Goal: Information Seeking & Learning: Learn about a topic

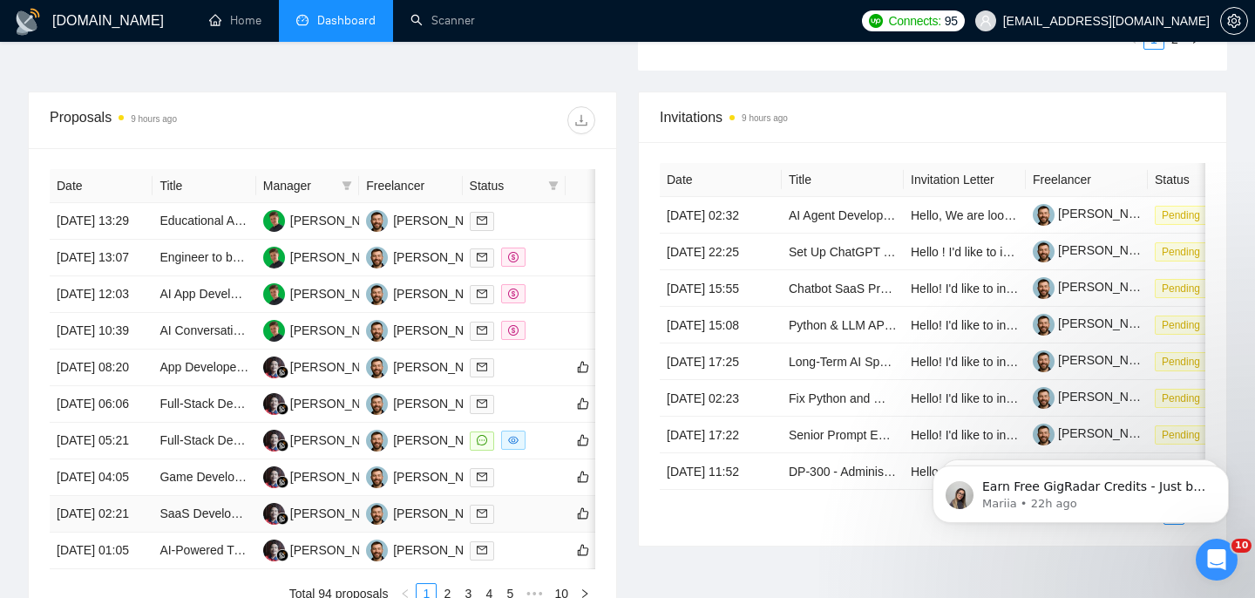
scroll to position [485, 0]
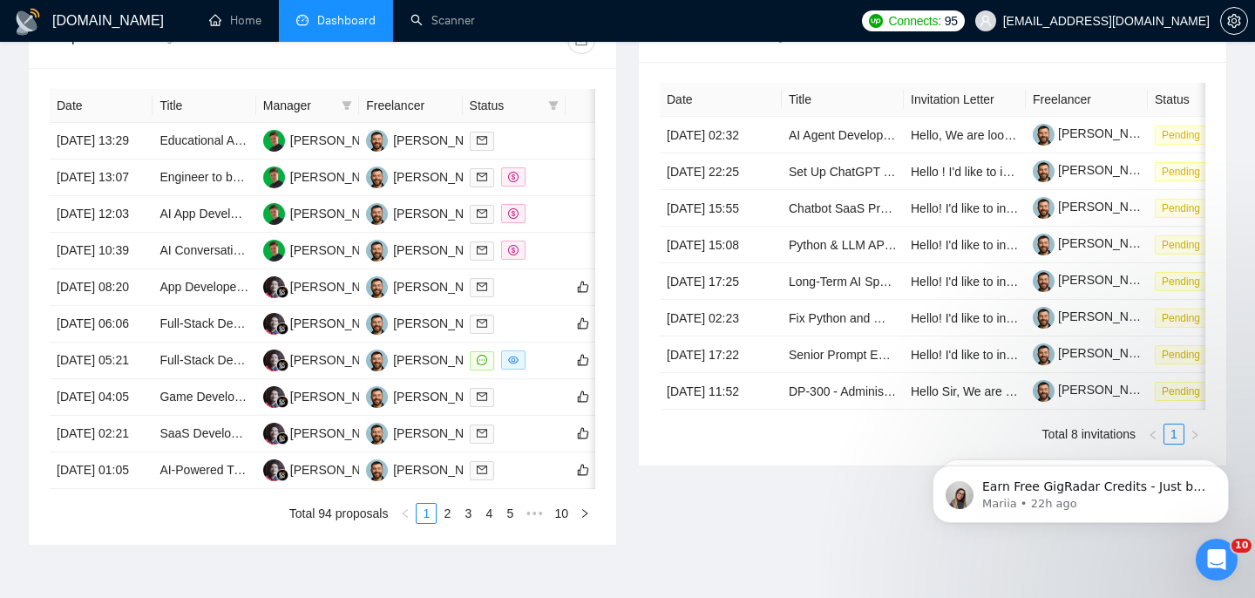
scroll to position [968, 0]
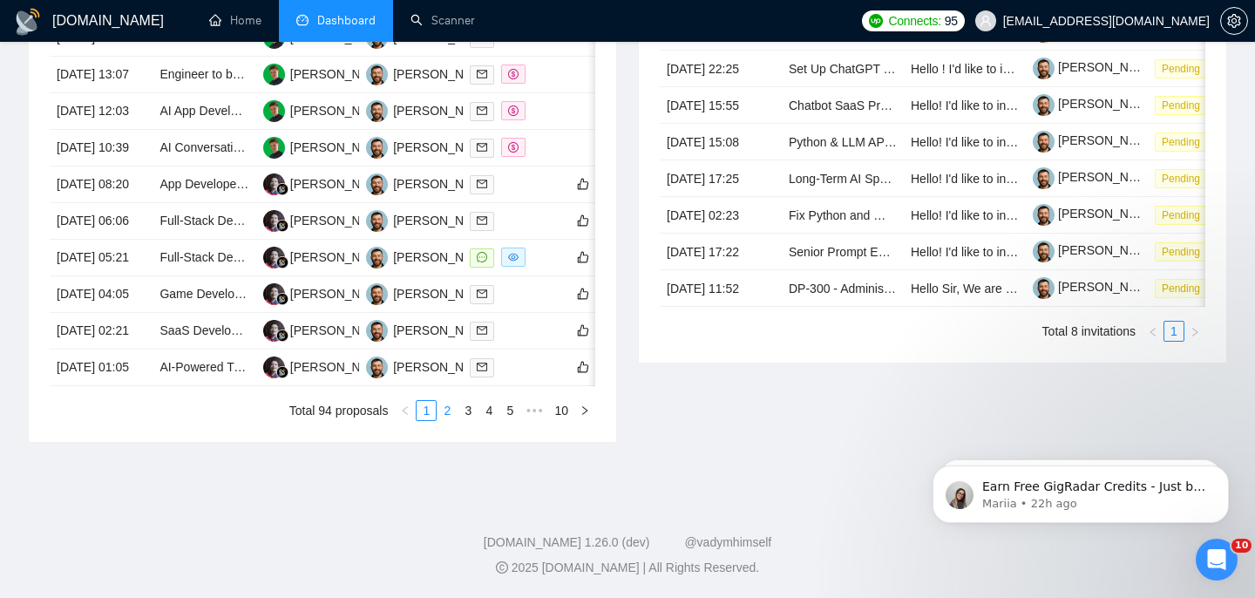
click at [448, 418] on link "2" at bounding box center [446, 410] width 19 height 19
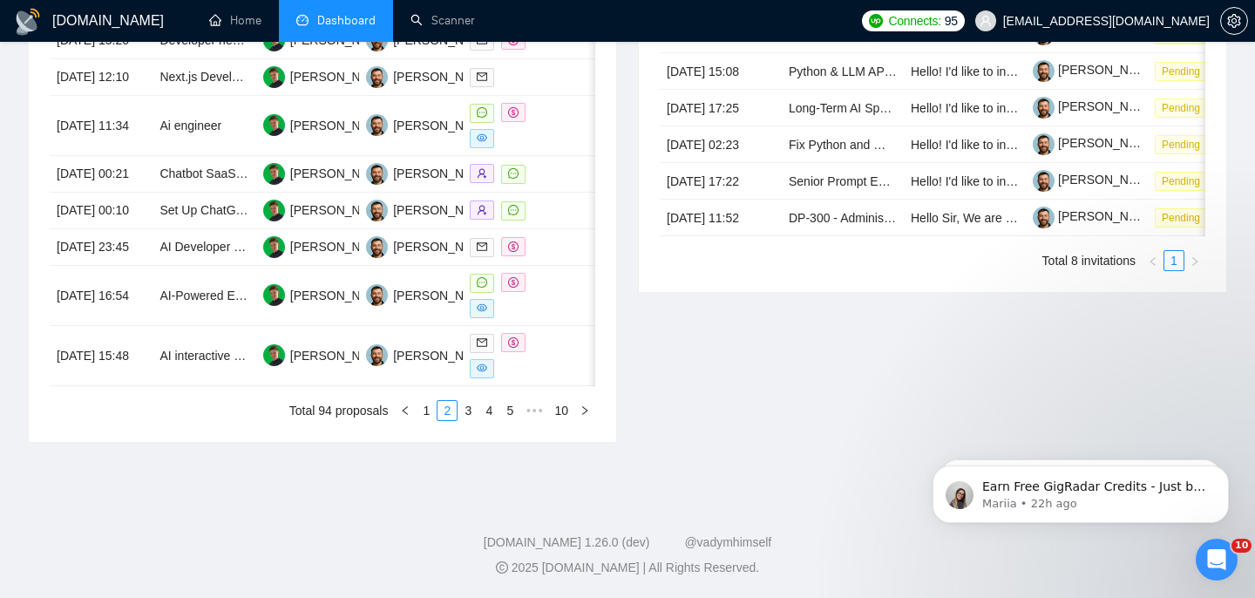
click at [424, 417] on div "Date Title Manager Freelancer Status 24 Aug, 2025 23:48 AI Concierge Bot for Ho…" at bounding box center [323, 167] width 546 height 505
click at [428, 420] on link "1" at bounding box center [426, 410] width 19 height 19
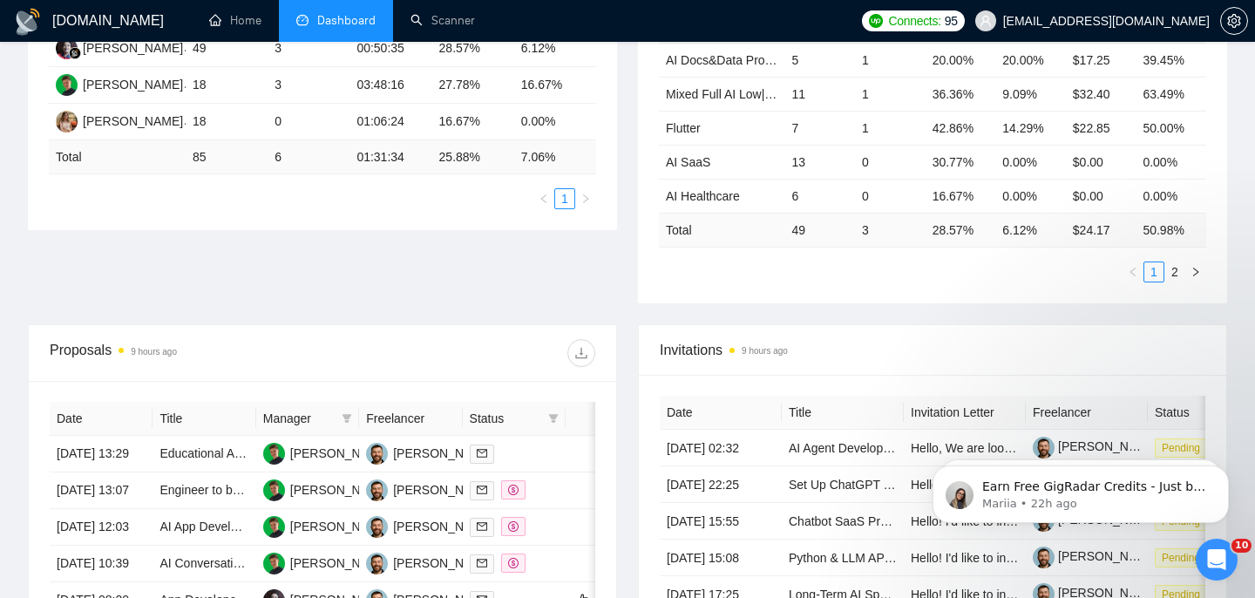
scroll to position [325, 0]
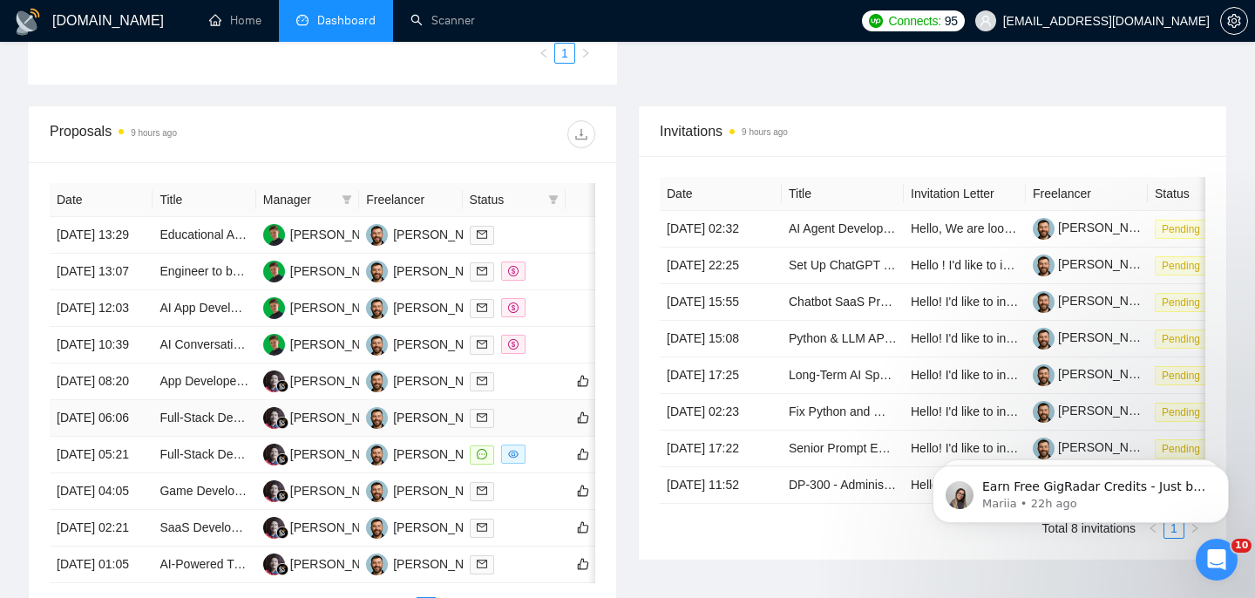
scroll to position [540, 0]
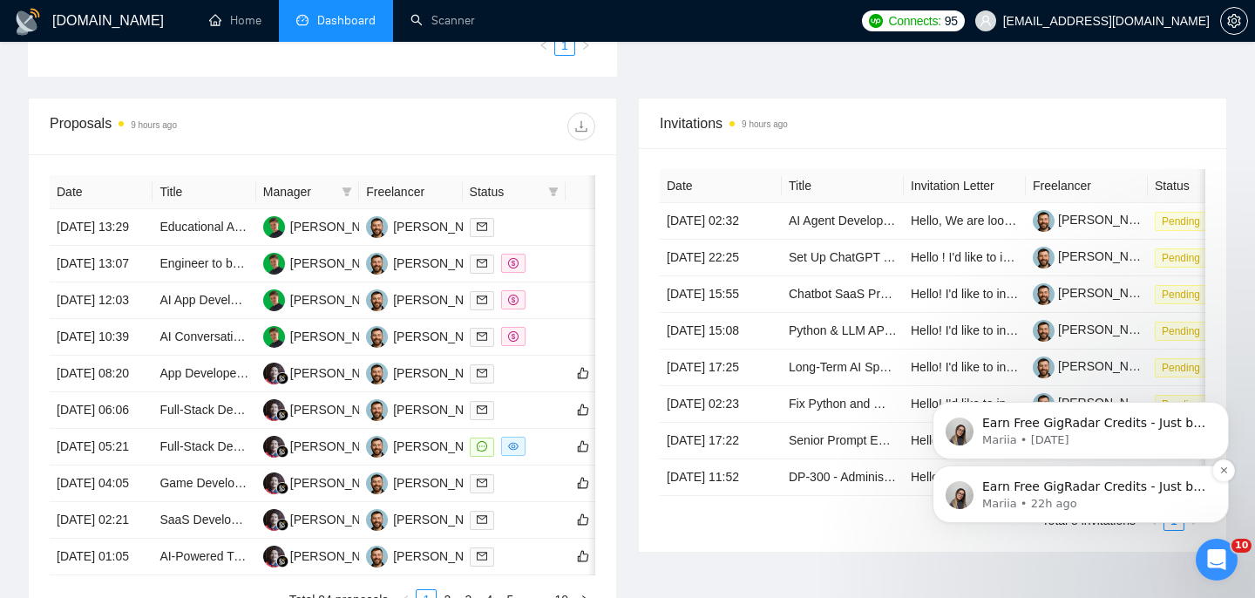
click at [1005, 493] on p "Earn Free GigRadar Credits - Just by Sharing Your Story! 💬 Want more credits fo…" at bounding box center [1094, 486] width 225 height 17
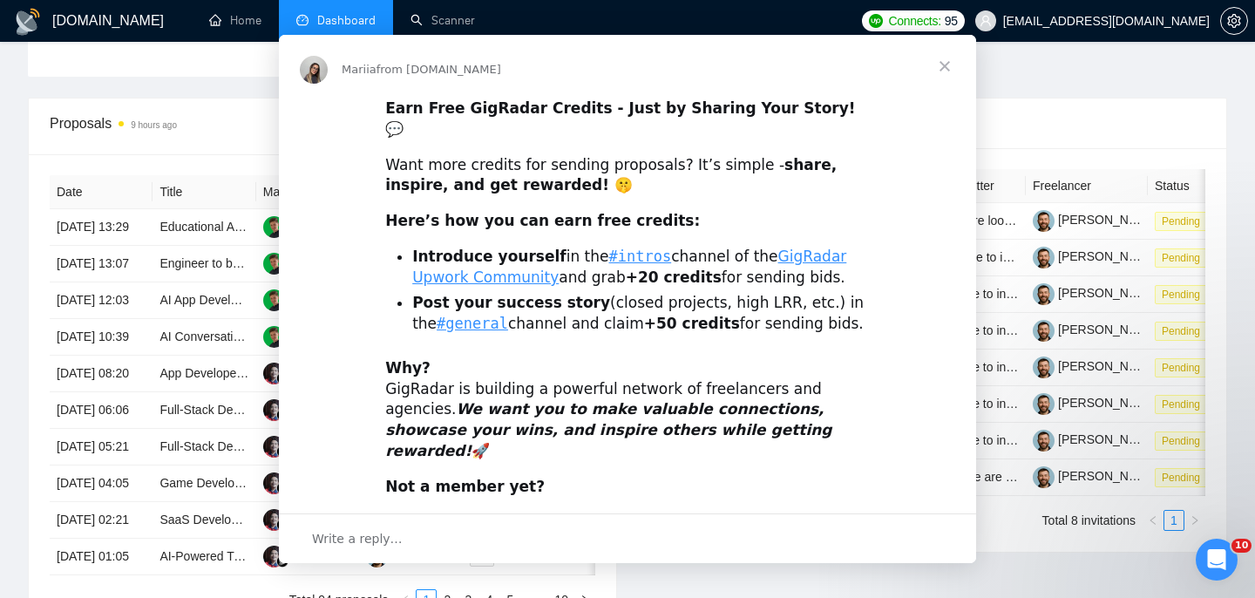
scroll to position [0, 0]
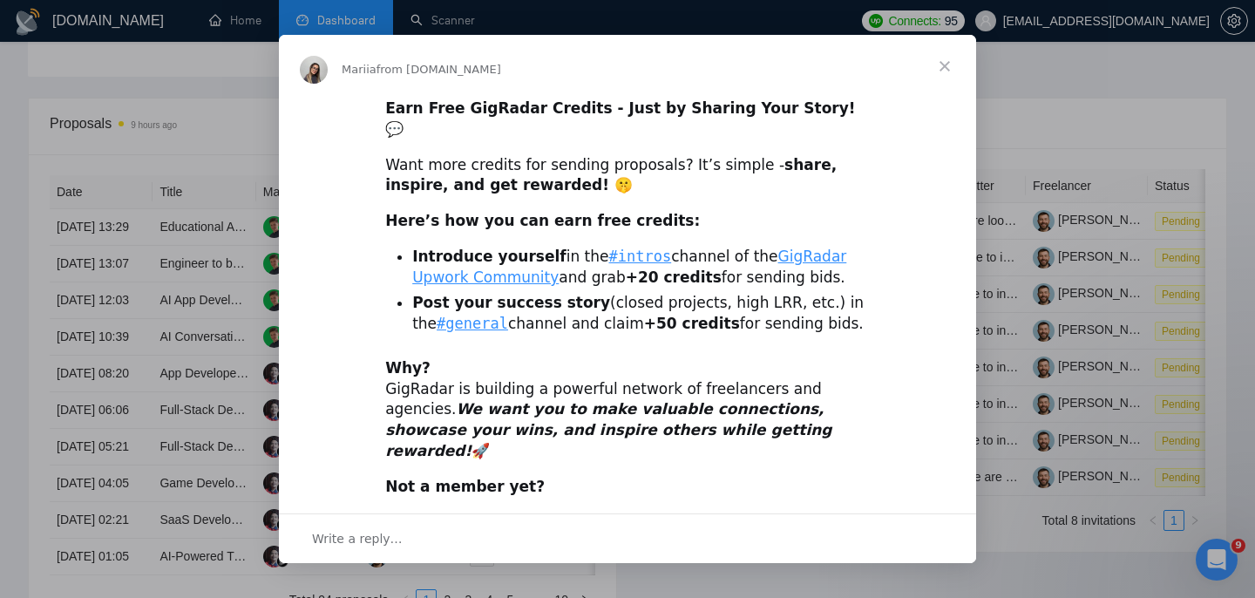
click at [938, 72] on span "Close" at bounding box center [944, 66] width 63 height 63
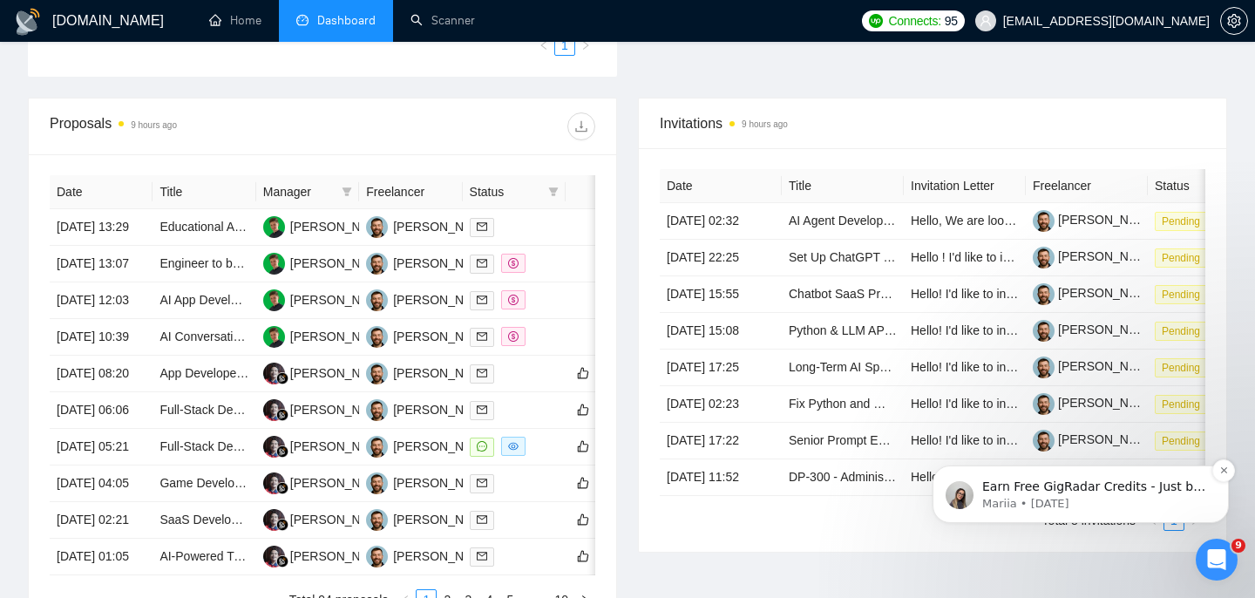
click at [1021, 513] on div "Earn Free GigRadar Credits - Just by Sharing Your Story! 💬 Want more credits fo…" at bounding box center [1080, 494] width 296 height 58
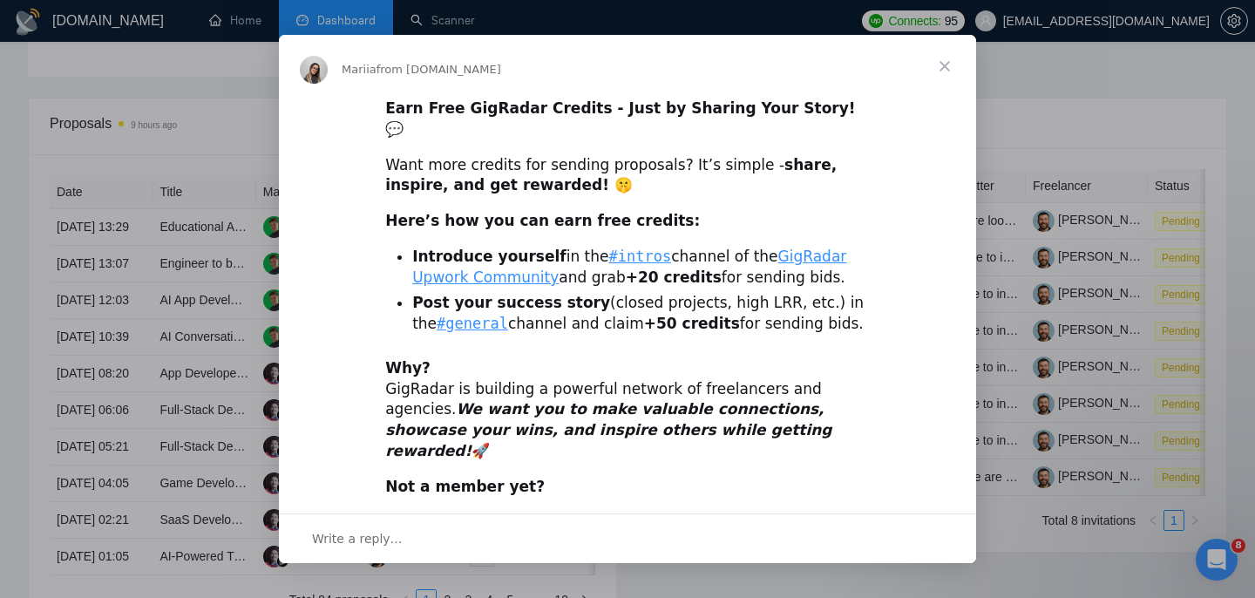
click at [942, 68] on span "Close" at bounding box center [944, 66] width 63 height 63
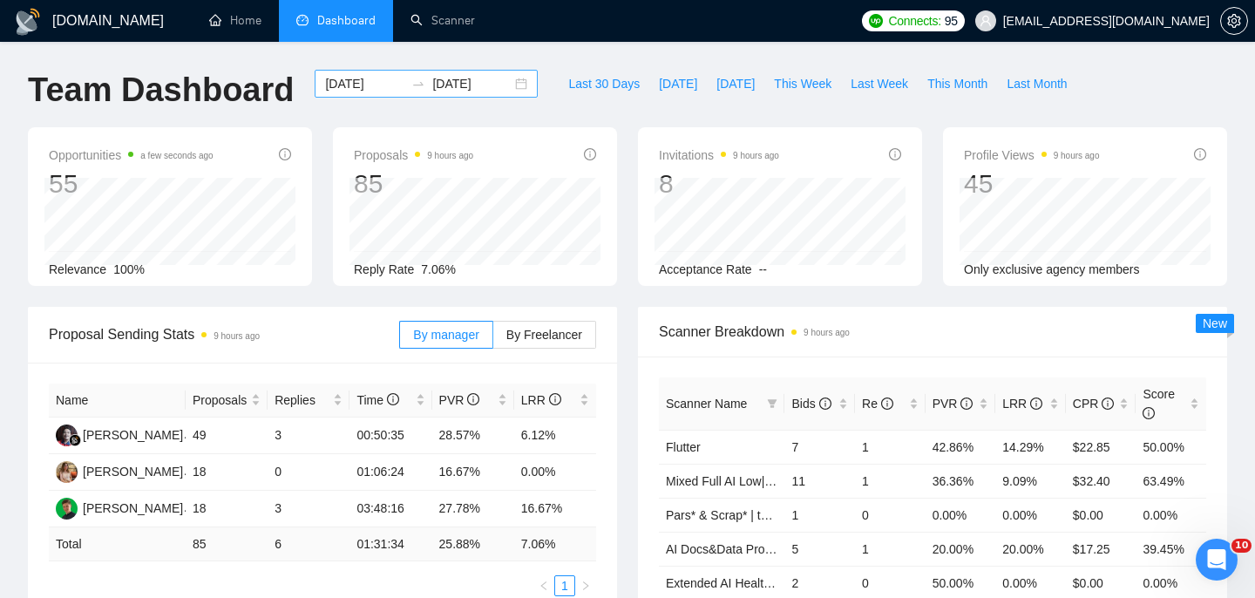
click at [512, 93] on div "2025-08-19 2025-08-27" at bounding box center [426, 84] width 223 height 28
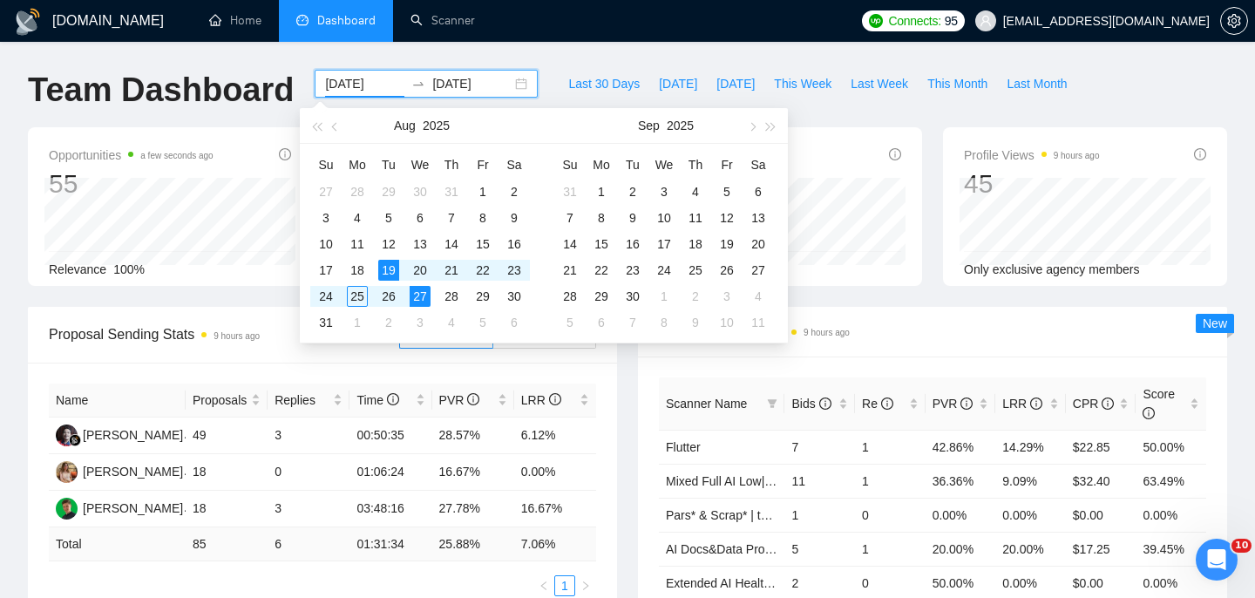
click at [512, 85] on div "2025-08-19 2025-08-27" at bounding box center [426, 84] width 223 height 28
click at [424, 299] on div "27" at bounding box center [420, 296] width 21 height 21
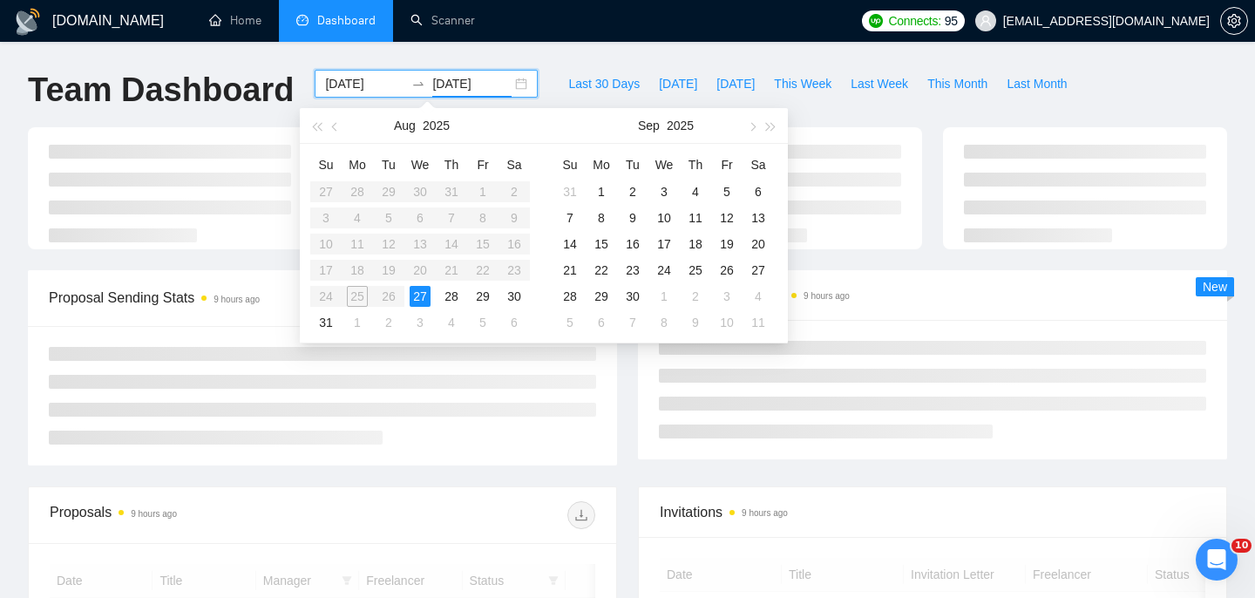
click at [397, 277] on table "Su Mo Tu We Th Fr Sa 27 28 29 30 31 1 2 3 4 5 6 7 8 9 10 11 12 13 14 15 16 17 1…" at bounding box center [420, 243] width 220 height 185
click at [417, 294] on div "27" at bounding box center [420, 296] width 21 height 21
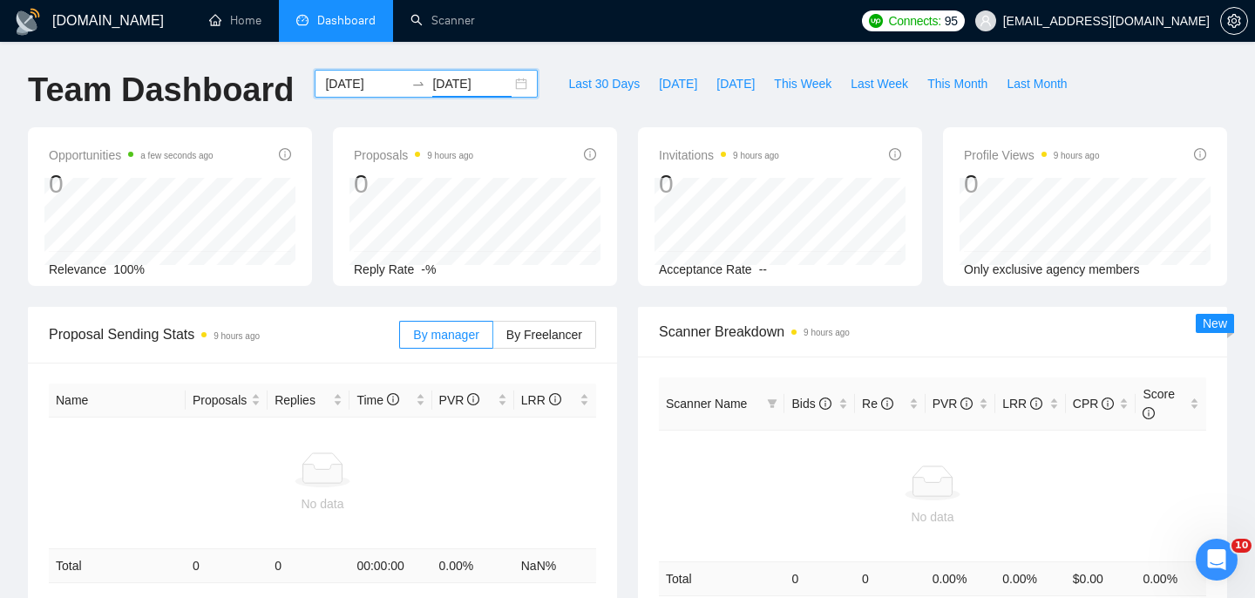
click at [509, 86] on div "2025-08-27 2025-08-27" at bounding box center [426, 84] width 223 height 28
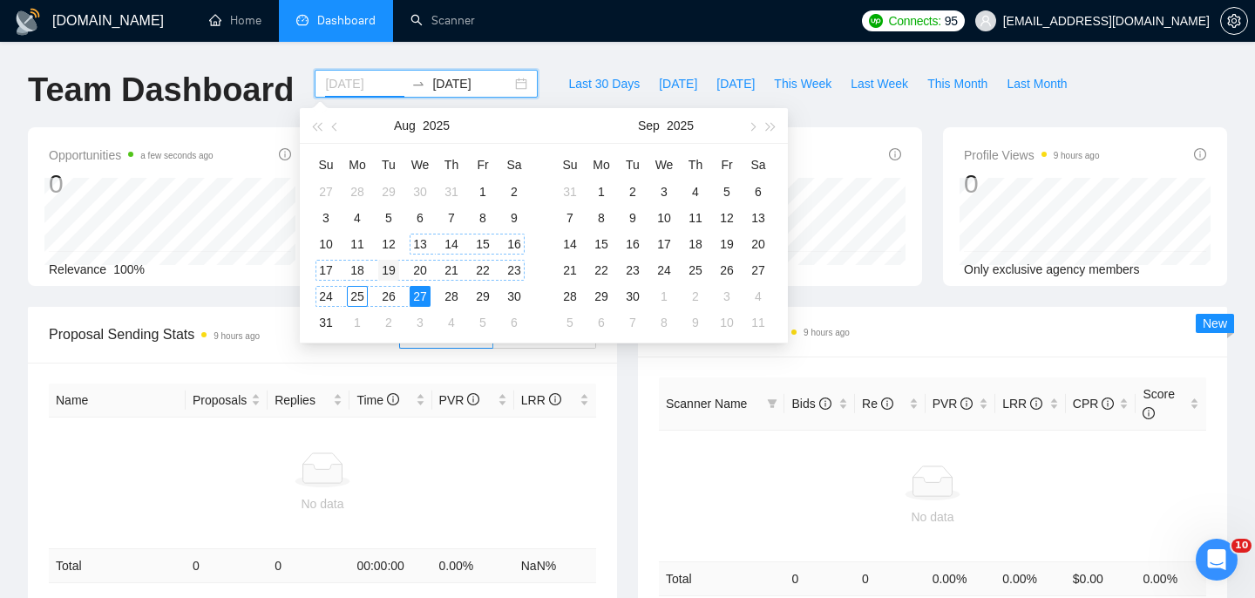
type input "[DATE]"
click at [388, 270] on div "19" at bounding box center [388, 270] width 21 height 21
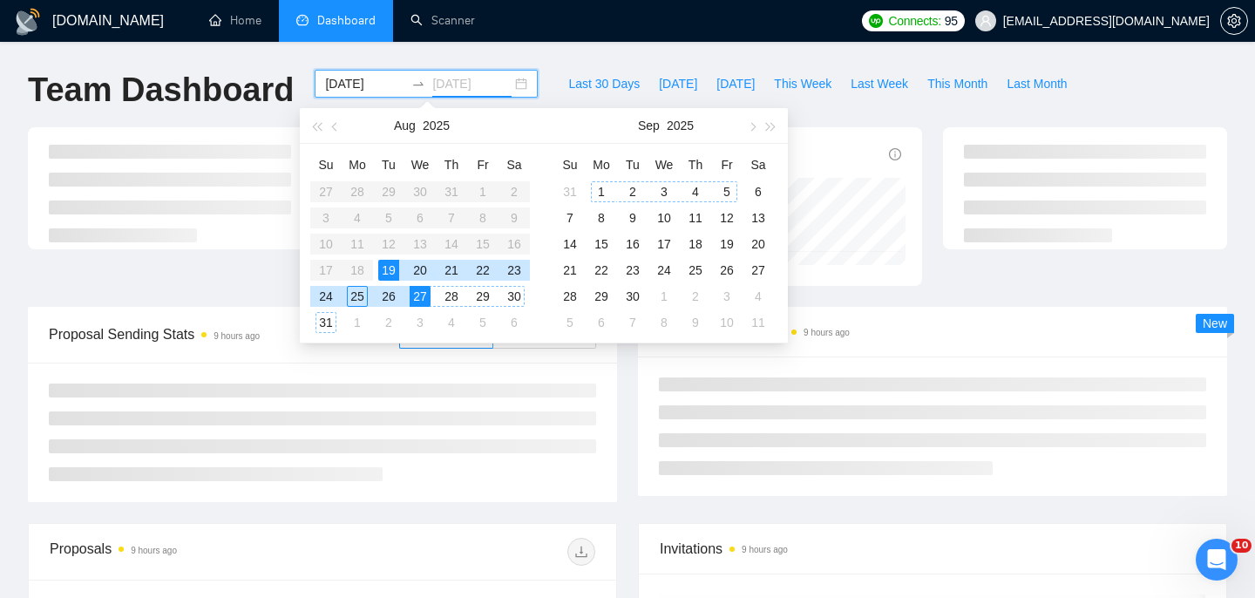
type input "[DATE]"
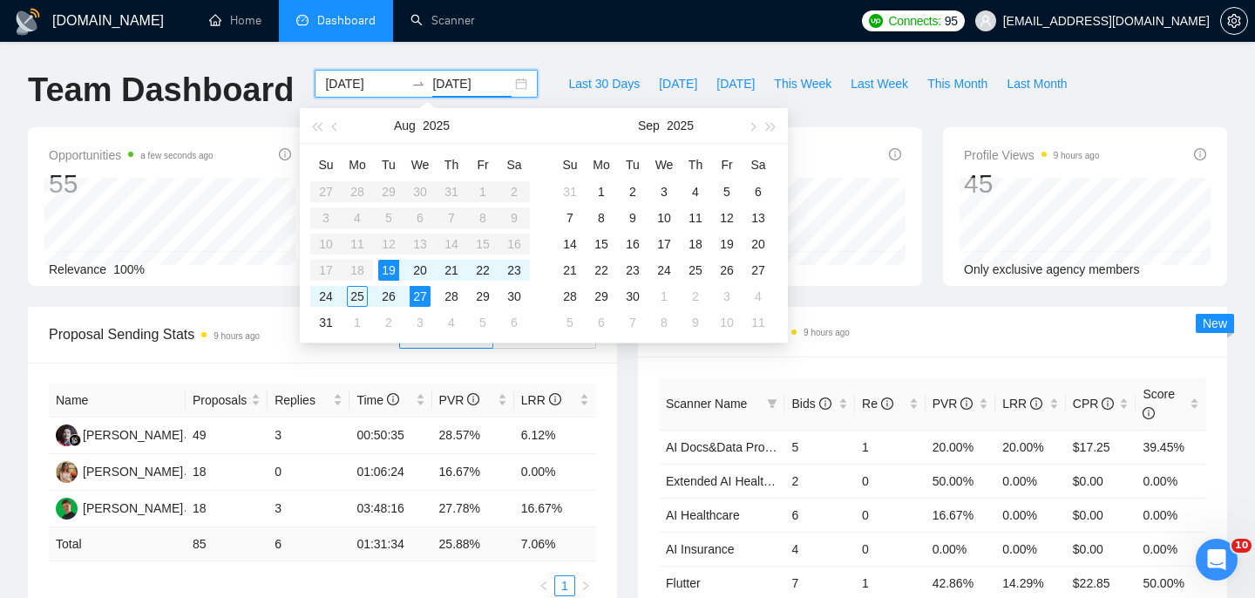
click at [628, 417] on div "Scanner Breakdown 9 hours ago Scanner Name Bids Re PVR LRR CPR Score AI Docs&Da…" at bounding box center [932, 498] width 610 height 383
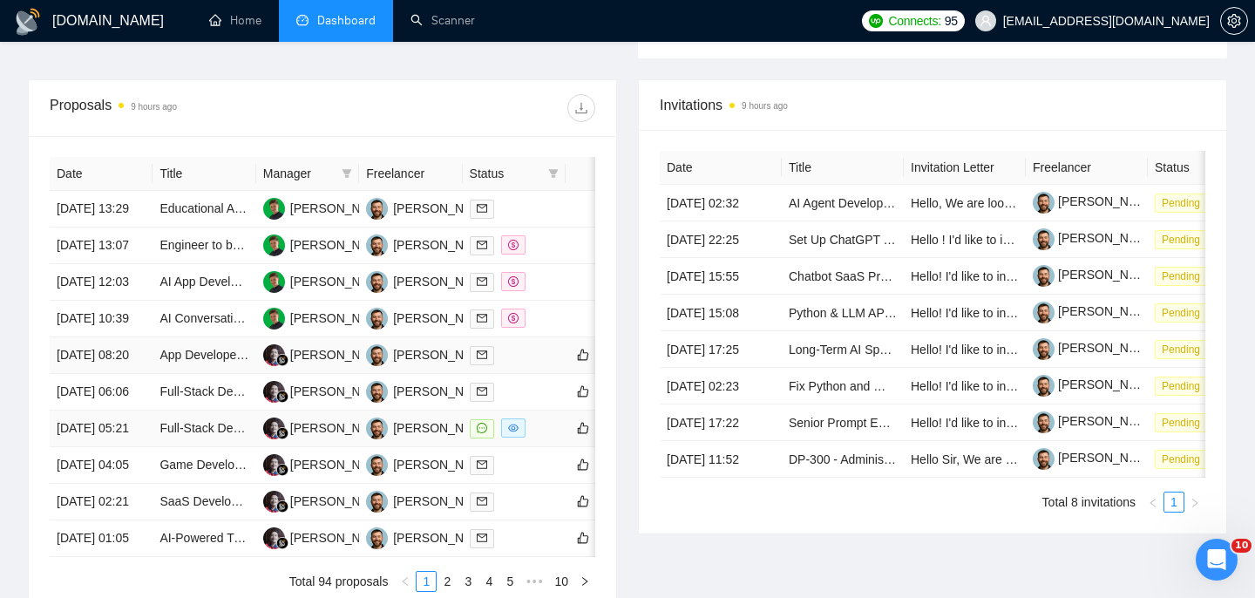
scroll to position [573, 0]
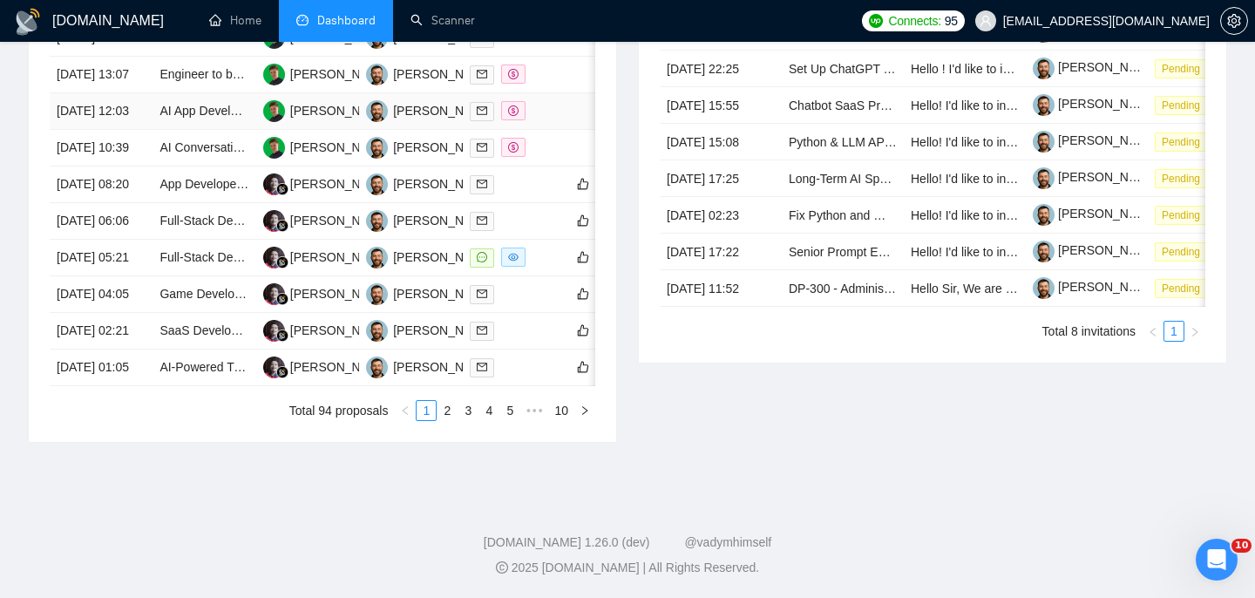
scroll to position [858, 0]
click at [451, 420] on link "2" at bounding box center [446, 410] width 19 height 19
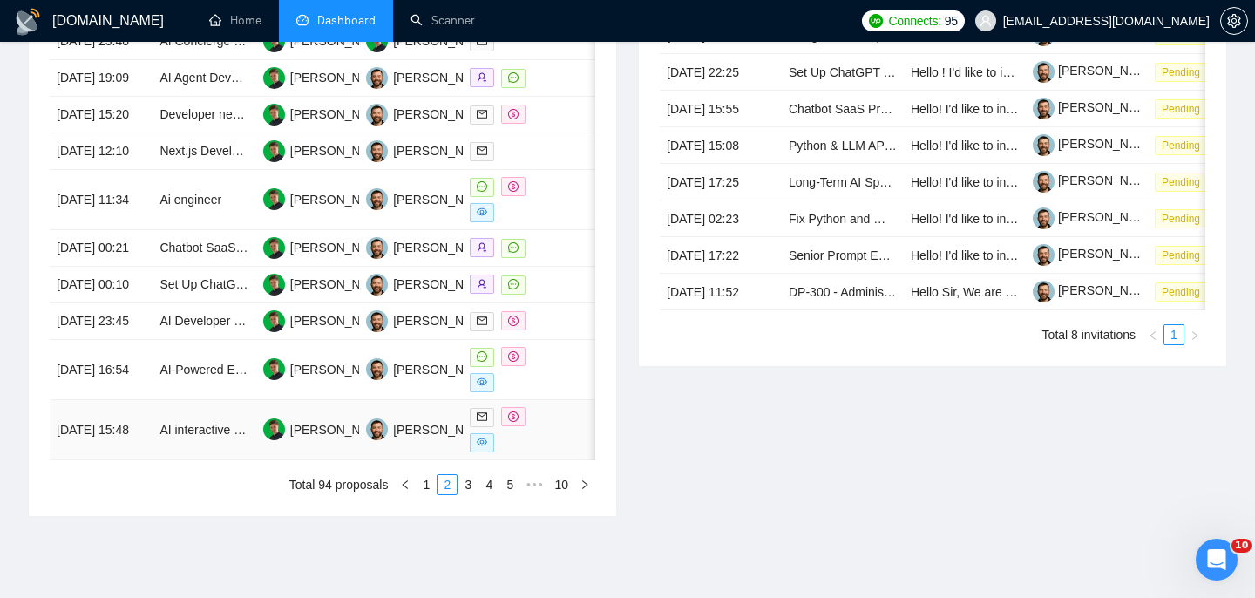
scroll to position [863, 0]
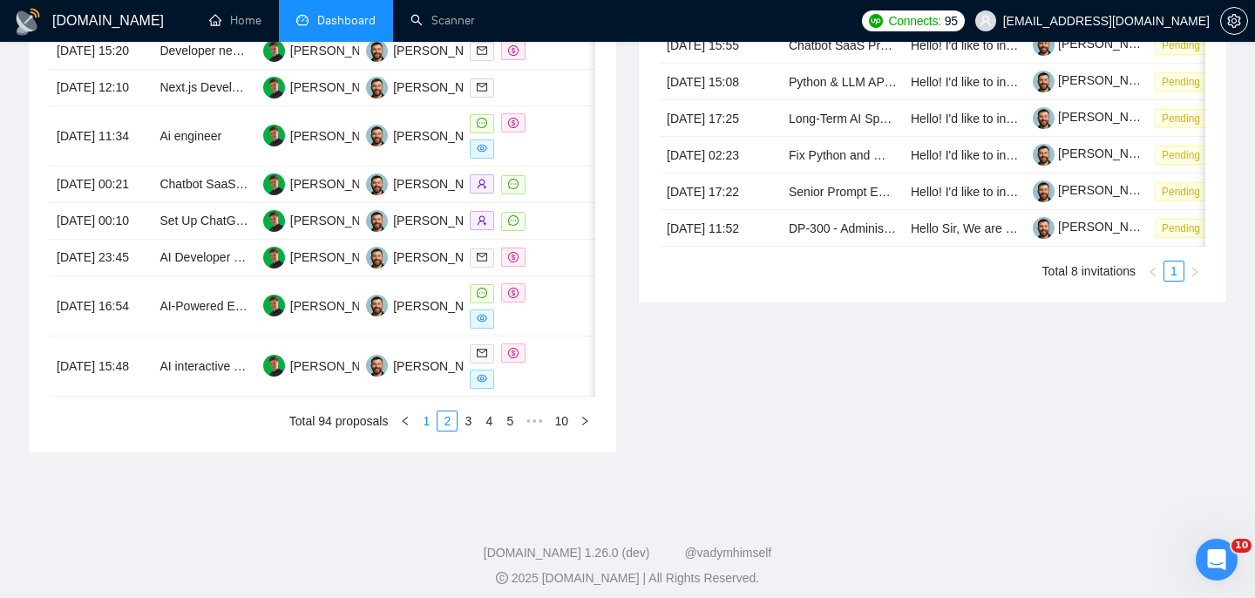
click at [430, 431] on link "1" at bounding box center [426, 420] width 19 height 19
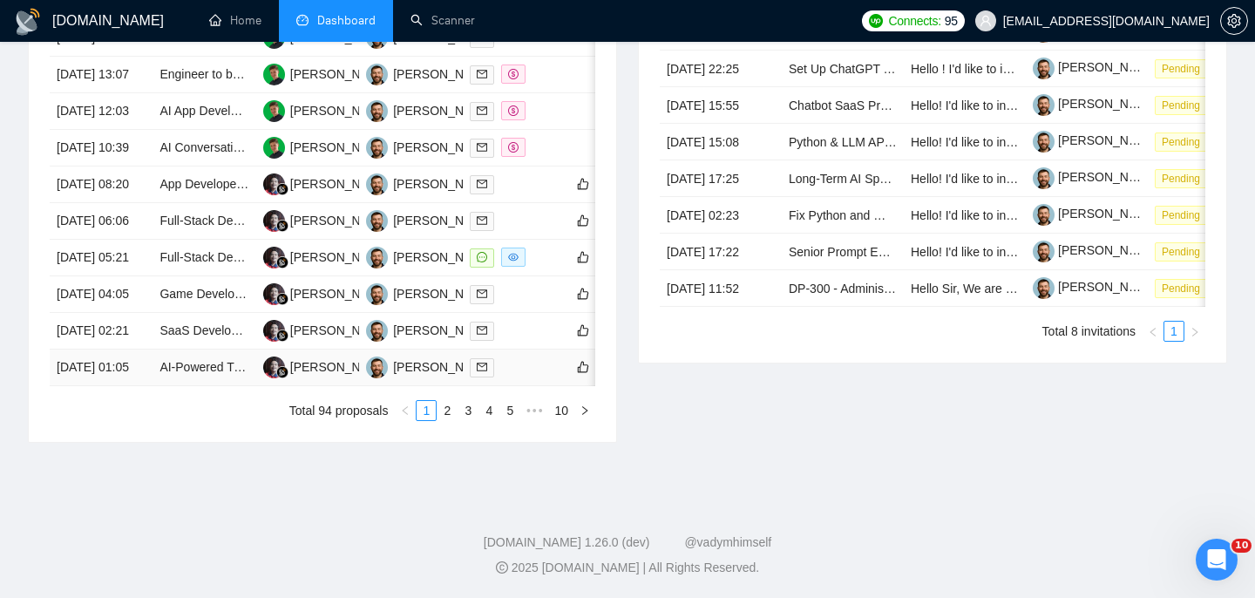
click at [149, 386] on td "[DATE] 01:05" at bounding box center [101, 367] width 103 height 37
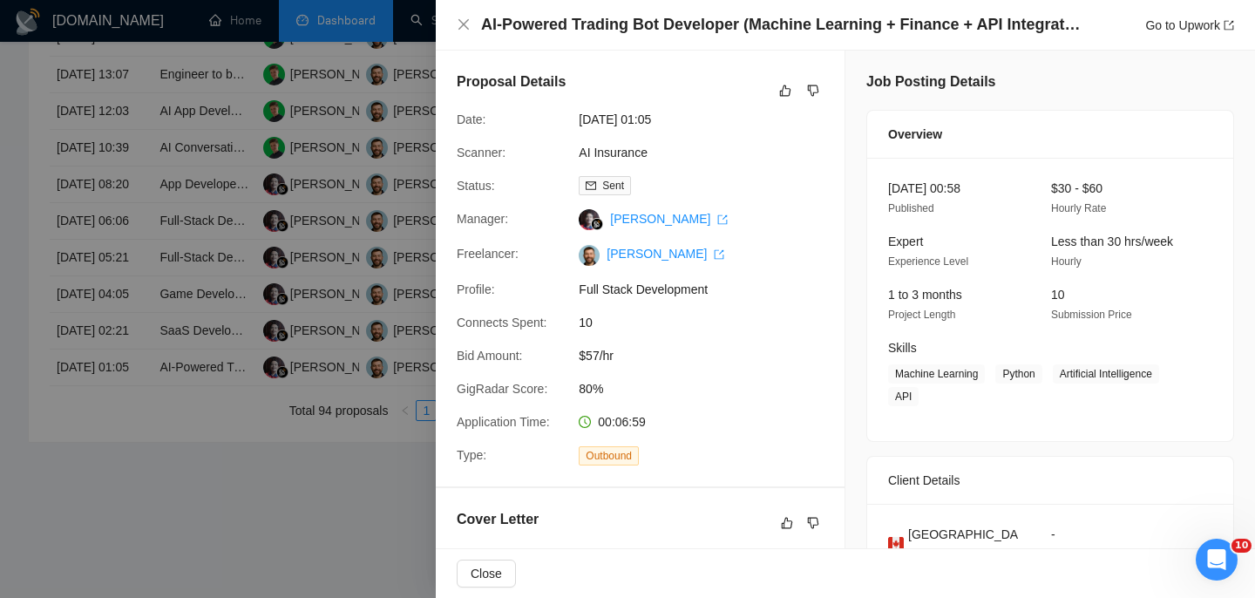
click at [631, 22] on h4 "AI-Powered Trading Bot Developer (Machine Learning + Finance + API Integration)" at bounding box center [781, 25] width 601 height 22
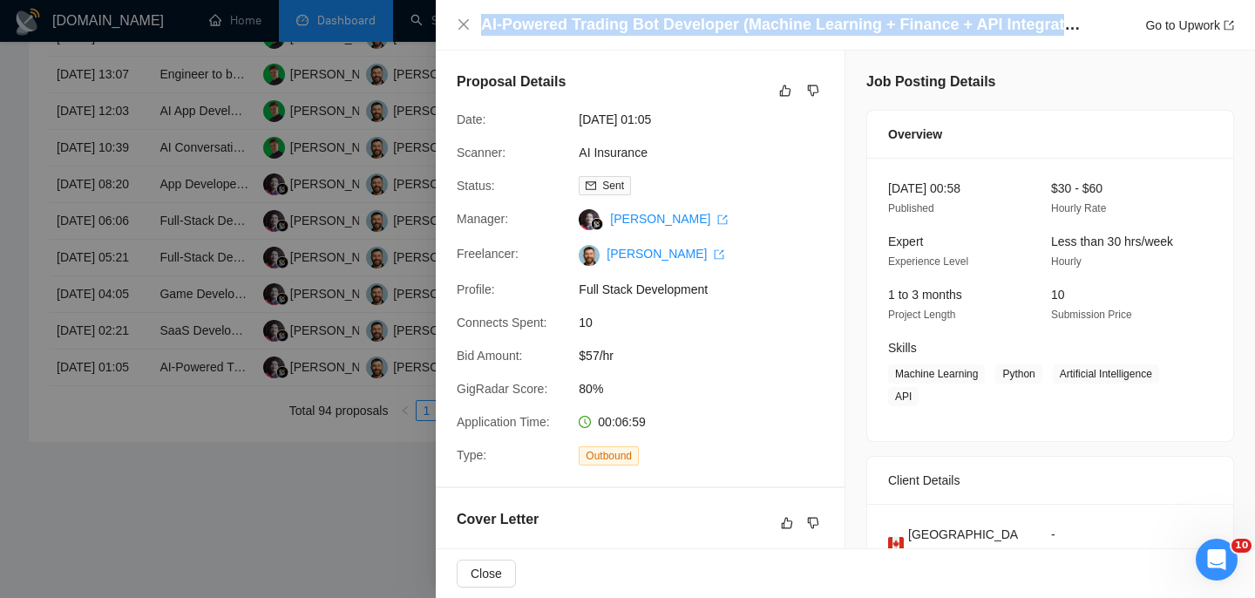
click at [631, 22] on h4 "AI-Powered Trading Bot Developer (Machine Learning + Finance + API Integration)" at bounding box center [781, 25] width 601 height 22
copy h4 "AI-Powered Trading Bot Developer (Machine Learning + Finance + API Integration)"
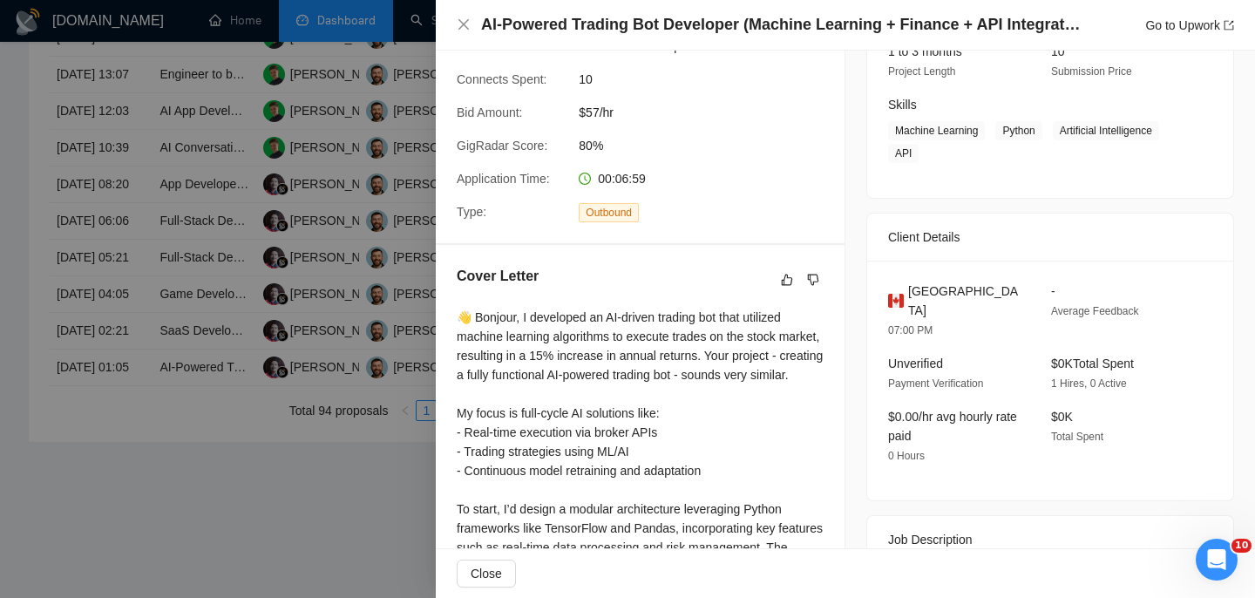
click at [939, 294] on span "Canada" at bounding box center [965, 300] width 115 height 38
copy span "Canada"
click at [457, 26] on icon "close" at bounding box center [464, 24] width 14 height 14
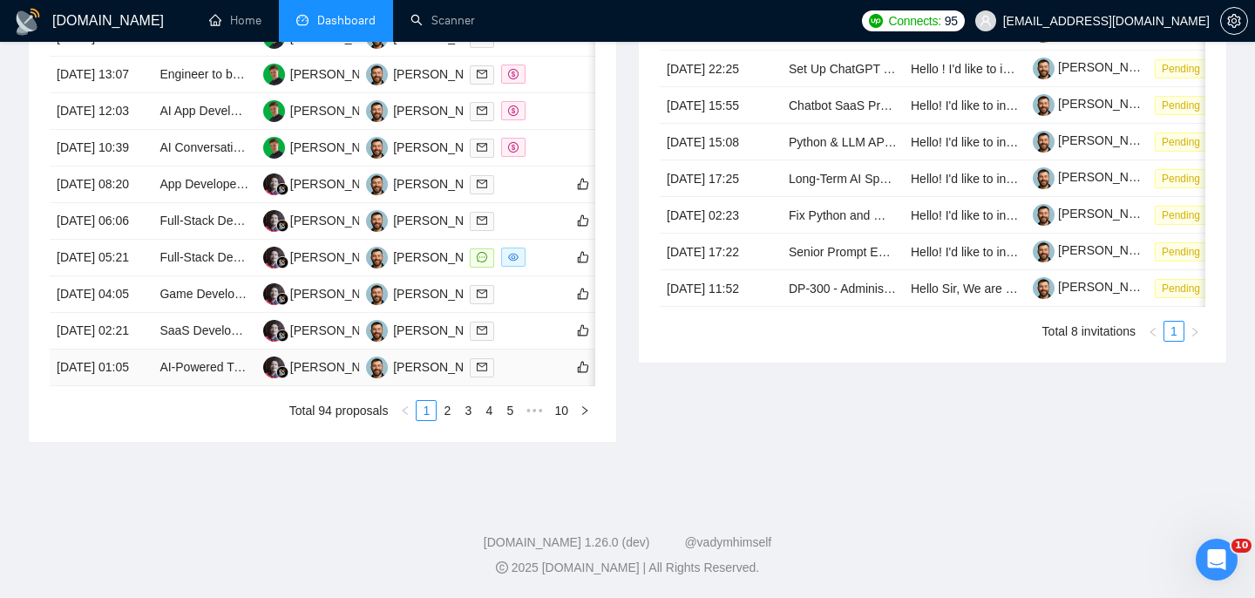
click at [210, 386] on td "AI-Powered Trading Bot Developer (Machine Learning + Finance + API Integration)" at bounding box center [204, 367] width 103 height 37
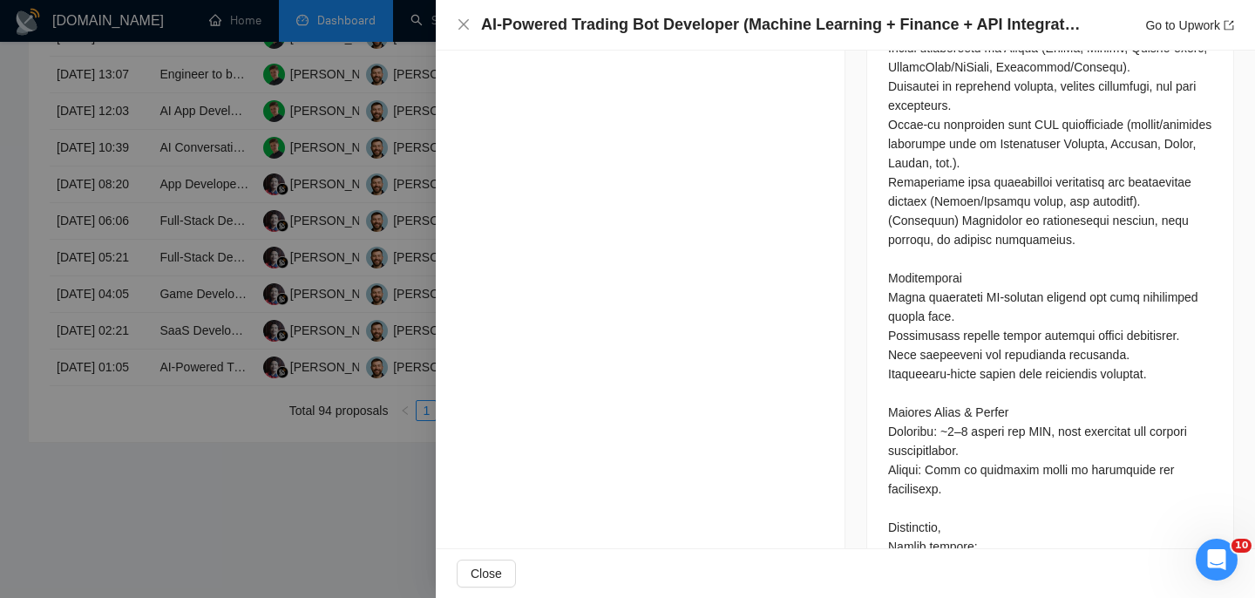
scroll to position [1401, 0]
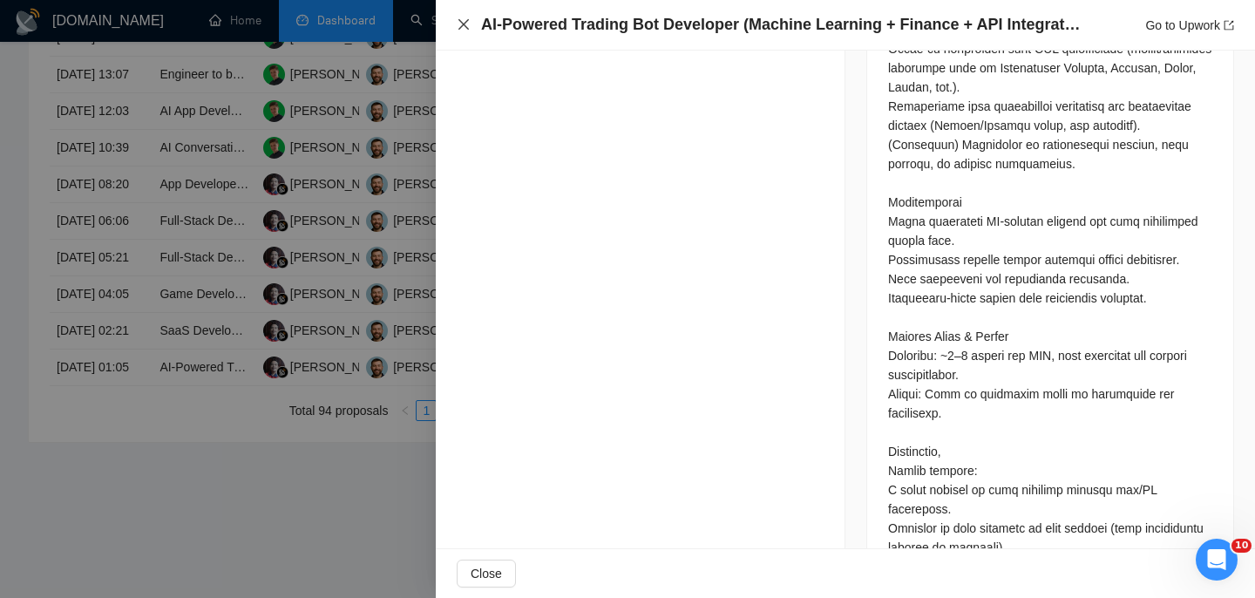
click at [463, 28] on icon "close" at bounding box center [464, 24] width 14 height 14
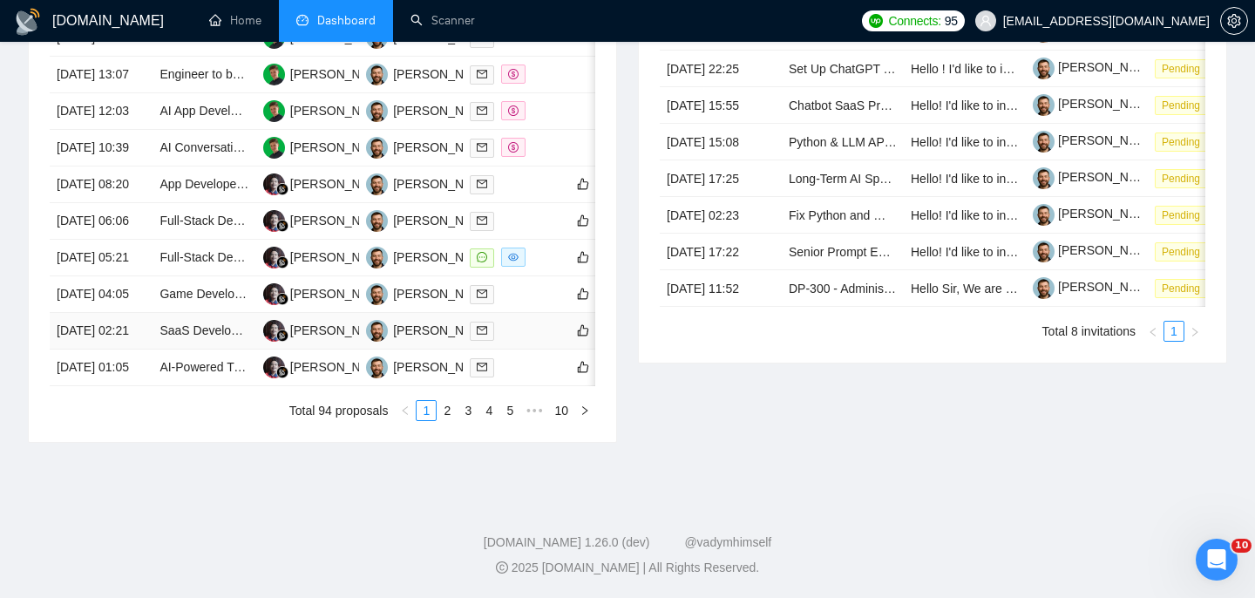
click at [137, 349] on td "[DATE] 02:21" at bounding box center [101, 331] width 103 height 37
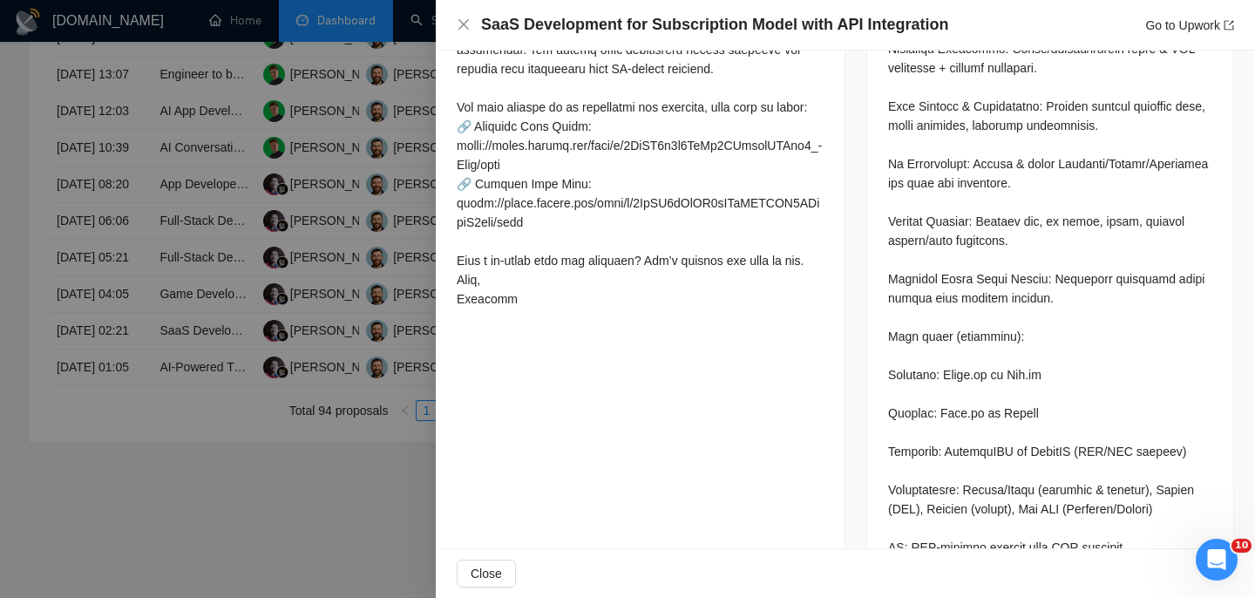
click at [636, 17] on h4 "SaaS Development for Subscription Model with API Integration" at bounding box center [714, 25] width 467 height 22
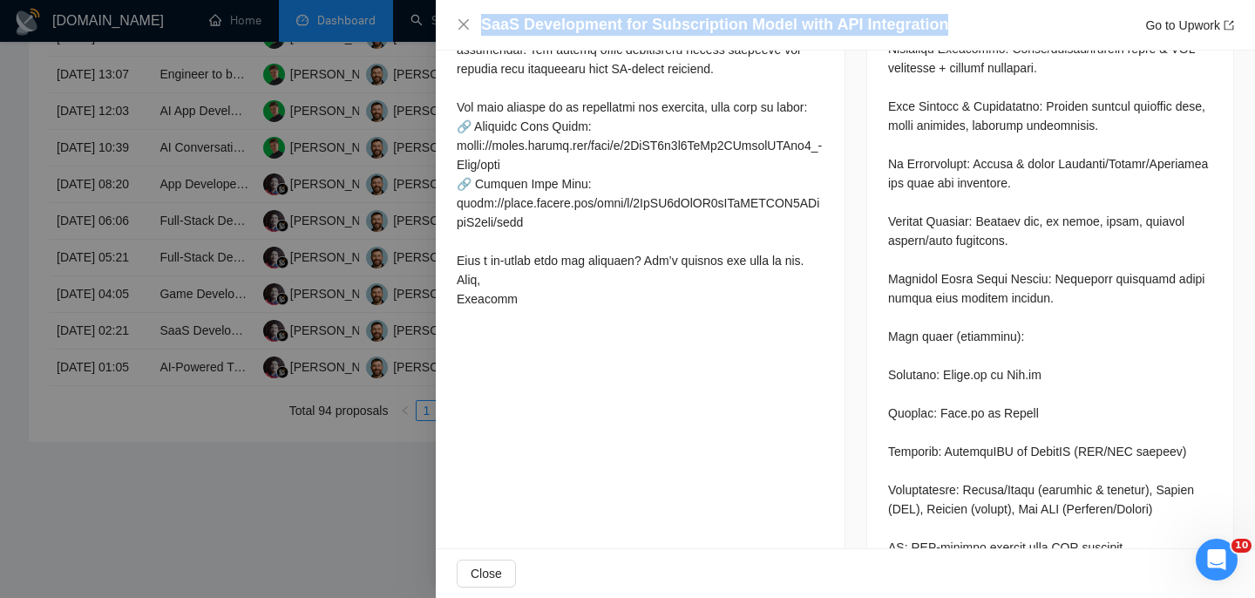
click at [636, 17] on h4 "SaaS Development for Subscription Model with API Integration" at bounding box center [714, 25] width 467 height 22
copy h4 "SaaS Development for Subscription Model with API Integration"
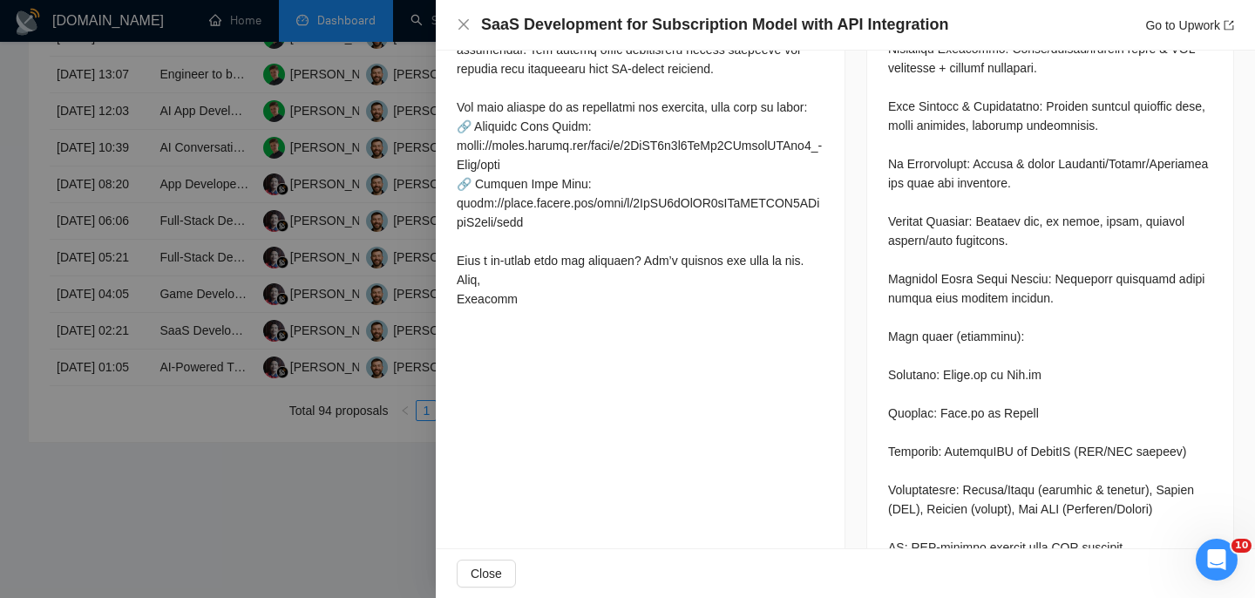
click at [472, 23] on div "SaaS Development for Subscription Model with API Integration Go to Upwork" at bounding box center [845, 25] width 777 height 22
click at [466, 25] on icon "close" at bounding box center [464, 24] width 14 height 14
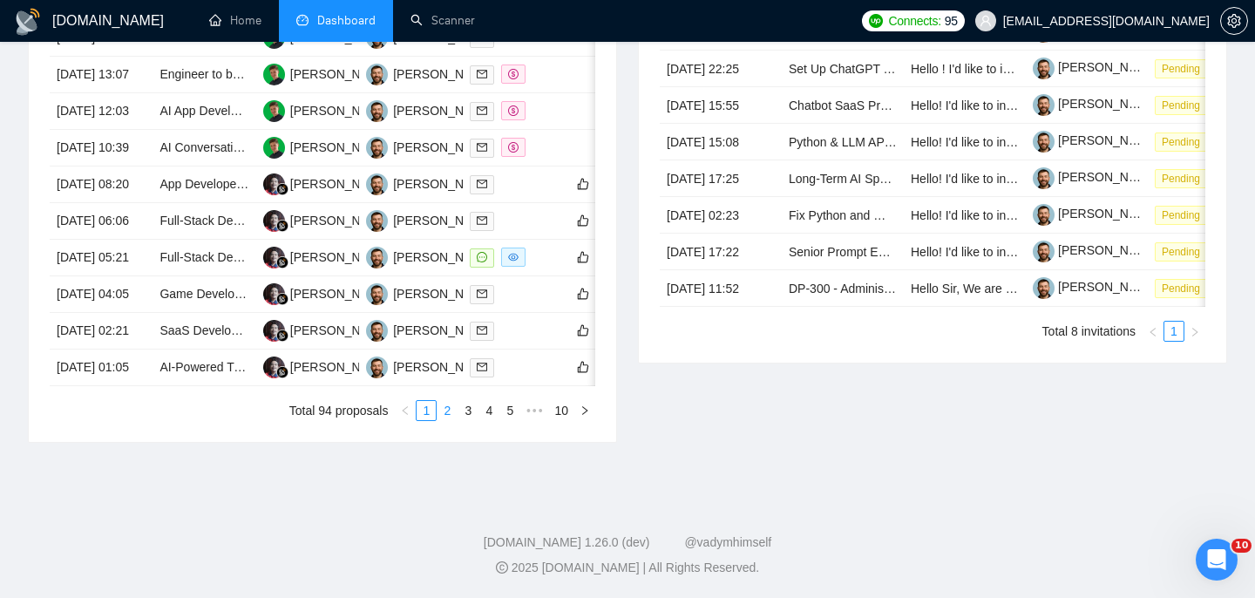
click at [446, 420] on link "2" at bounding box center [446, 410] width 19 height 19
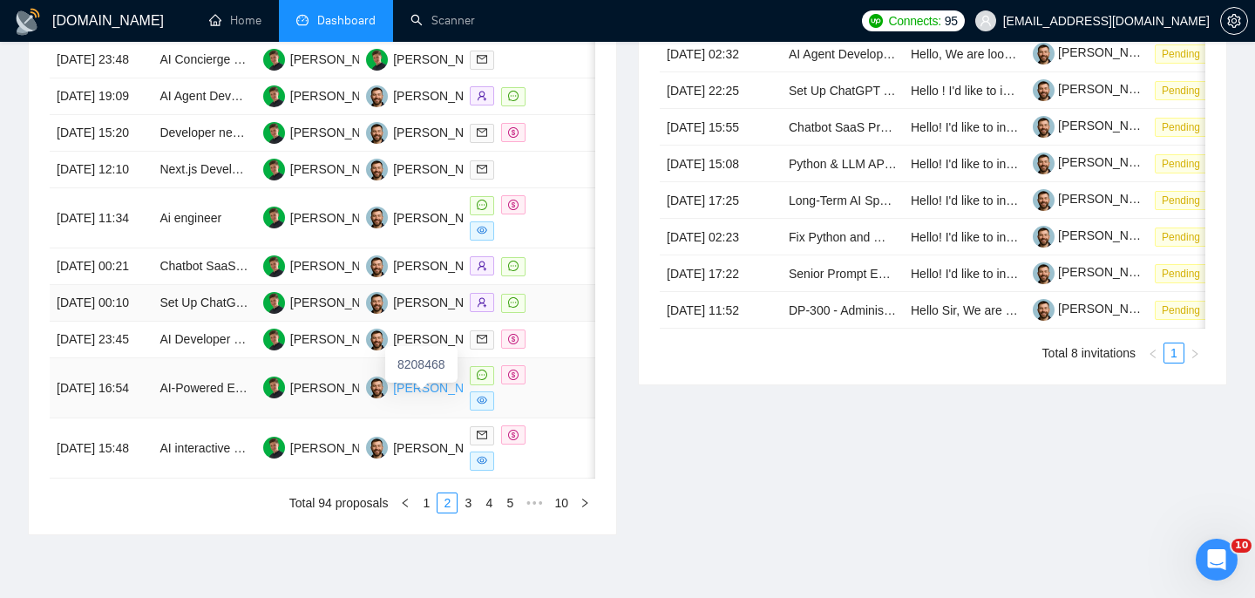
scroll to position [840, 0]
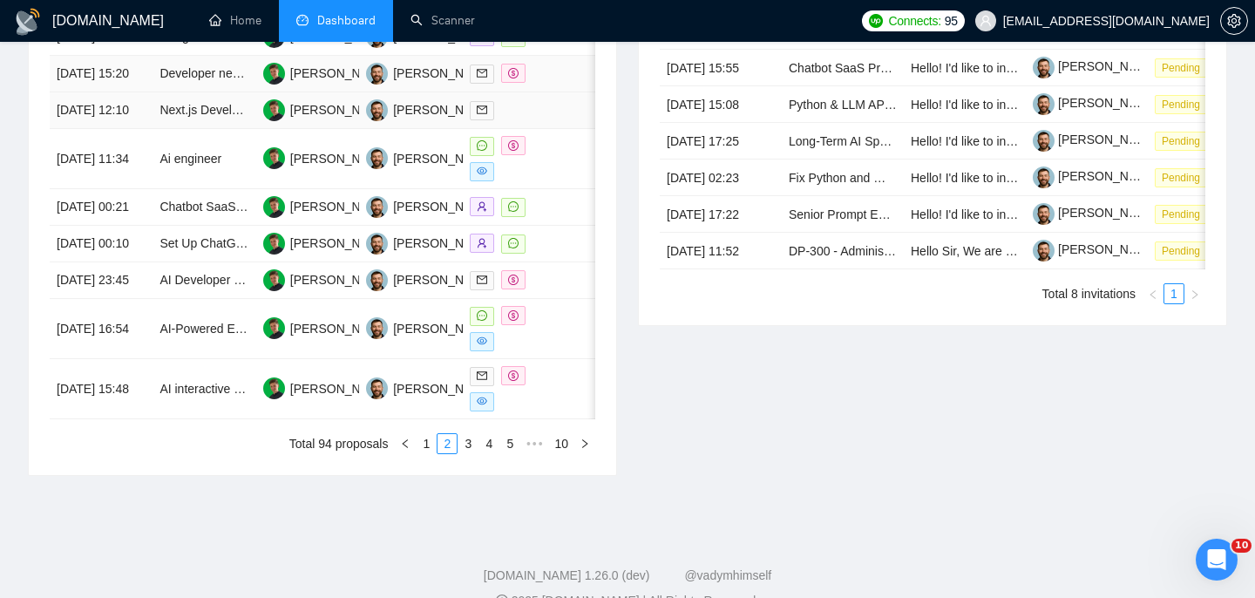
click at [141, 92] on td "24 Aug, 2025 15:20" at bounding box center [101, 74] width 103 height 37
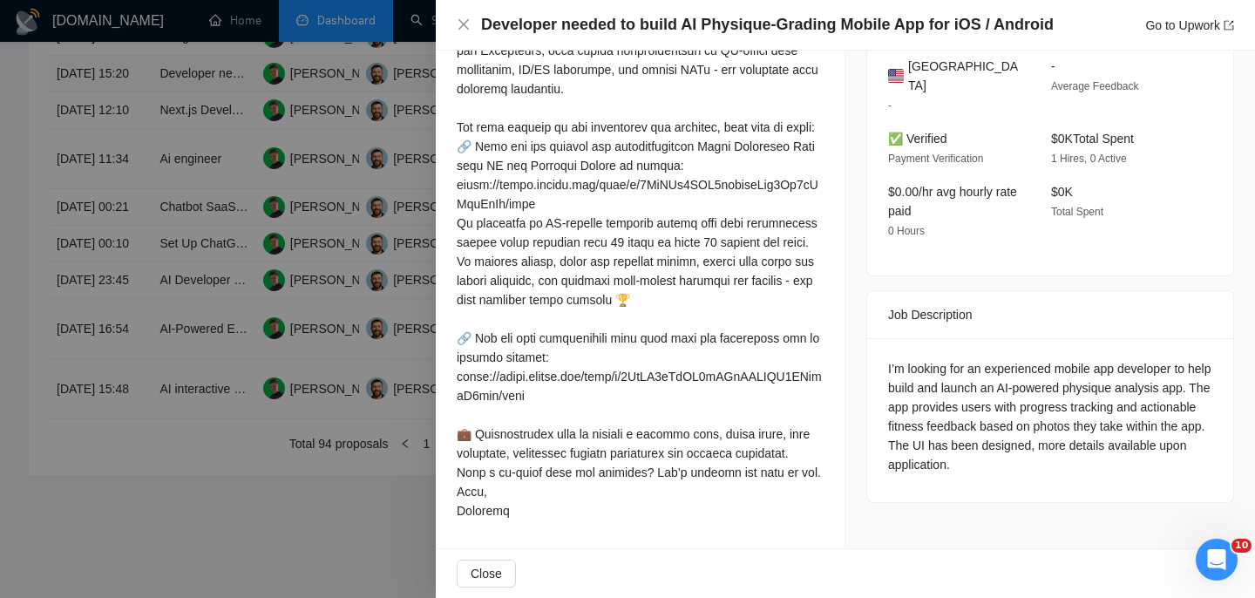
scroll to position [486, 0]
click at [458, 26] on icon "close" at bounding box center [464, 24] width 14 height 14
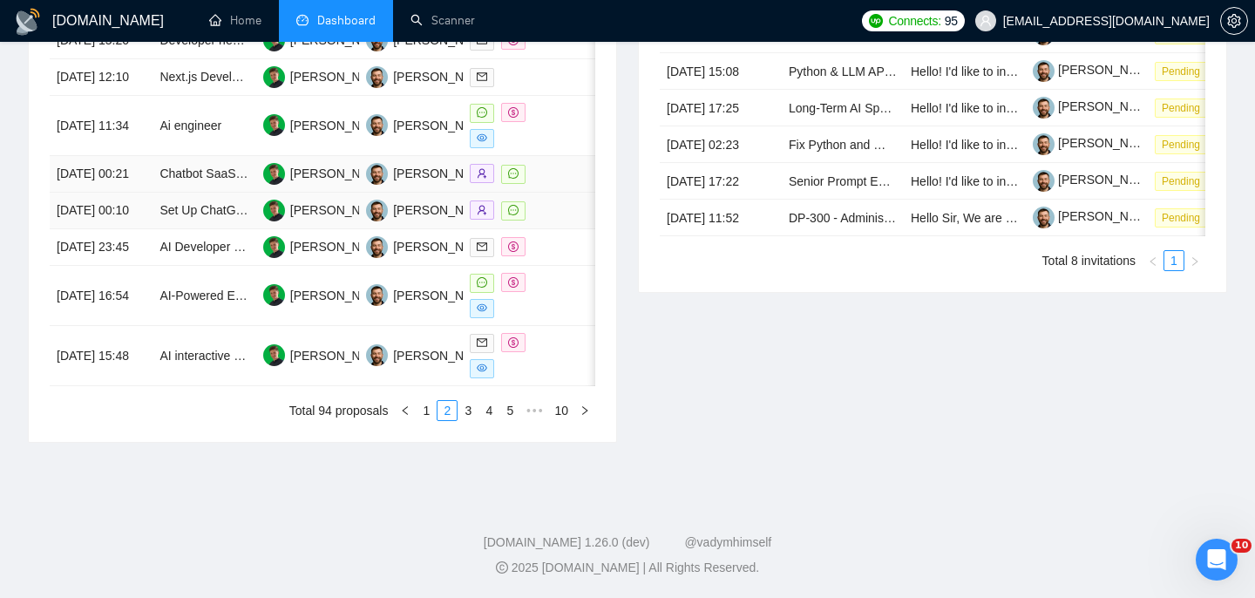
scroll to position [987, 0]
click at [425, 410] on link "1" at bounding box center [426, 410] width 19 height 19
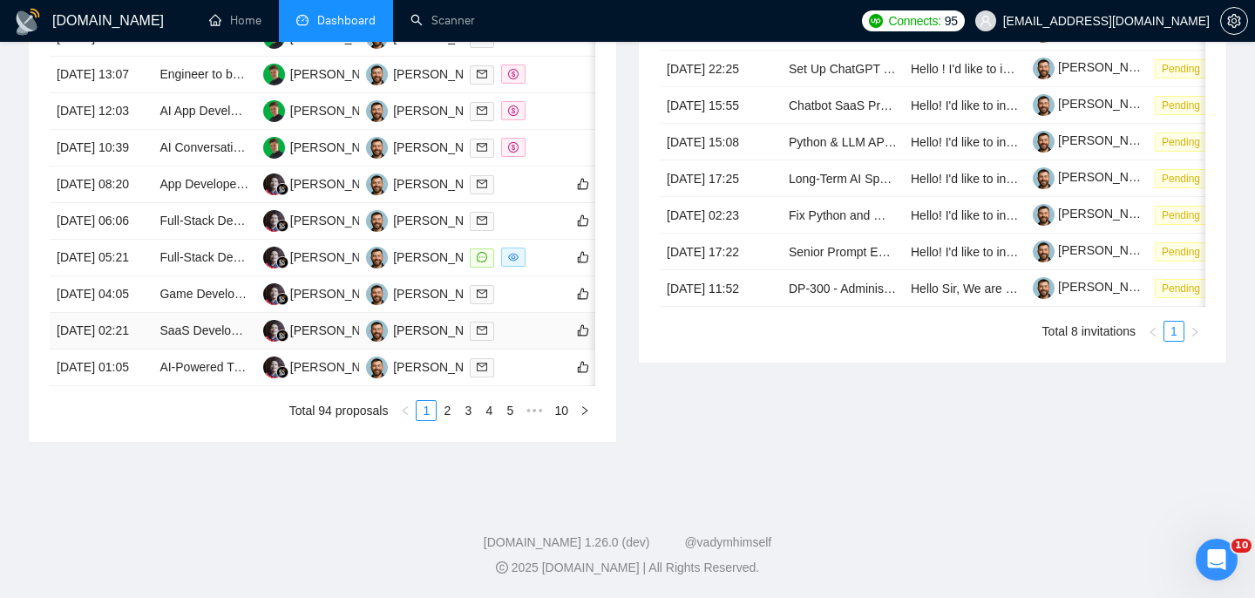
scroll to position [968, 0]
click at [122, 318] on td "[DATE] 02:21" at bounding box center [101, 331] width 103 height 37
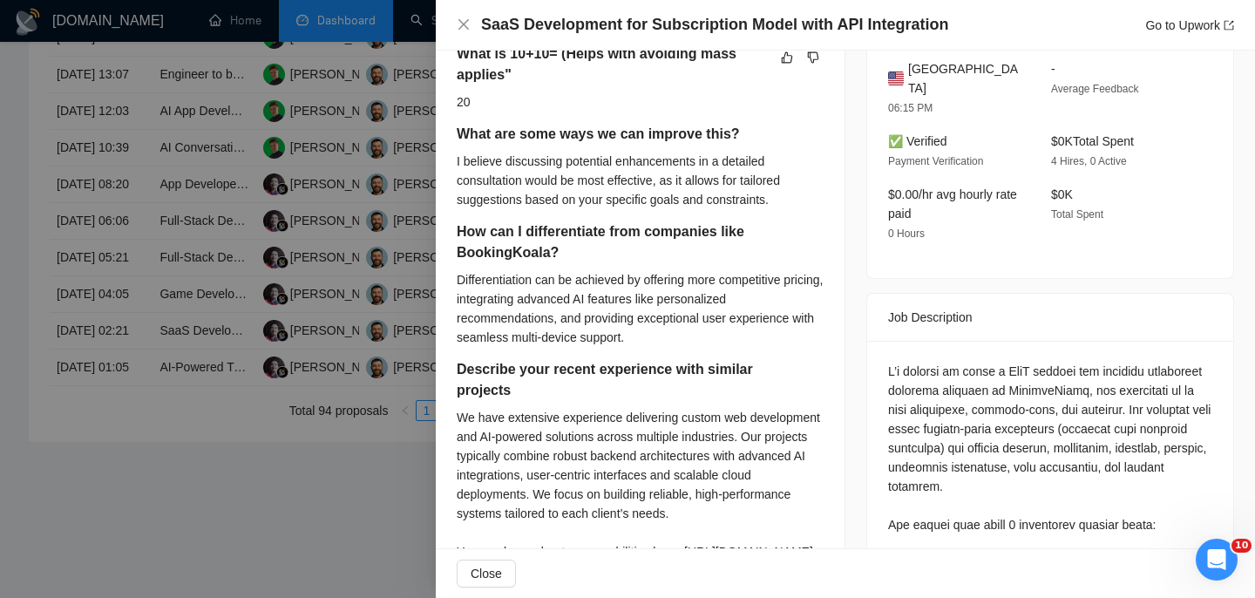
click at [661, 22] on h4 "SaaS Development for Subscription Model with API Integration" at bounding box center [714, 25] width 467 height 22
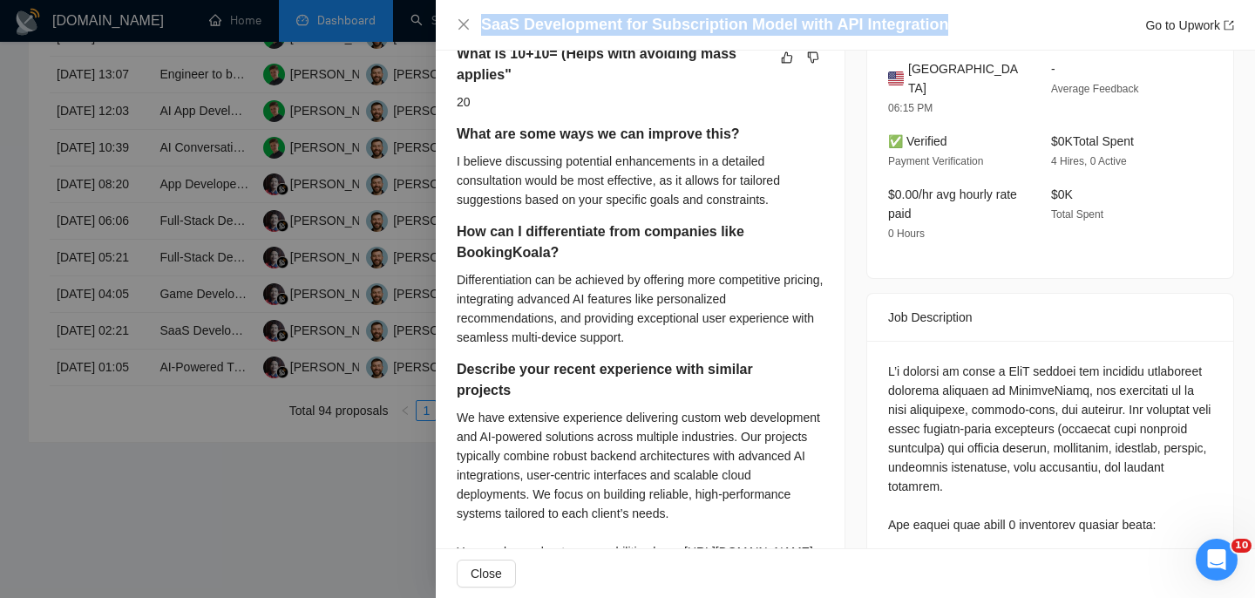
click at [661, 22] on h4 "SaaS Development for Subscription Model with API Integration" at bounding box center [714, 25] width 467 height 22
copy h4 "SaaS Development for Subscription Model with API Integration"
click at [464, 28] on icon "close" at bounding box center [464, 24] width 14 height 14
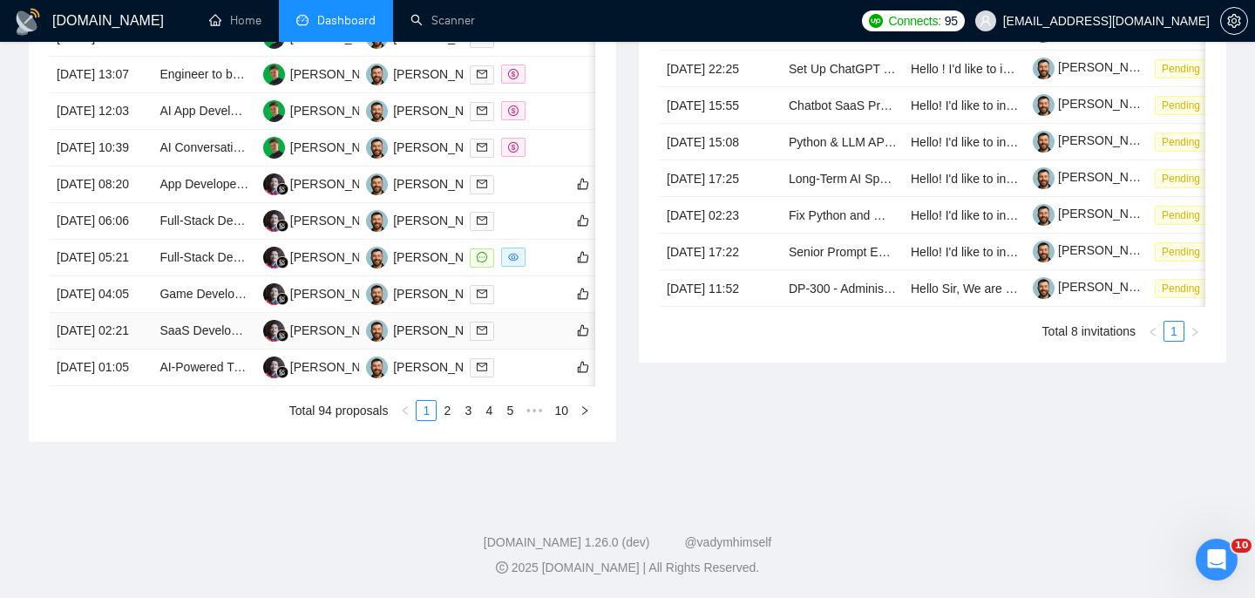
click at [132, 313] on td "[DATE] 02:21" at bounding box center [101, 331] width 103 height 37
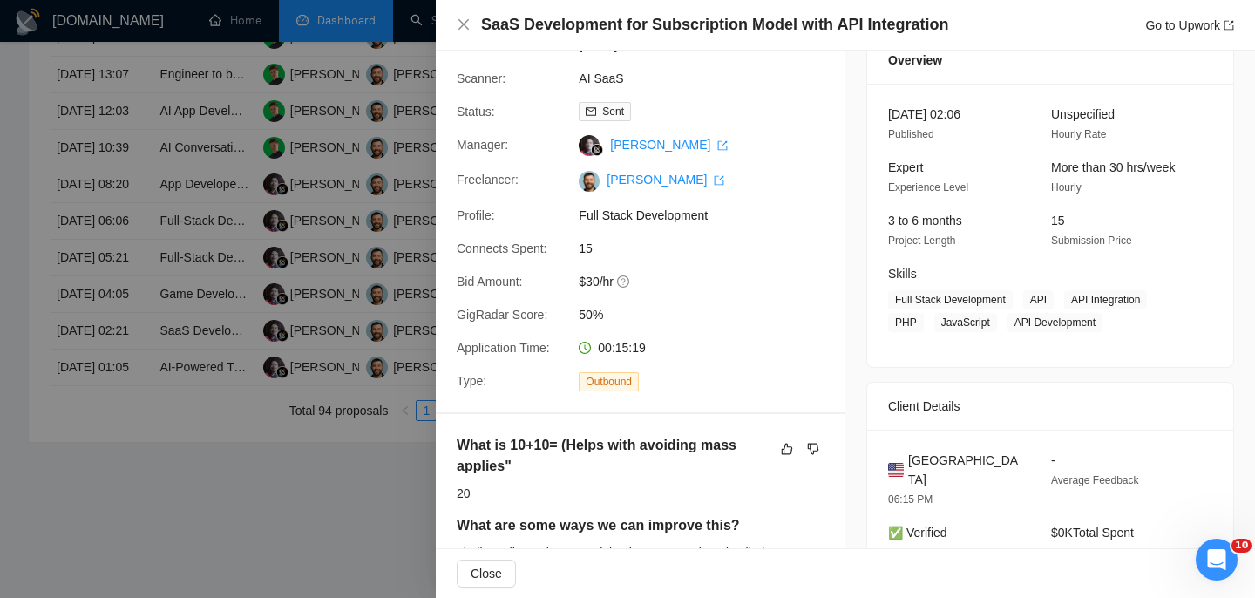
scroll to position [75, 0]
click at [932, 461] on span "United States" at bounding box center [965, 469] width 115 height 38
copy span "United States"
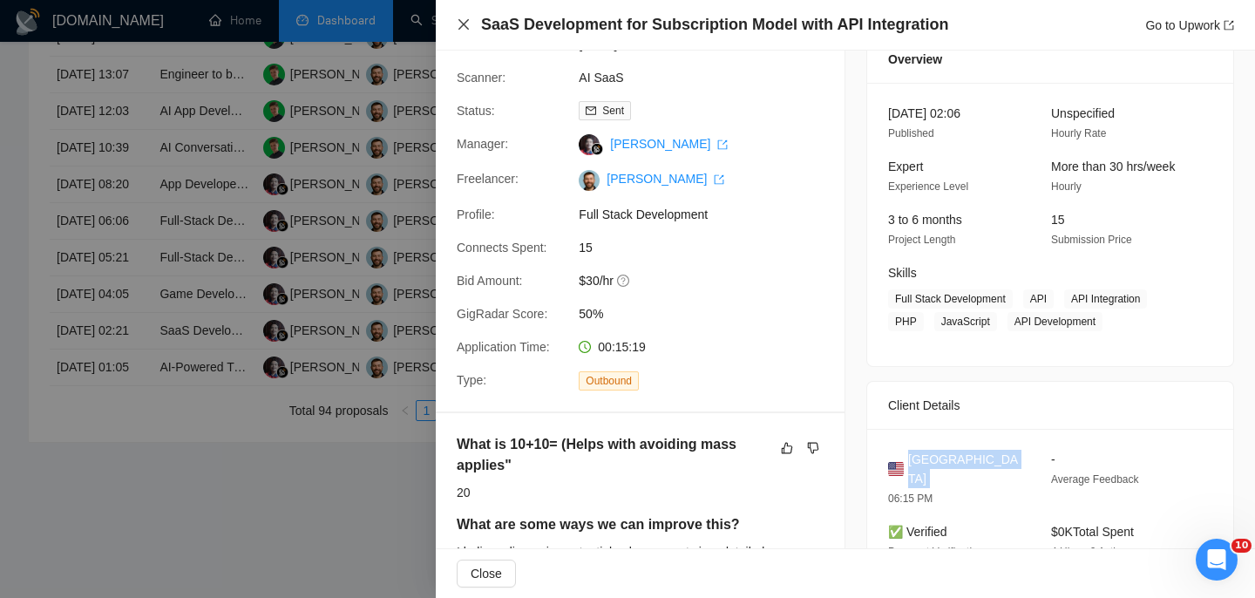
click at [460, 27] on icon "close" at bounding box center [463, 24] width 10 height 10
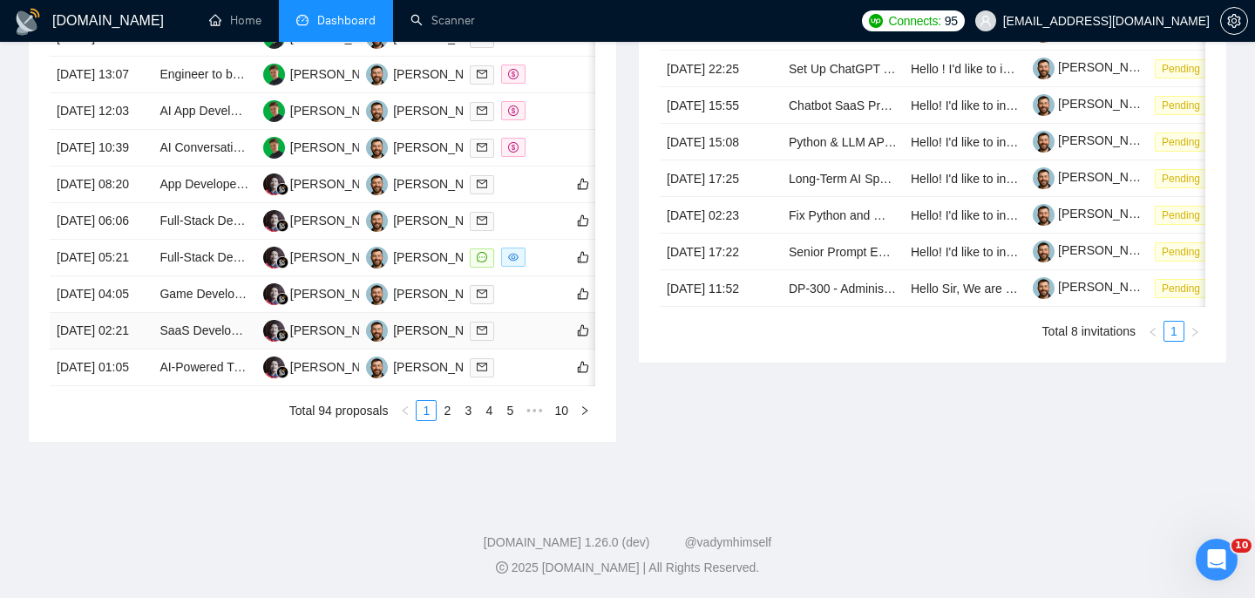
scroll to position [937, 0]
click at [136, 295] on td "[DATE] 04:05" at bounding box center [101, 294] width 103 height 37
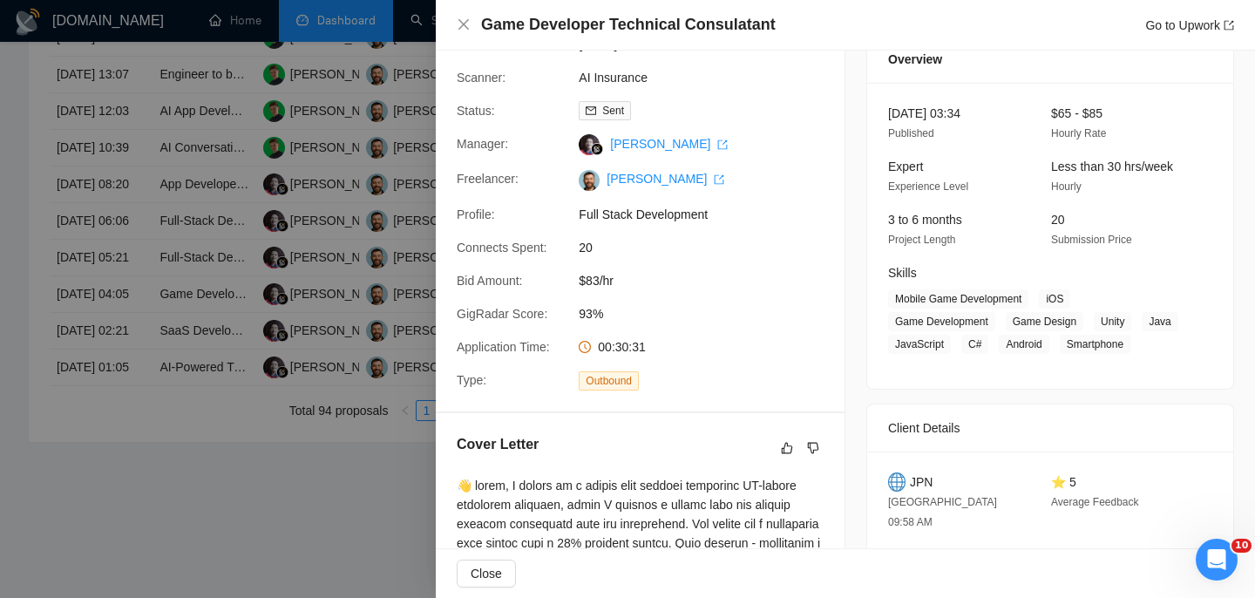
click at [595, 33] on h4 "Game Developer Technical Consulatant" at bounding box center [628, 25] width 295 height 22
copy h4 "Game Developer Technical Consulatant"
click at [458, 27] on icon "close" at bounding box center [464, 24] width 14 height 14
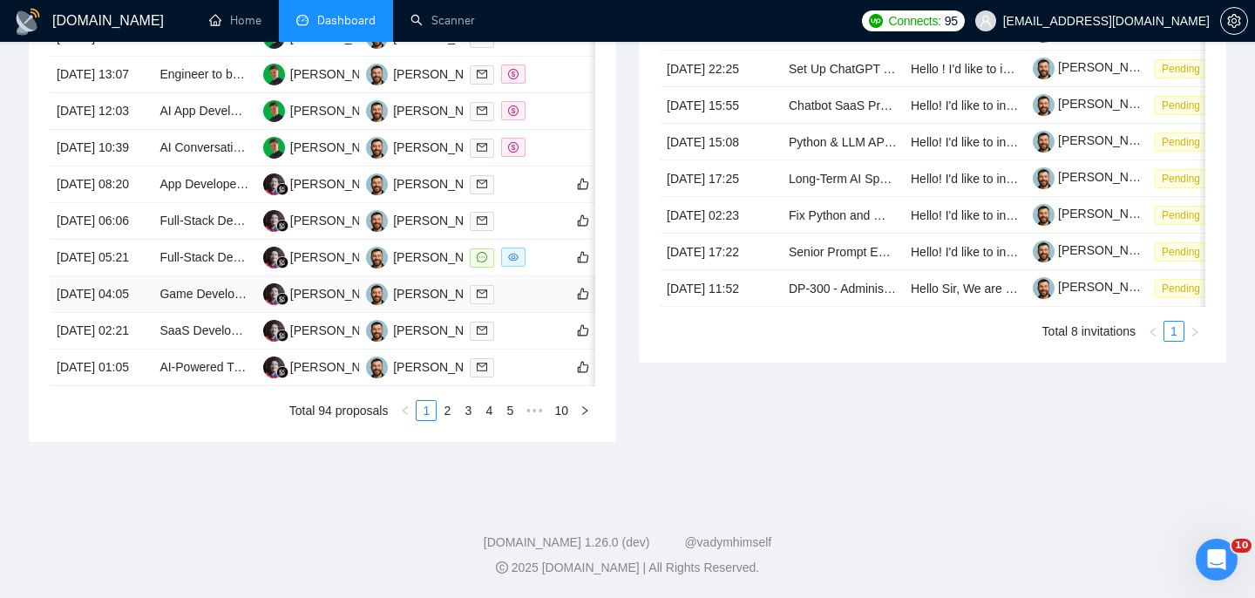
click at [133, 285] on td "[DATE] 04:05" at bounding box center [101, 294] width 103 height 37
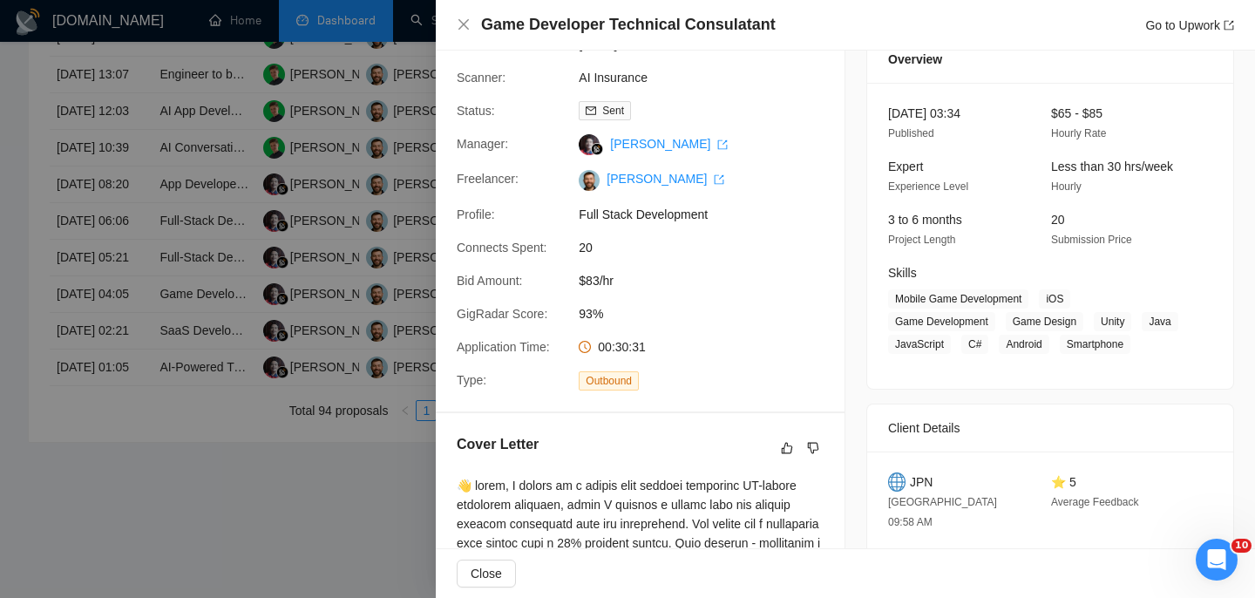
click at [922, 492] on span "JPN" at bounding box center [921, 481] width 23 height 19
copy span "JPN"
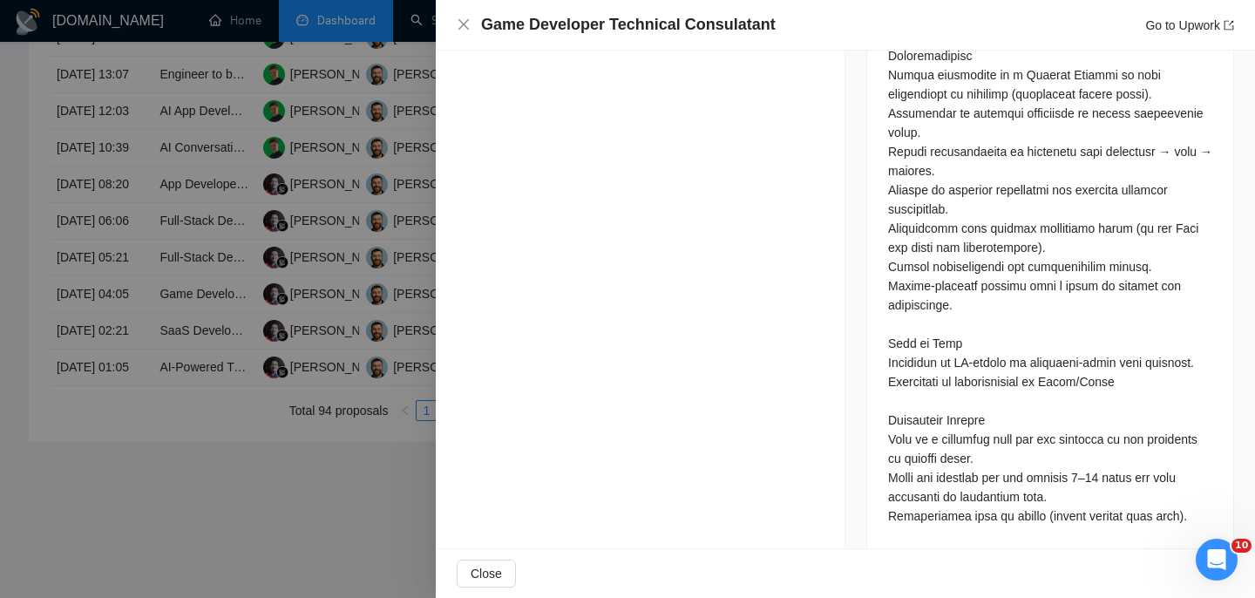
scroll to position [1522, 0]
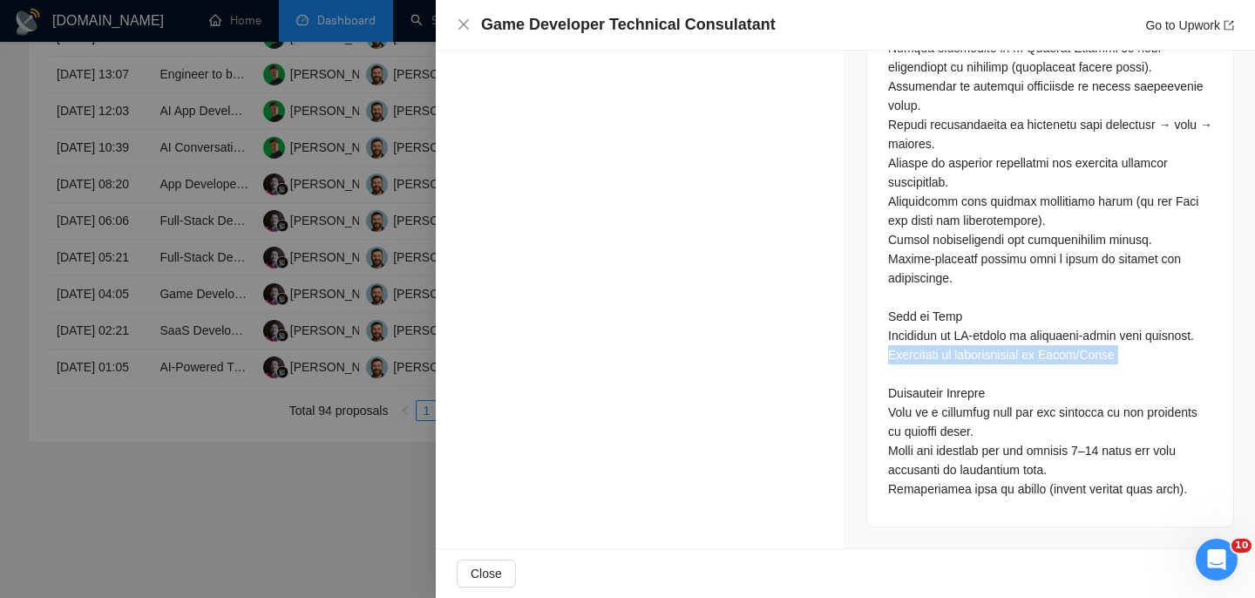
click at [466, 24] on icon "close" at bounding box center [464, 24] width 14 height 14
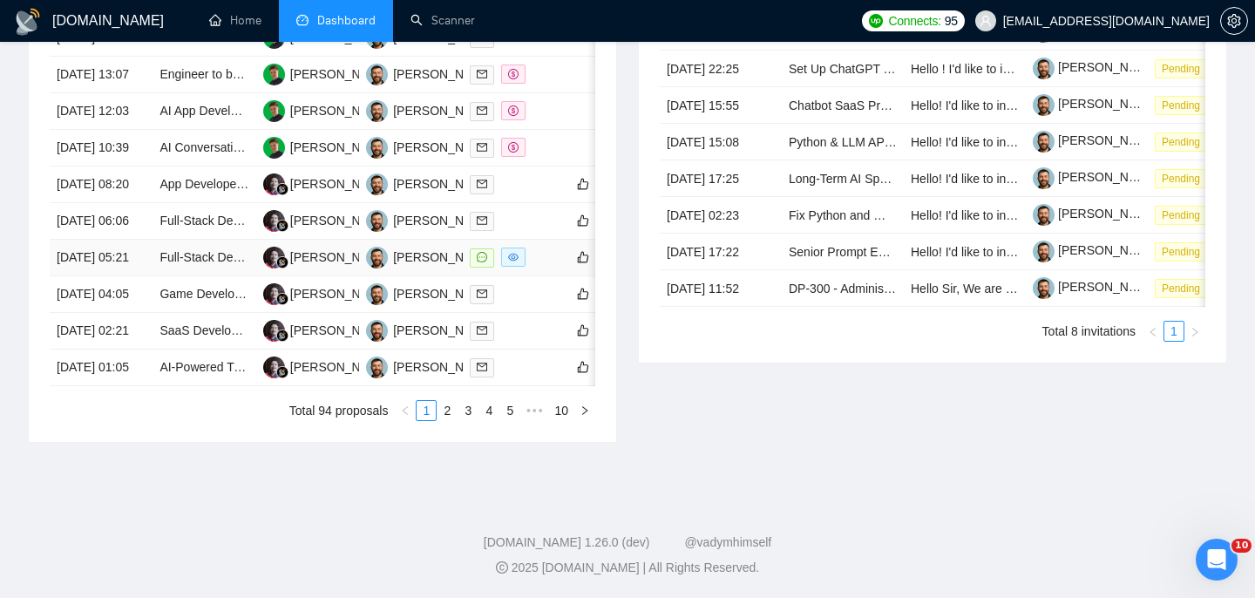
scroll to position [919, 0]
click at [140, 246] on td "[DATE] 05:21" at bounding box center [101, 258] width 103 height 37
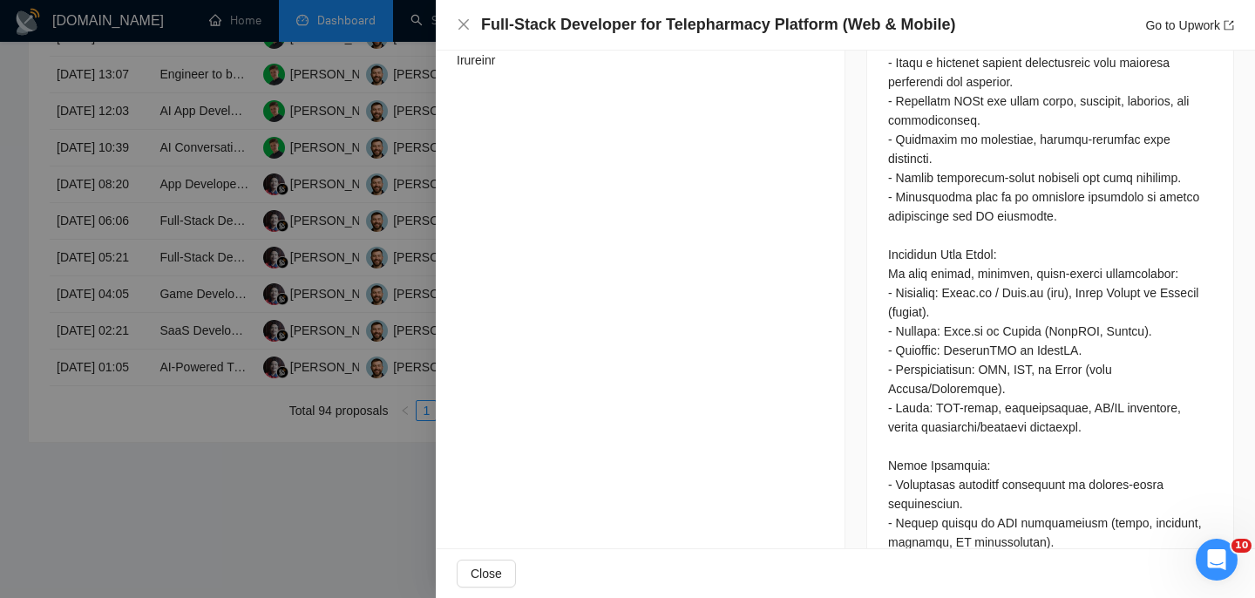
click at [583, 37] on div "Full-Stack Developer for Telepharmacy Platform (Web & Mobile) Go to Upwork" at bounding box center [845, 25] width 819 height 51
click at [583, 32] on h4 "Full-Stack Developer for Telepharmacy Platform (Web & Mobile)" at bounding box center [718, 25] width 474 height 22
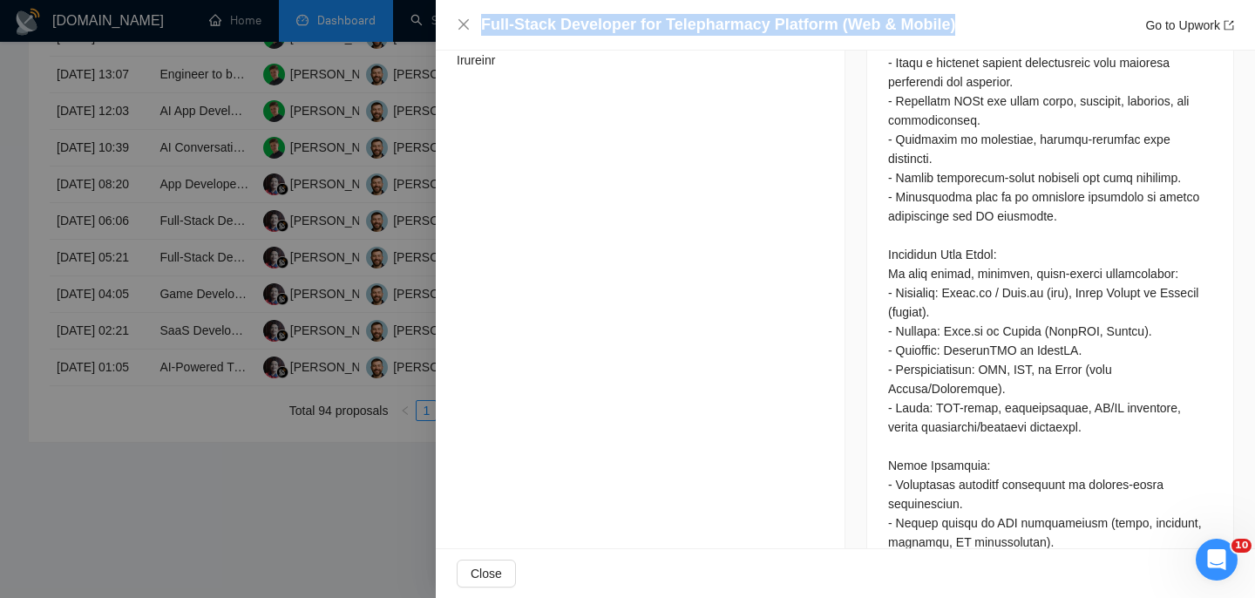
click at [583, 32] on h4 "Full-Stack Developer for Telepharmacy Platform (Web & Mobile)" at bounding box center [718, 25] width 474 height 22
copy h4 "Full-Stack Developer for Telepharmacy Platform (Web & Mobile)"
click at [468, 26] on icon "close" at bounding box center [464, 24] width 14 height 14
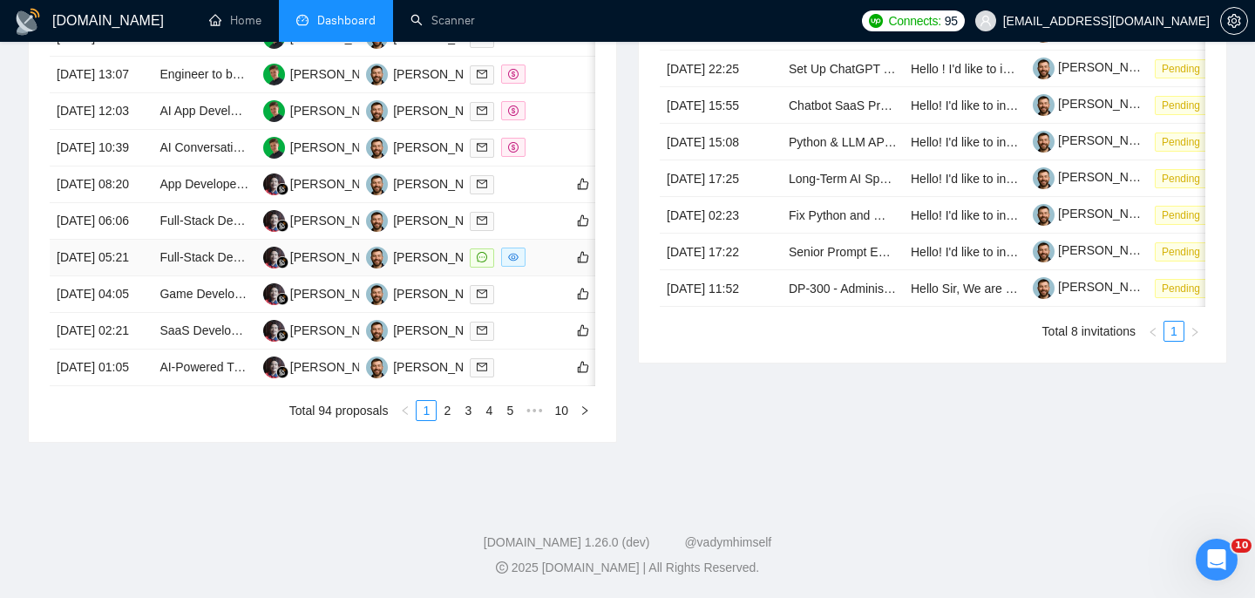
click at [137, 247] on td "[DATE] 05:21" at bounding box center [101, 258] width 103 height 37
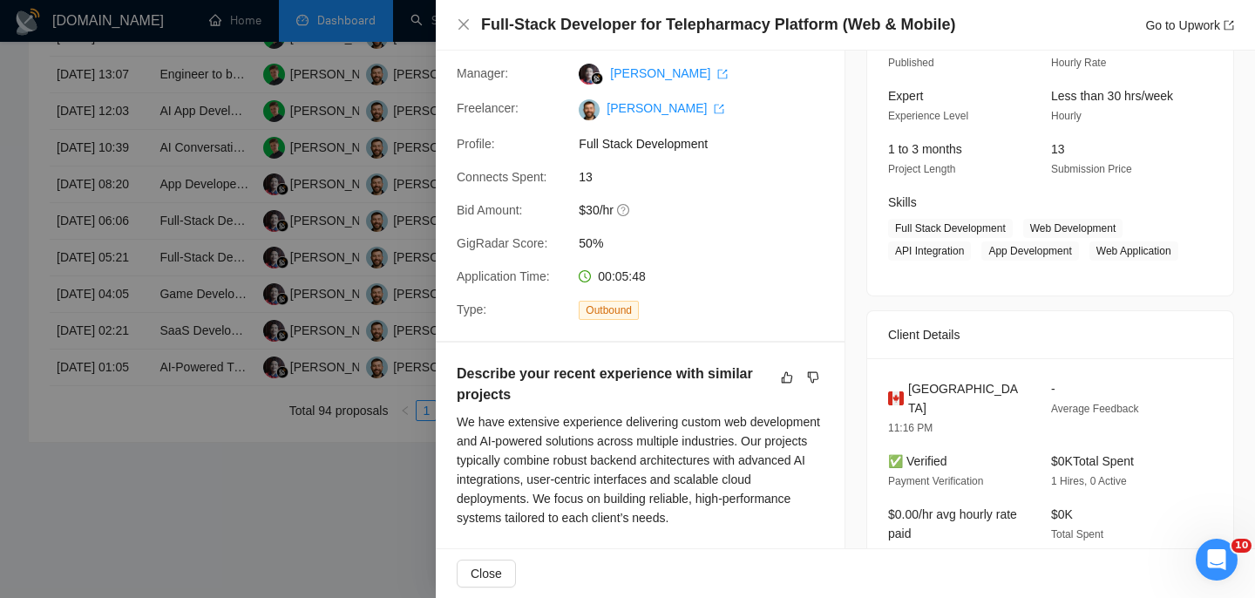
scroll to position [326, 0]
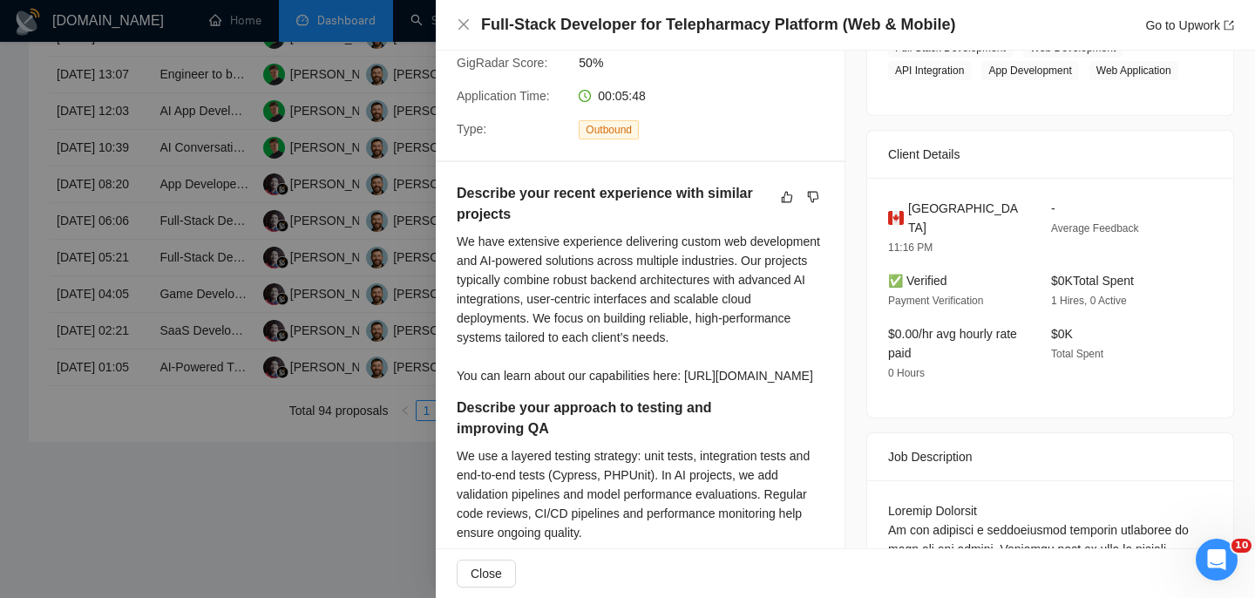
click at [925, 227] on span "Canada" at bounding box center [965, 218] width 115 height 38
copy span "Canada"
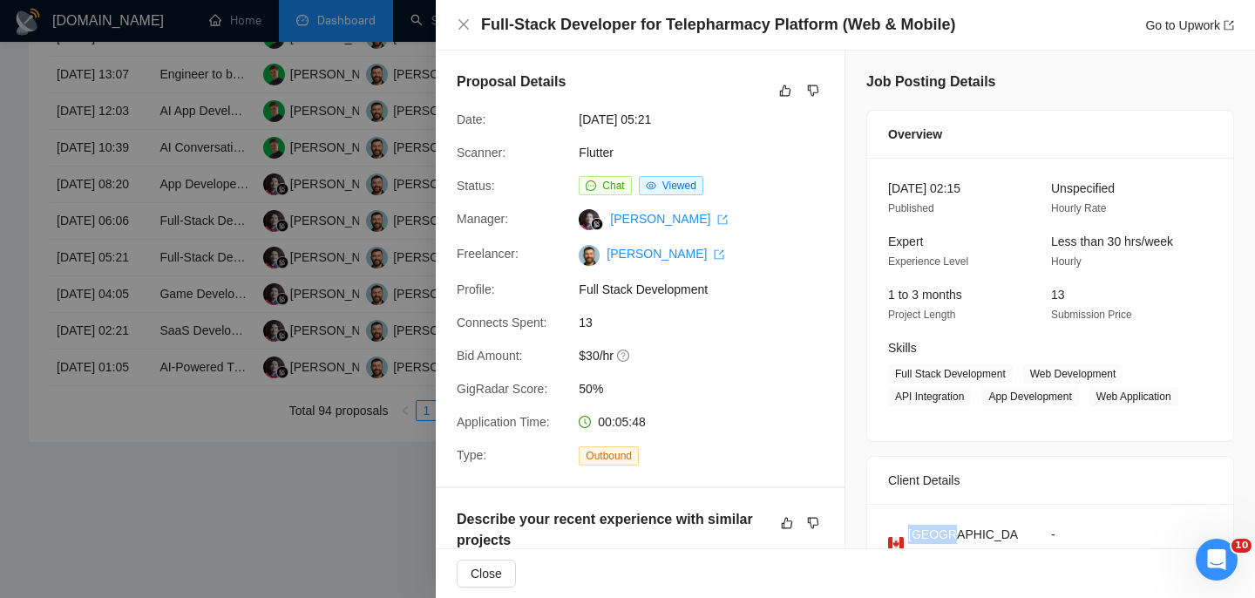
scroll to position [63, 0]
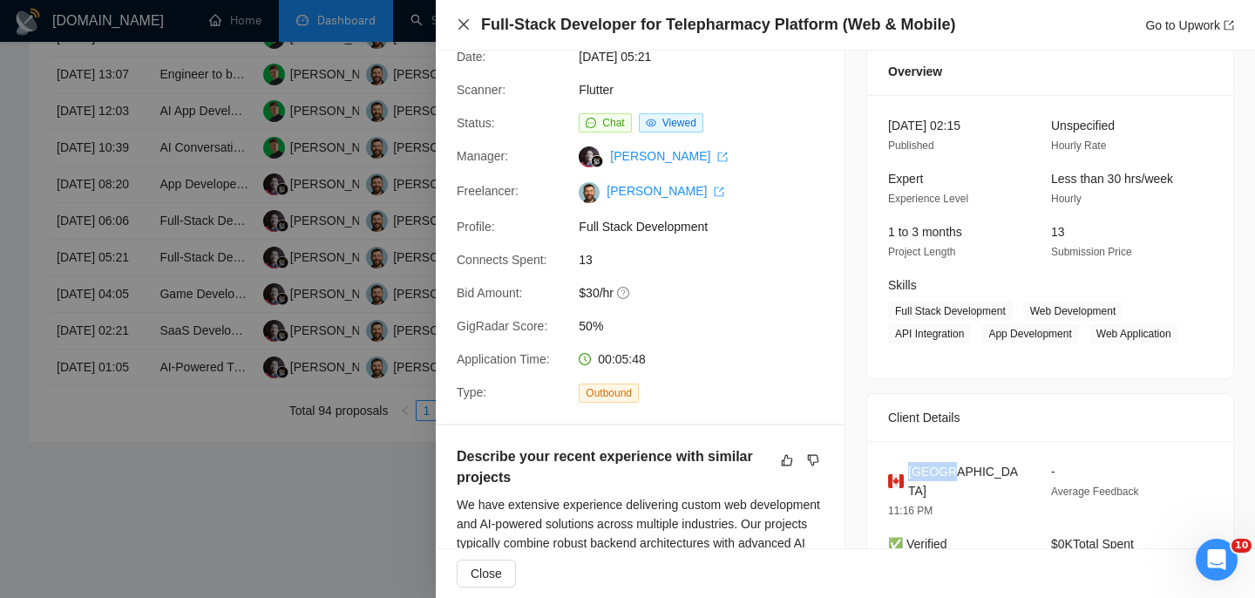
click at [465, 24] on icon "close" at bounding box center [464, 24] width 14 height 14
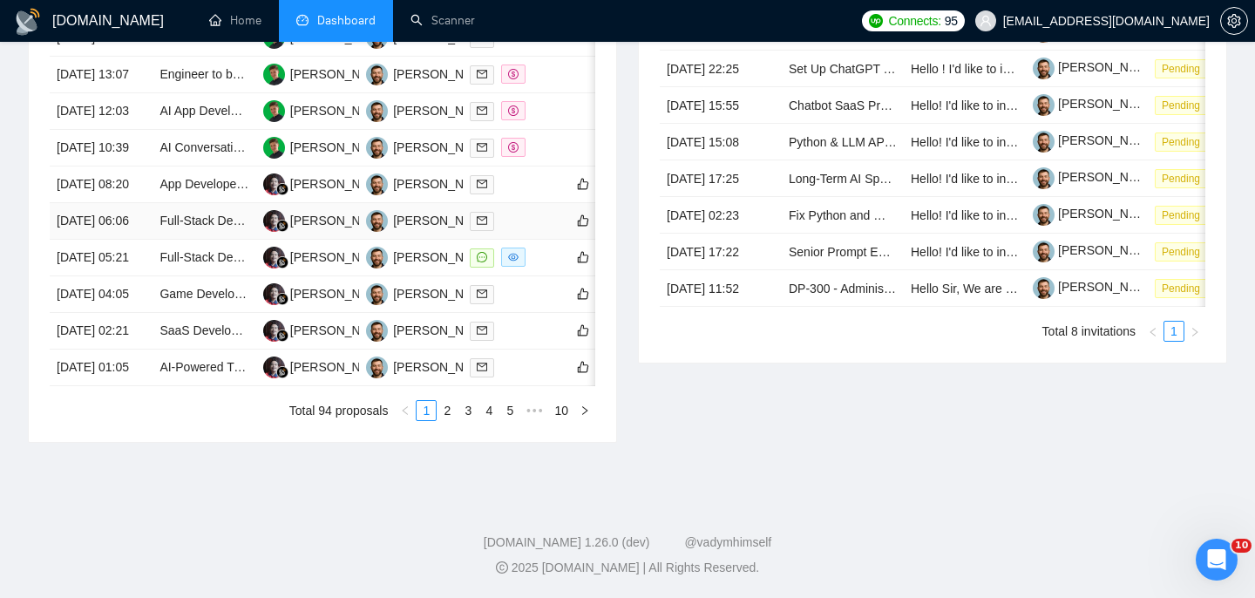
scroll to position [851, 0]
click at [149, 290] on tbody "25 Aug, 2025 13:29 Educational AI Math Tutor — AI Integration + Full‑Stack (LLM…" at bounding box center [355, 203] width 610 height 366
click at [149, 240] on td "[DATE] 06:06" at bounding box center [101, 221] width 103 height 37
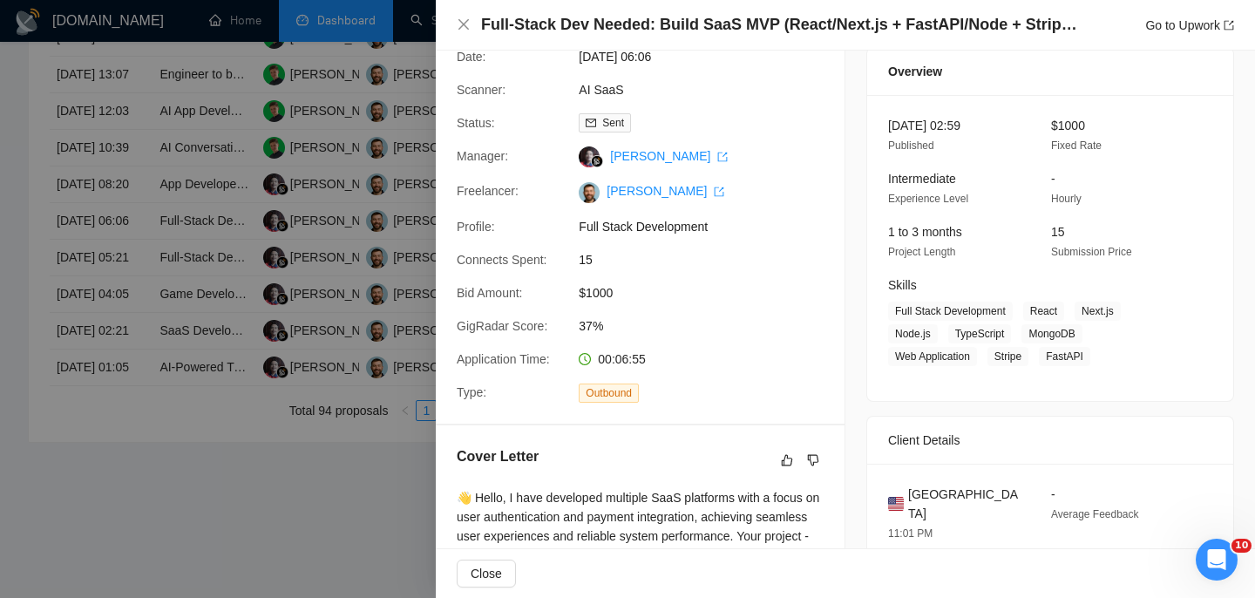
click at [546, 38] on div "Full-Stack Dev Needed: Build SaaS MVP (React/Next.js + FastAPI/Node + Stripe + …" at bounding box center [845, 25] width 819 height 51
click at [539, 33] on h4 "Full-Stack Dev Needed: Build SaaS MVP (React/Next.js + FastAPI/Node + Stripe + …" at bounding box center [781, 25] width 601 height 22
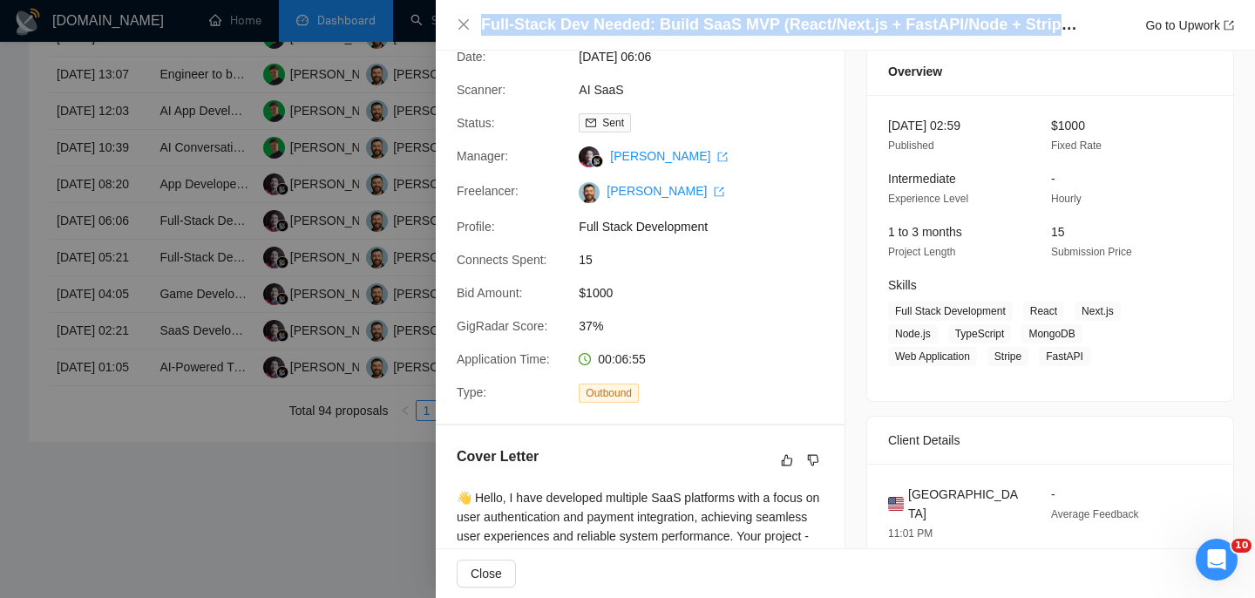
click at [539, 33] on h4 "Full-Stack Dev Needed: Build SaaS MVP (React/Next.js + FastAPI/Node + Stripe + …" at bounding box center [781, 25] width 601 height 22
copy h4 "Full-Stack Dev Needed: Build SaaS MVP (React/Next.js + FastAPI/Node + Stripe + …"
click at [464, 23] on icon "close" at bounding box center [464, 24] width 14 height 14
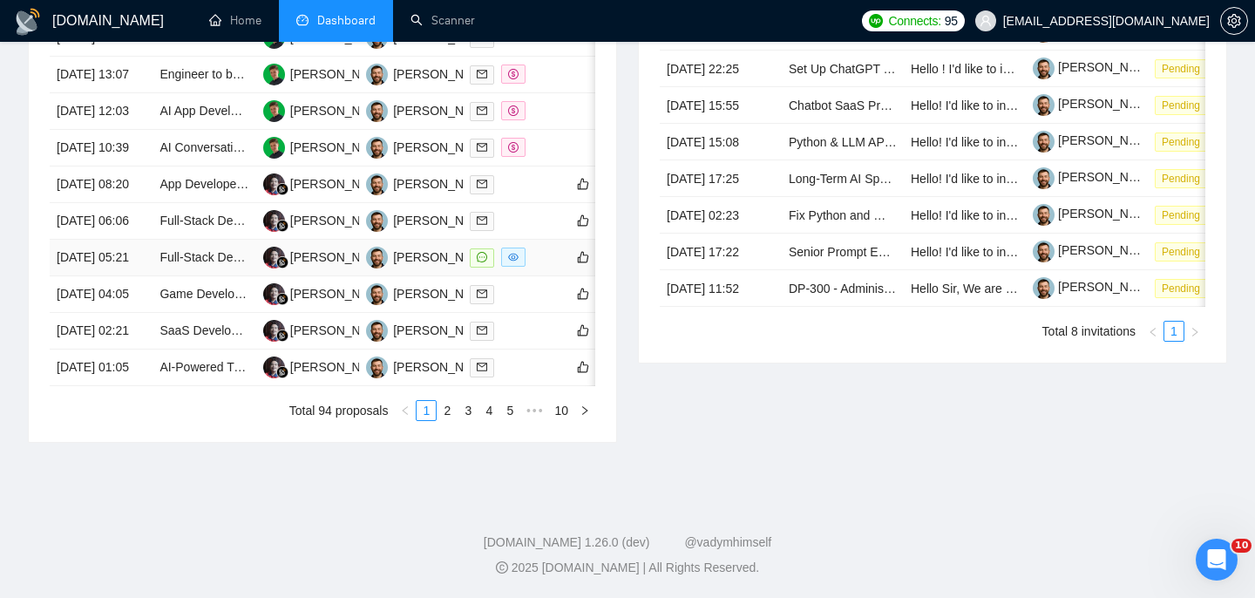
click at [128, 276] on td "[DATE] 05:21" at bounding box center [101, 258] width 103 height 37
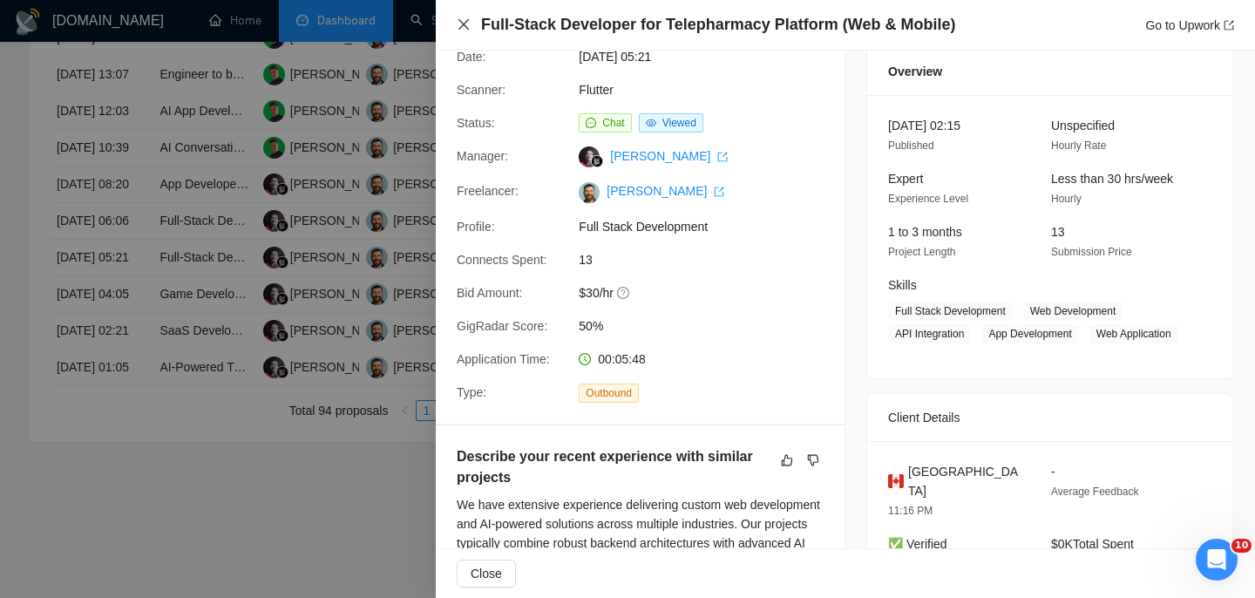
click at [463, 20] on icon "close" at bounding box center [464, 24] width 14 height 14
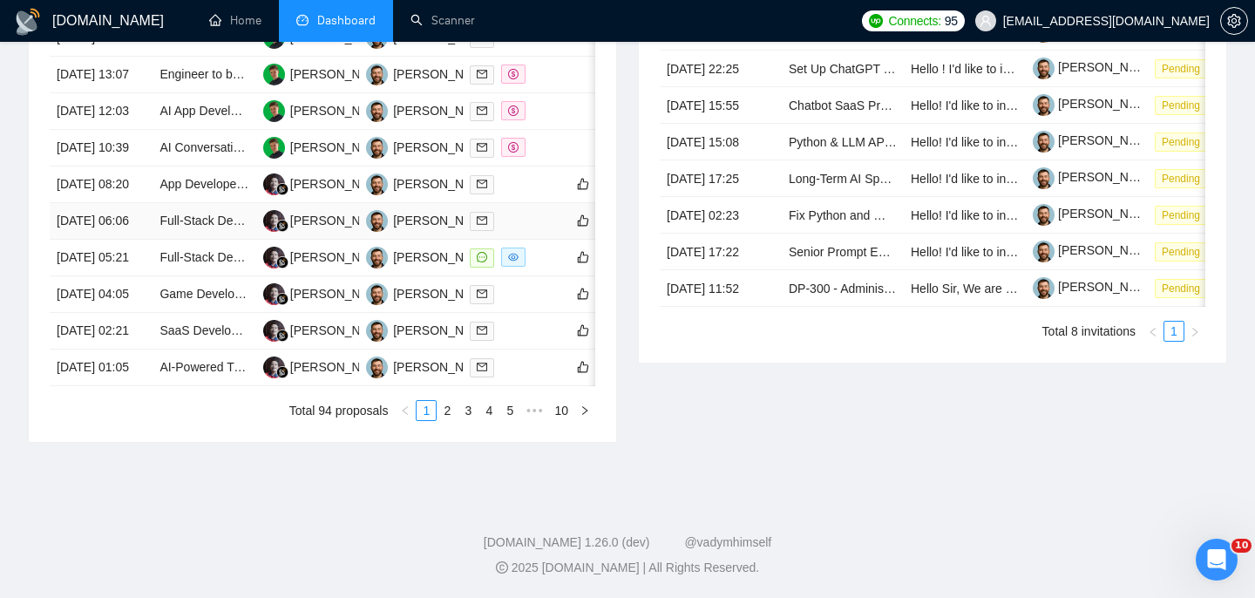
click at [131, 240] on td "[DATE] 06:06" at bounding box center [101, 221] width 103 height 37
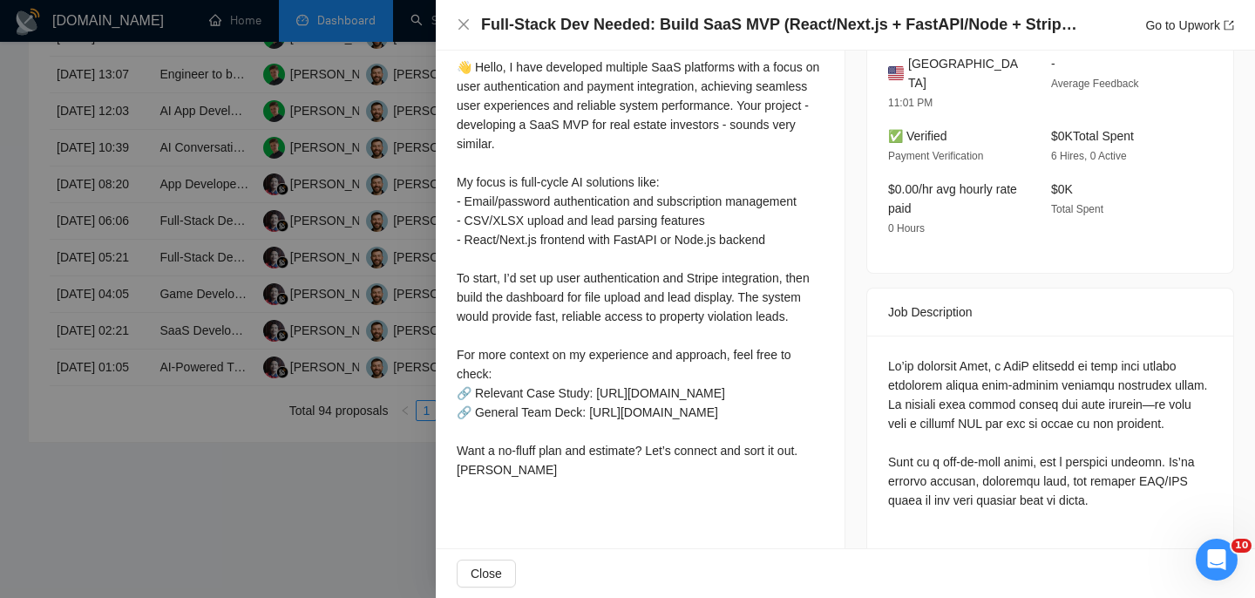
scroll to position [492, 0]
click at [467, 24] on icon "close" at bounding box center [464, 24] width 14 height 14
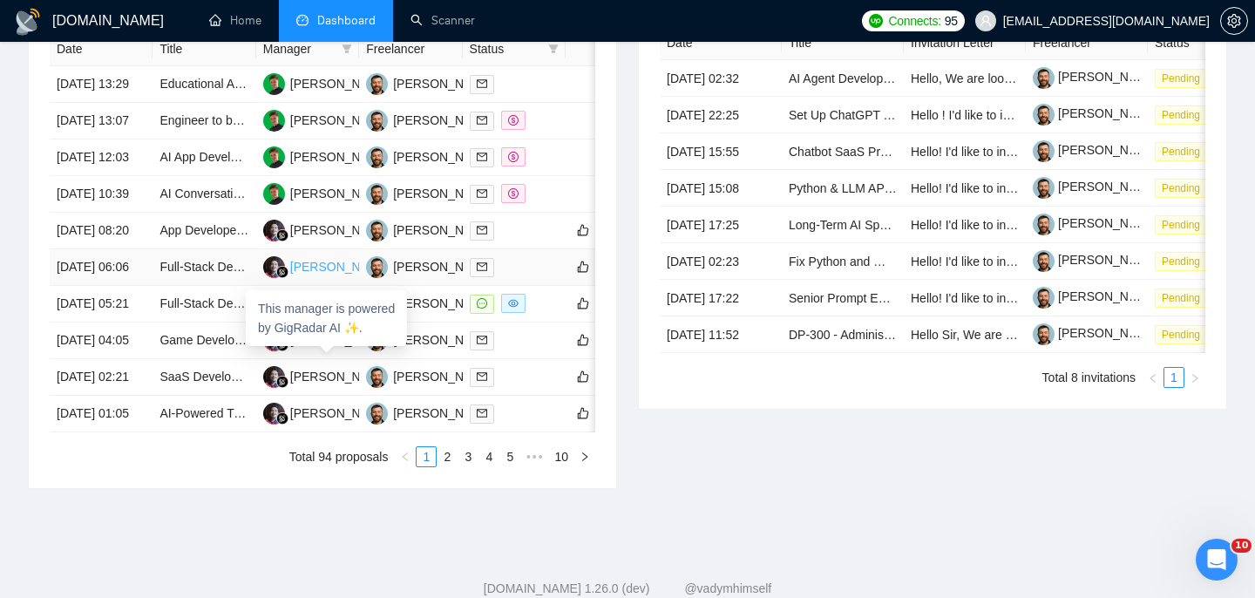
scroll to position [757, 0]
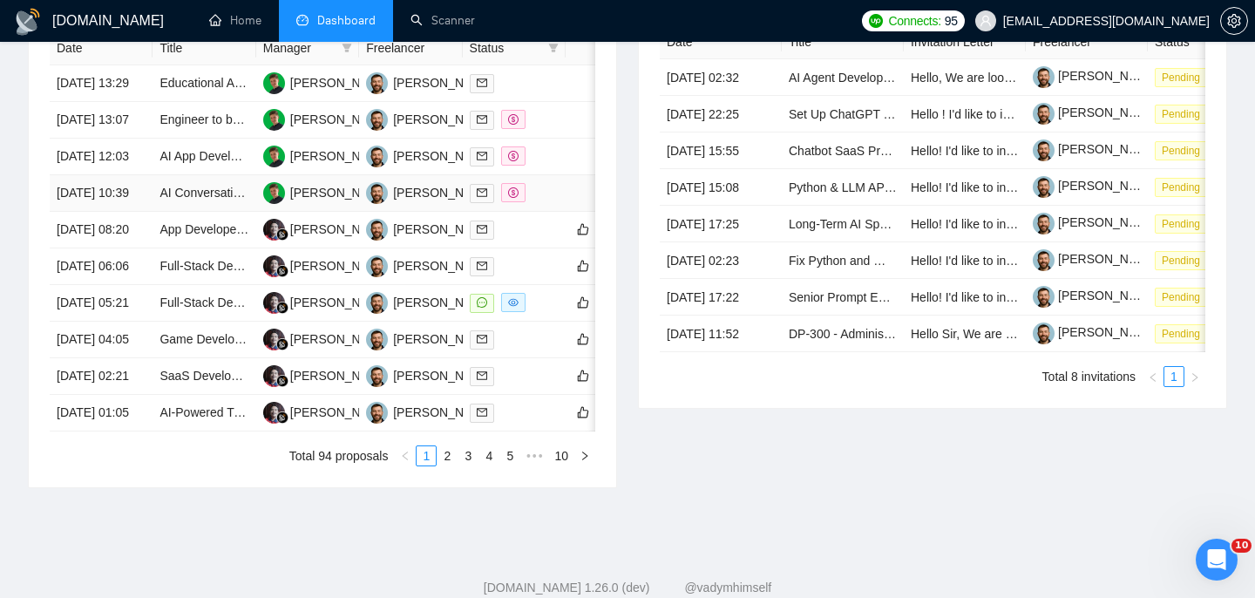
click at [132, 212] on td "[DATE] 10:39" at bounding box center [101, 193] width 103 height 37
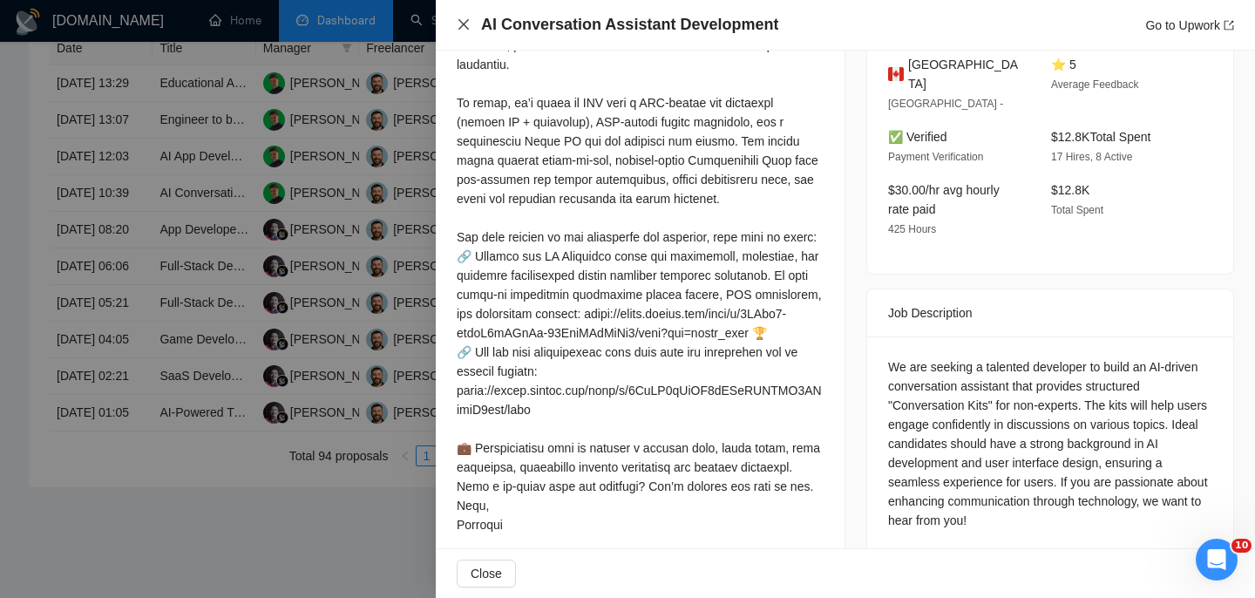
click at [465, 24] on icon "close" at bounding box center [463, 24] width 10 height 10
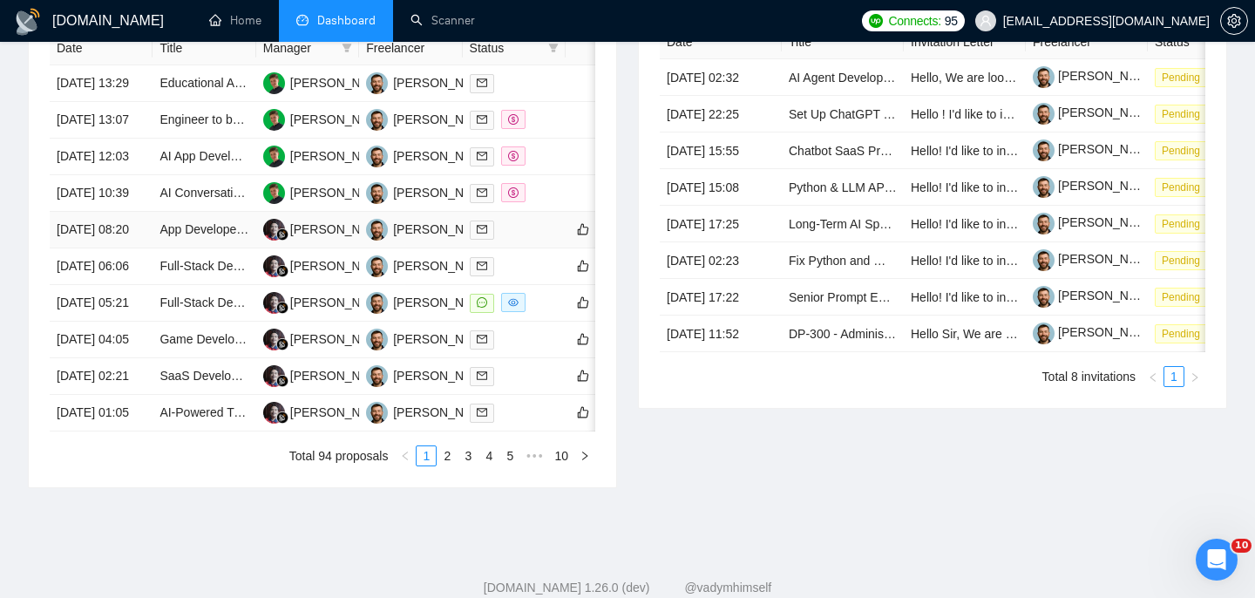
scroll to position [741, 0]
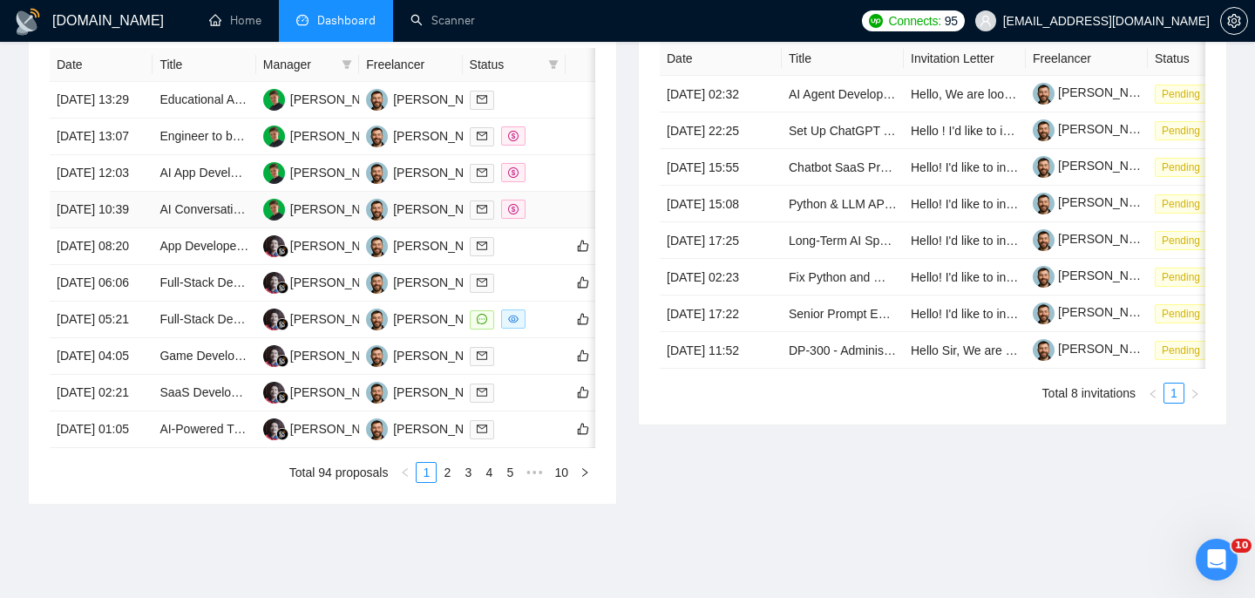
click at [146, 228] on td "[DATE] 10:39" at bounding box center [101, 210] width 103 height 37
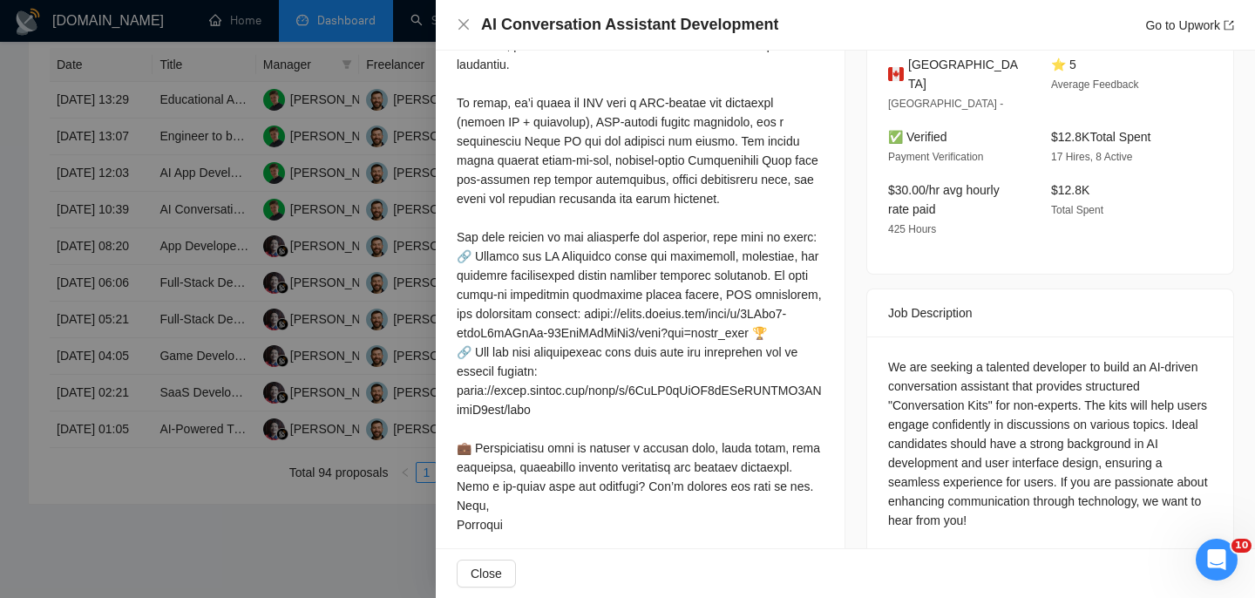
click at [541, 29] on h4 "AI Conversation Assistant Development" at bounding box center [629, 25] width 297 height 22
click at [464, 31] on icon "close" at bounding box center [464, 24] width 14 height 14
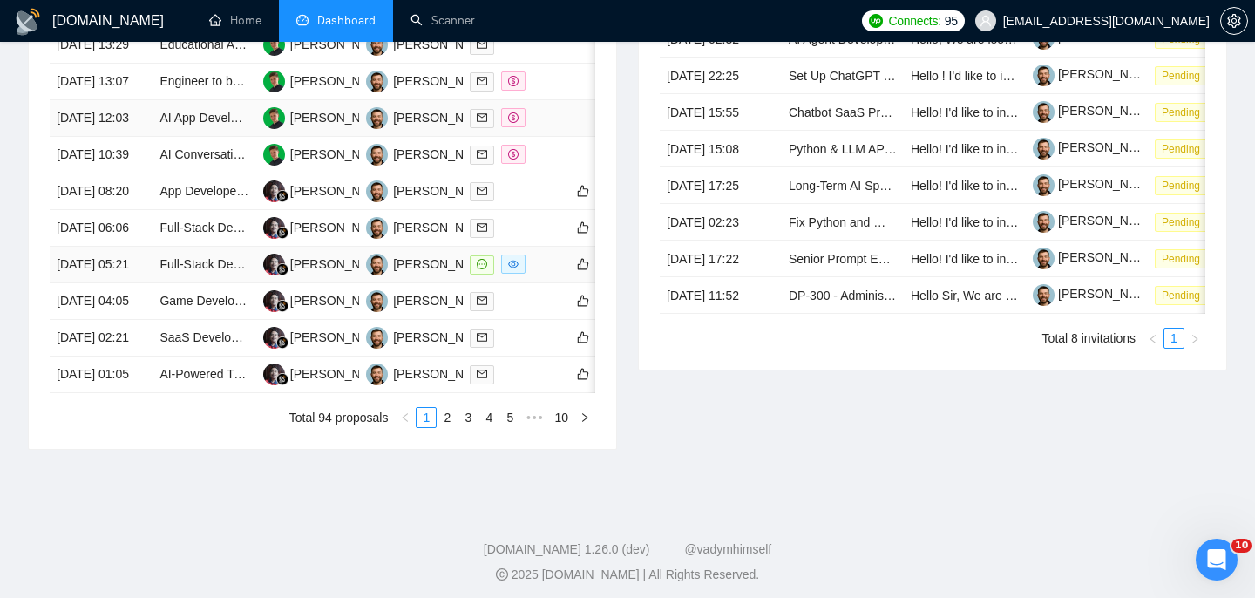
scroll to position [825, 0]
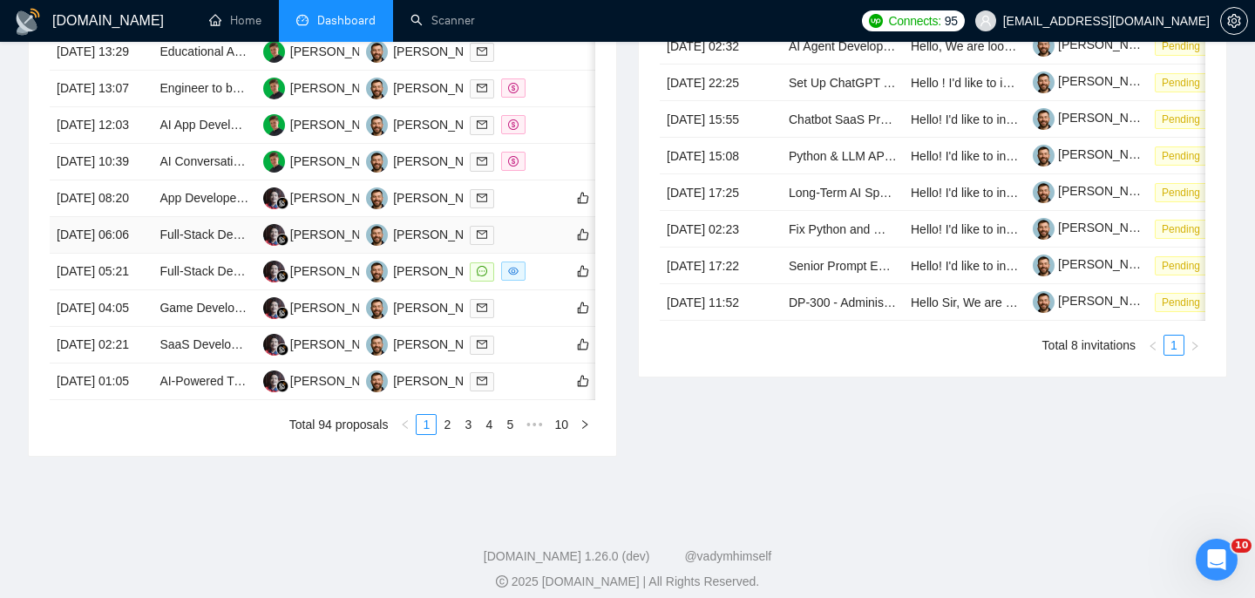
scroll to position [865, 0]
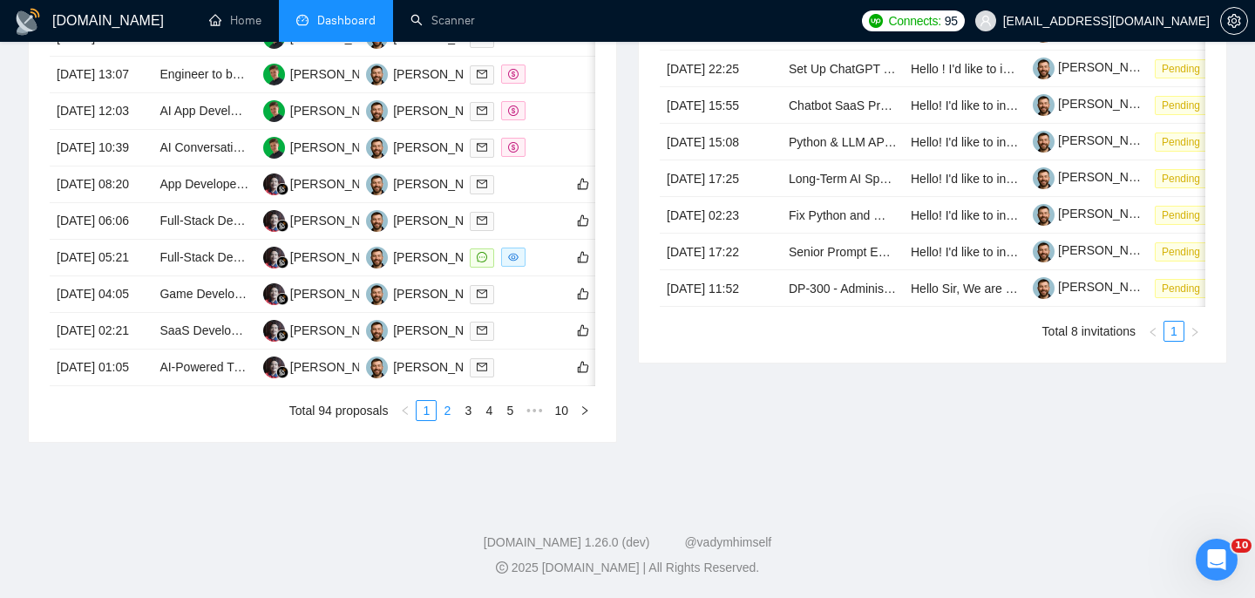
click at [443, 420] on link "2" at bounding box center [446, 410] width 19 height 19
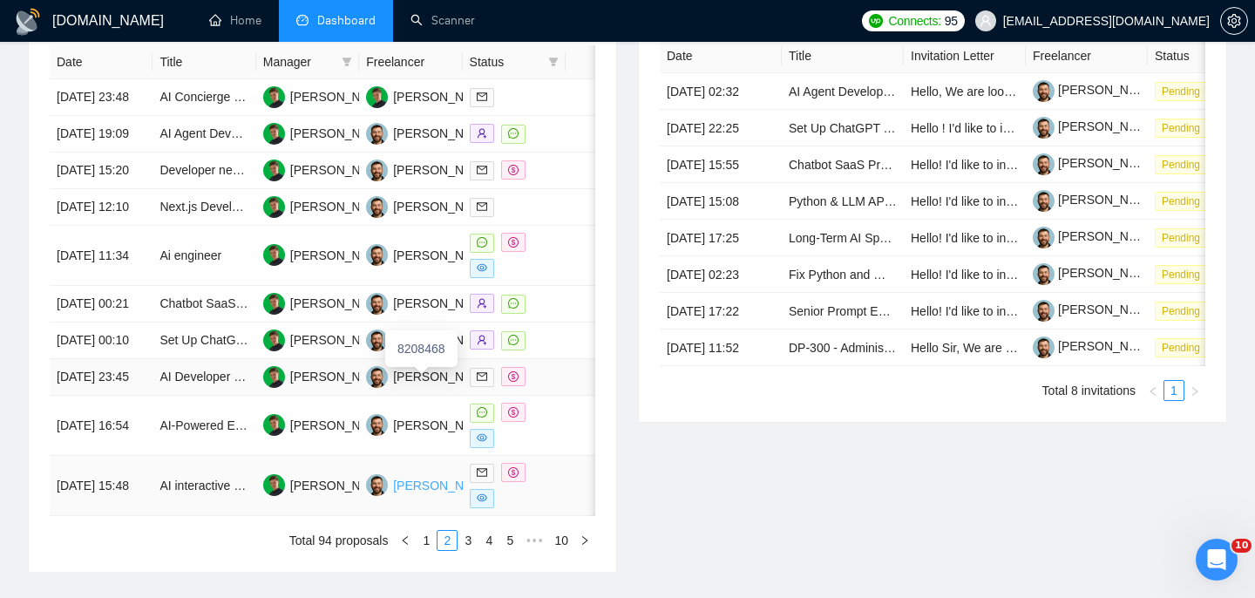
scroll to position [853, 0]
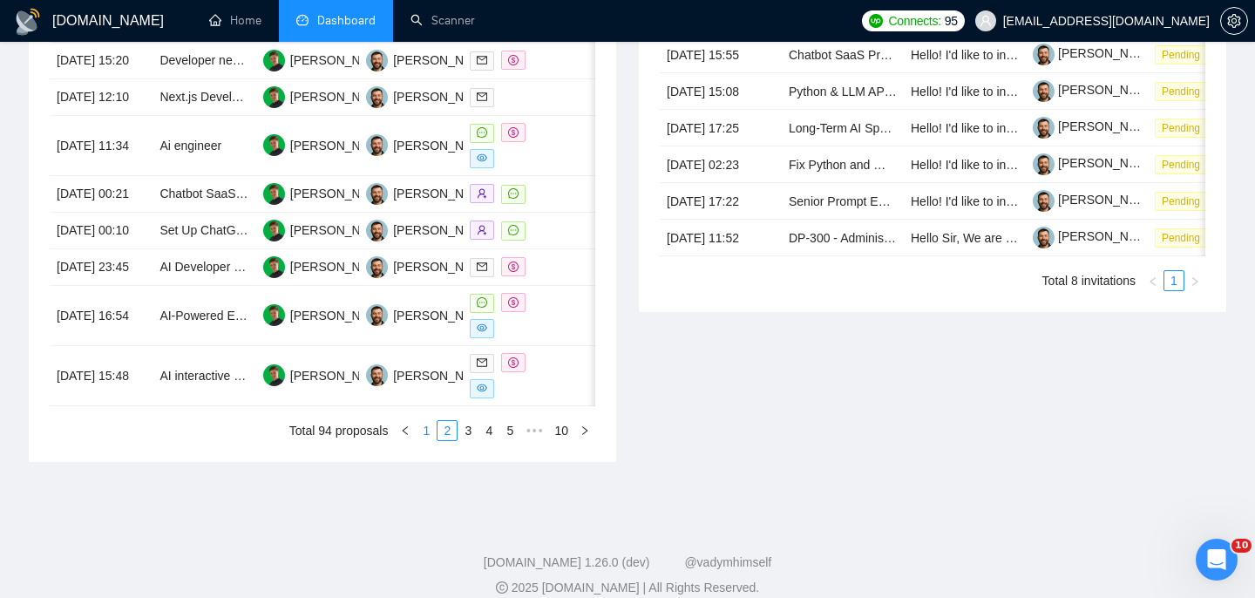
click at [424, 440] on link "1" at bounding box center [426, 430] width 19 height 19
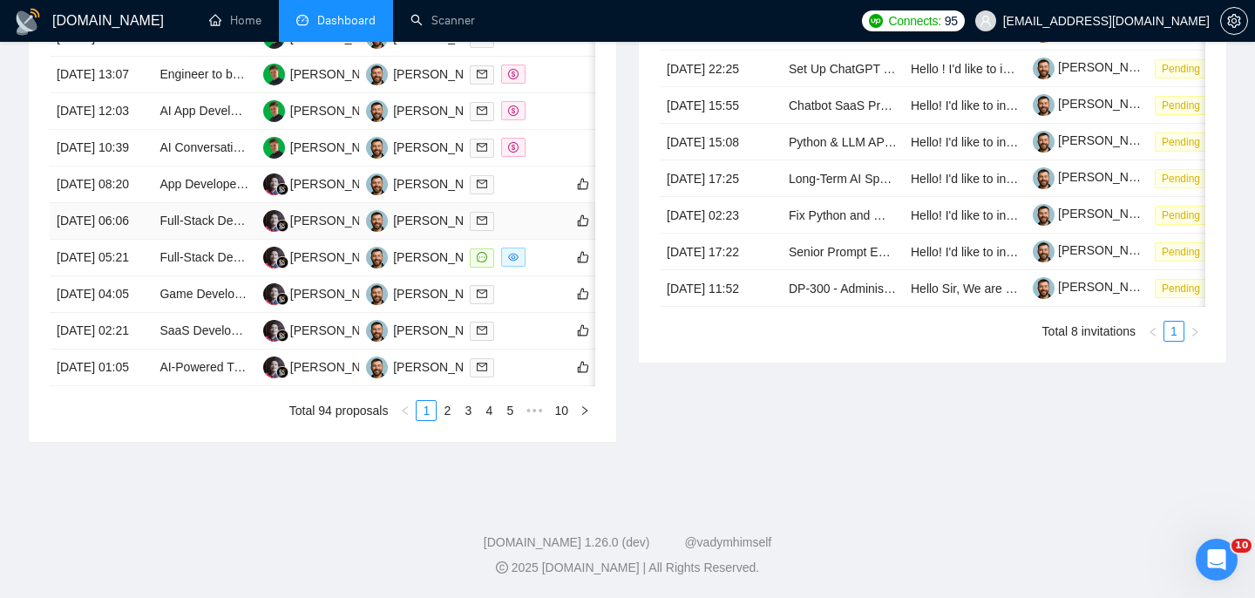
scroll to position [835, 0]
click at [455, 420] on link "2" at bounding box center [446, 410] width 19 height 19
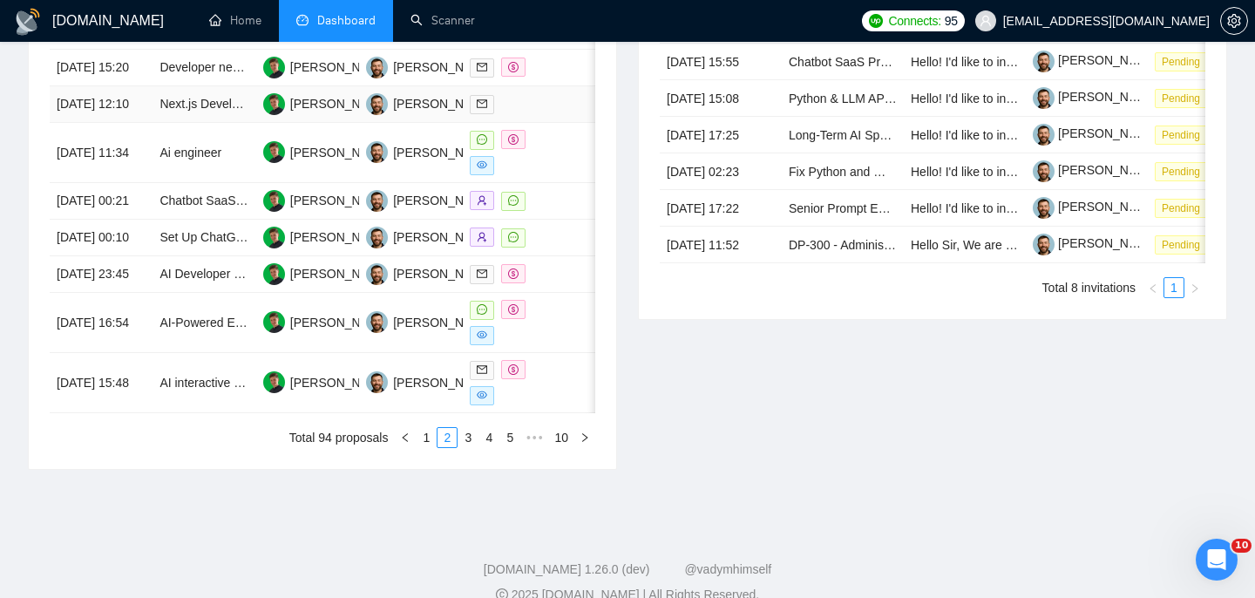
scroll to position [898, 0]
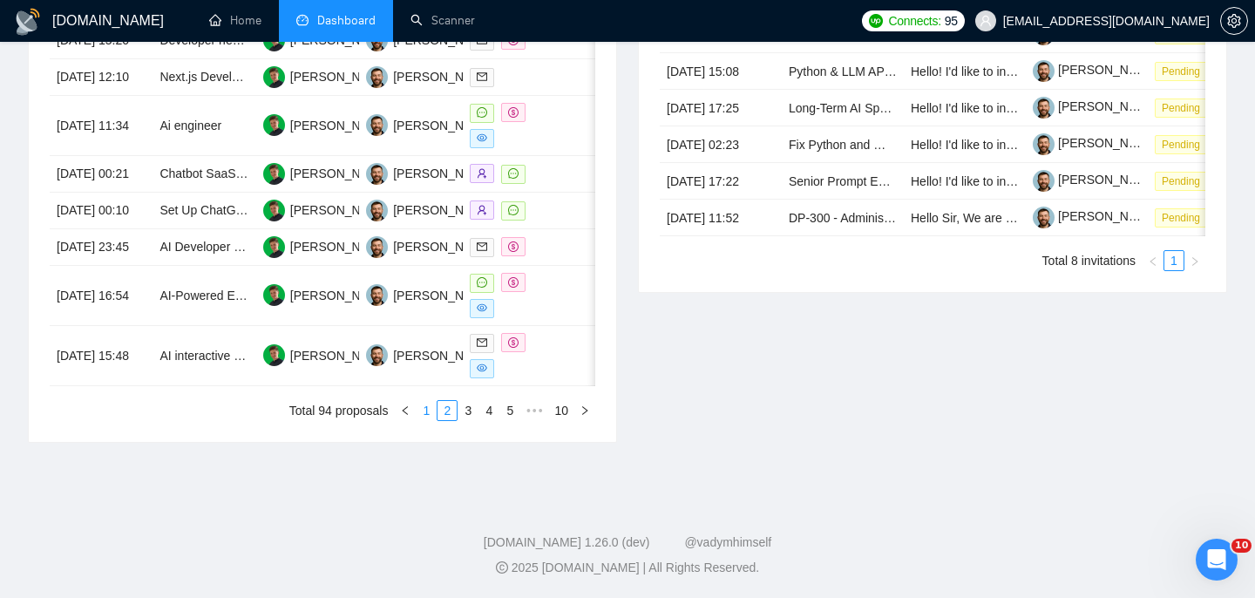
click at [424, 420] on link "1" at bounding box center [426, 410] width 19 height 19
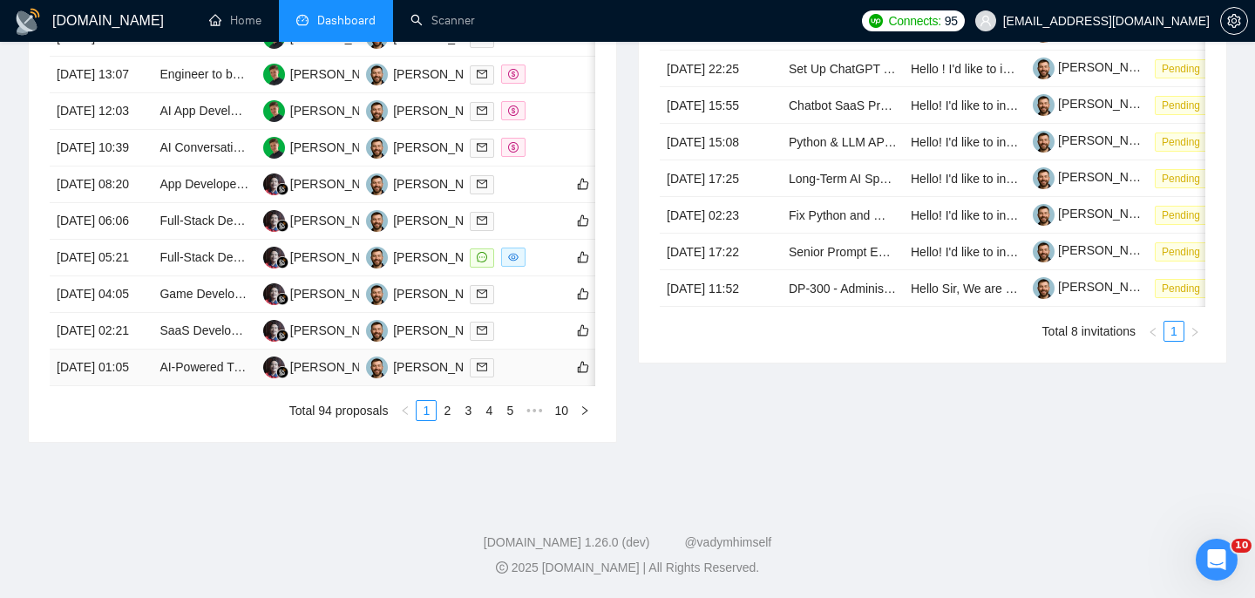
click at [141, 386] on td "[DATE] 01:05" at bounding box center [101, 367] width 103 height 37
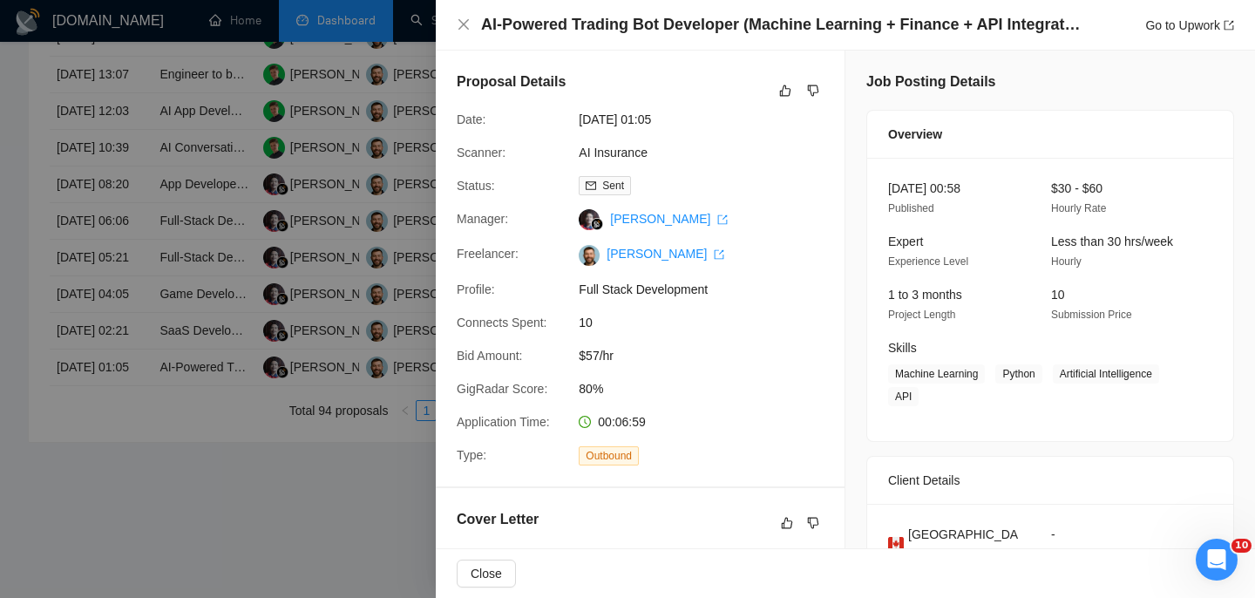
click at [587, 31] on h4 "AI-Powered Trading Bot Developer (Machine Learning + Finance + API Integration)" at bounding box center [781, 25] width 601 height 22
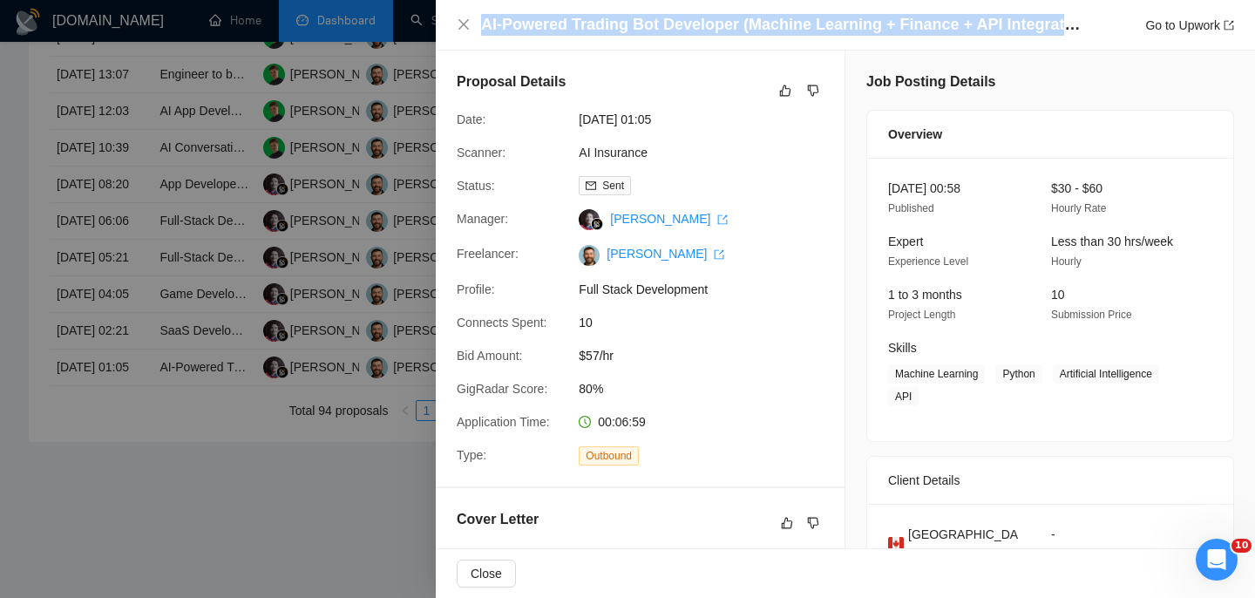
click at [587, 31] on h4 "AI-Powered Trading Bot Developer (Machine Learning + Finance + API Integration)" at bounding box center [781, 25] width 601 height 22
copy h4 "AI-Powered Trading Bot Developer (Machine Learning + Finance + API Integration)"
click at [463, 26] on icon "close" at bounding box center [463, 24] width 10 height 10
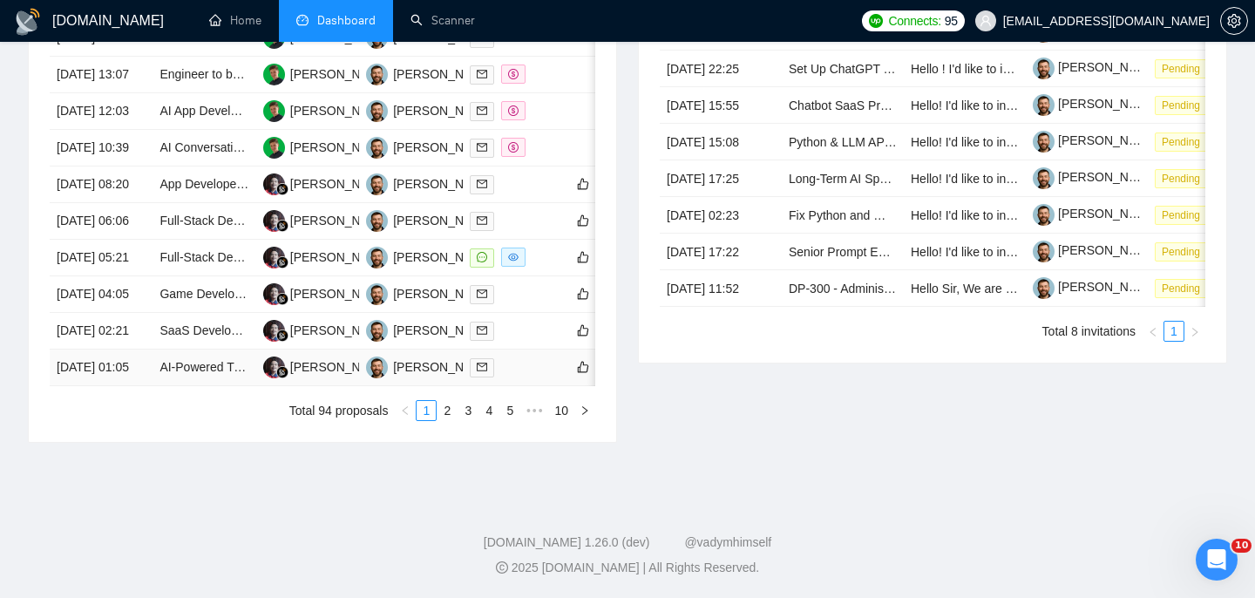
click at [146, 386] on td "[DATE] 01:05" at bounding box center [101, 367] width 103 height 37
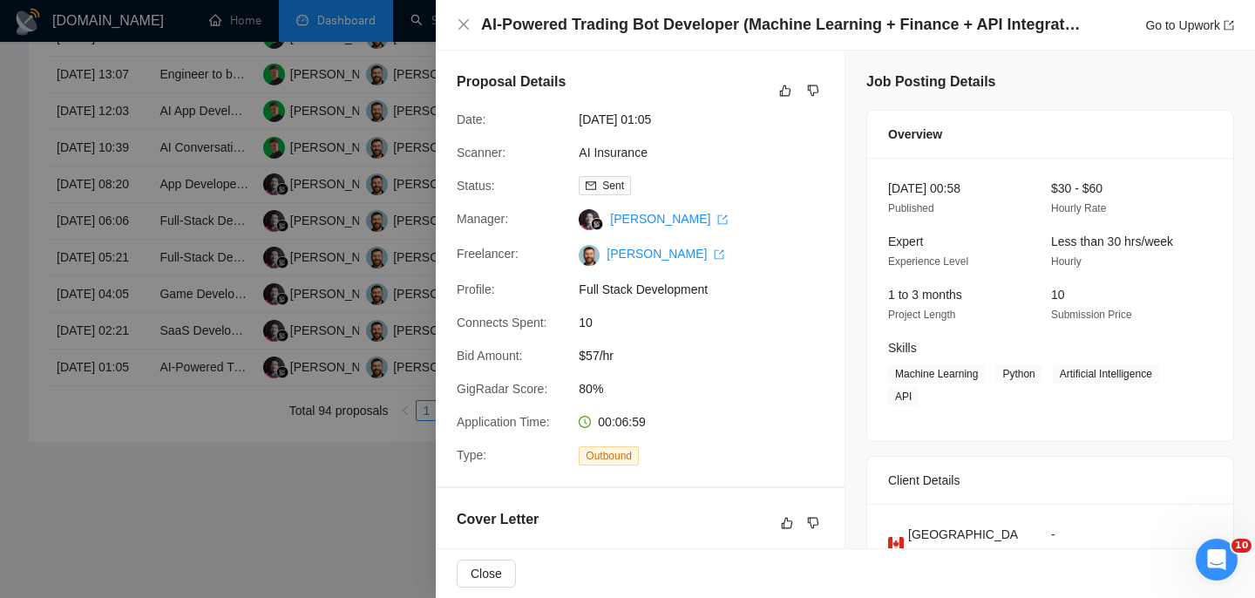
scroll to position [193, 0]
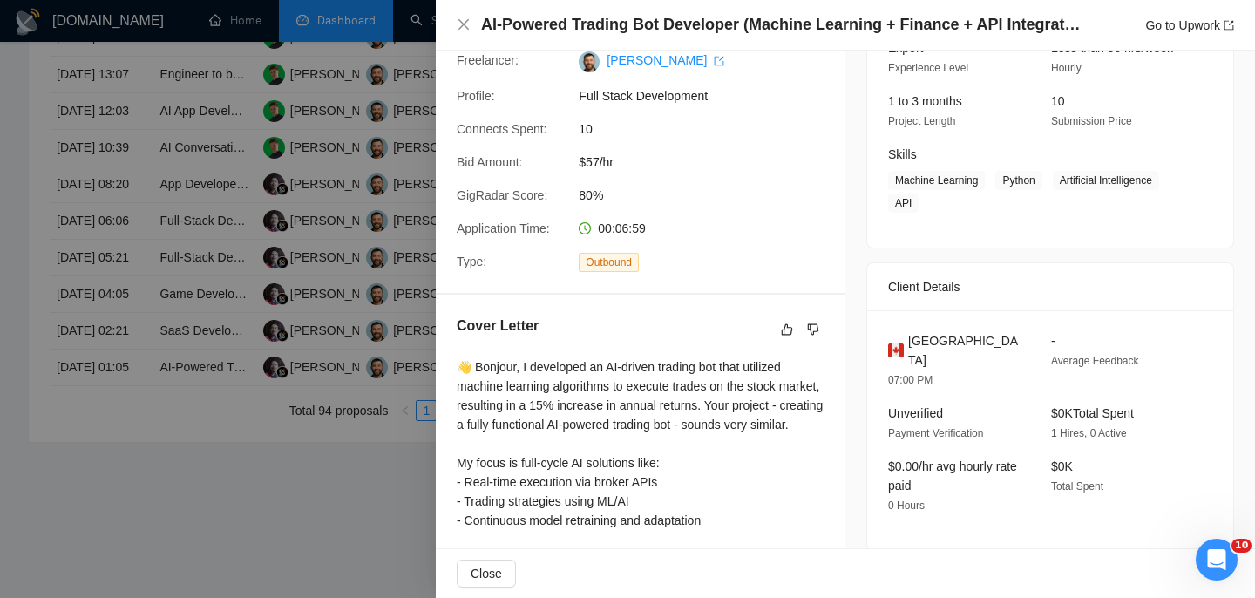
click at [923, 343] on span "Canada" at bounding box center [965, 350] width 115 height 38
copy span "Canada"
click at [464, 20] on icon "close" at bounding box center [464, 24] width 14 height 14
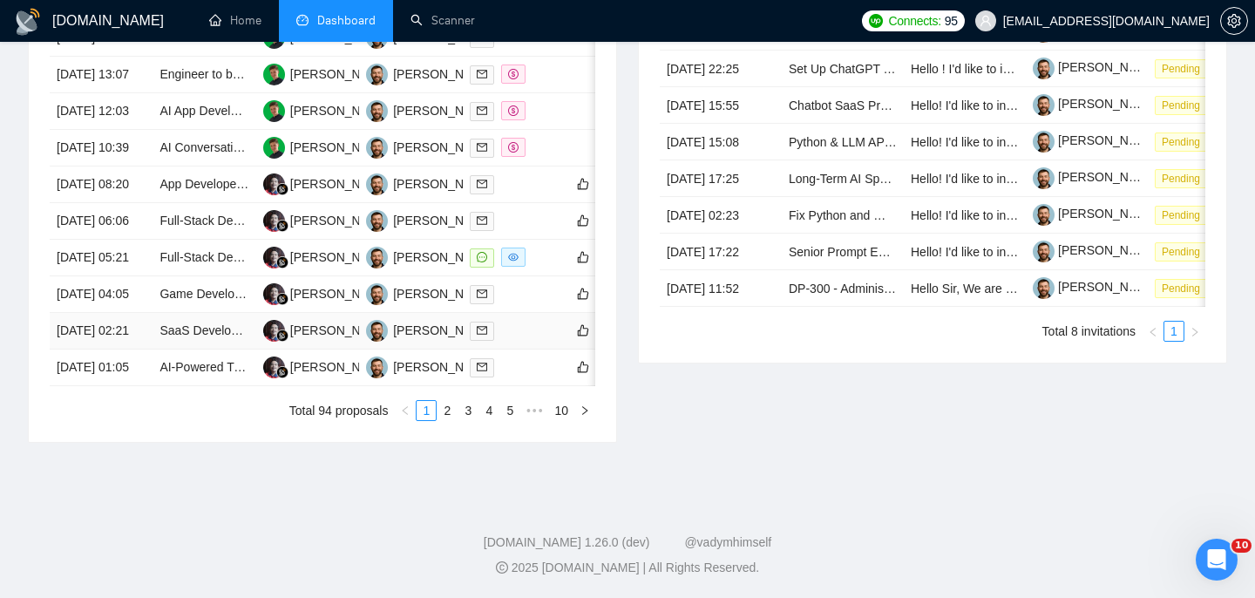
click at [138, 349] on td "[DATE] 02:21" at bounding box center [101, 331] width 103 height 37
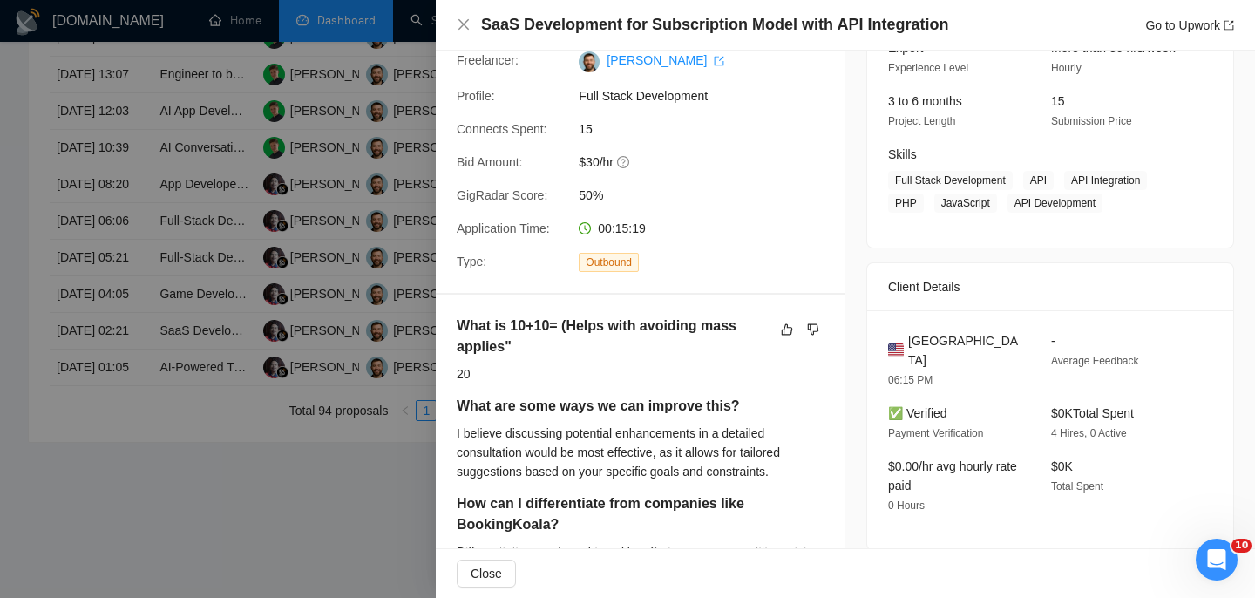
click at [581, 28] on h4 "SaaS Development for Subscription Model with API Integration" at bounding box center [714, 25] width 467 height 22
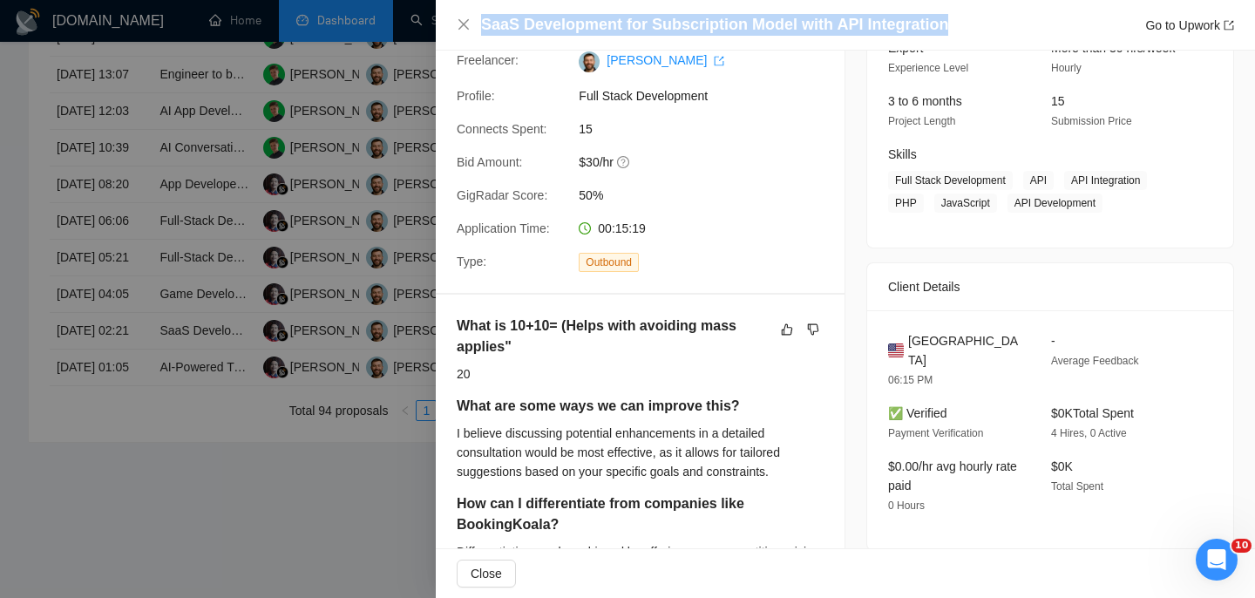
click at [581, 28] on h4 "SaaS Development for Subscription Model with API Integration" at bounding box center [714, 25] width 467 height 22
copy h4 "SaaS Development for Subscription Model with API Integration"
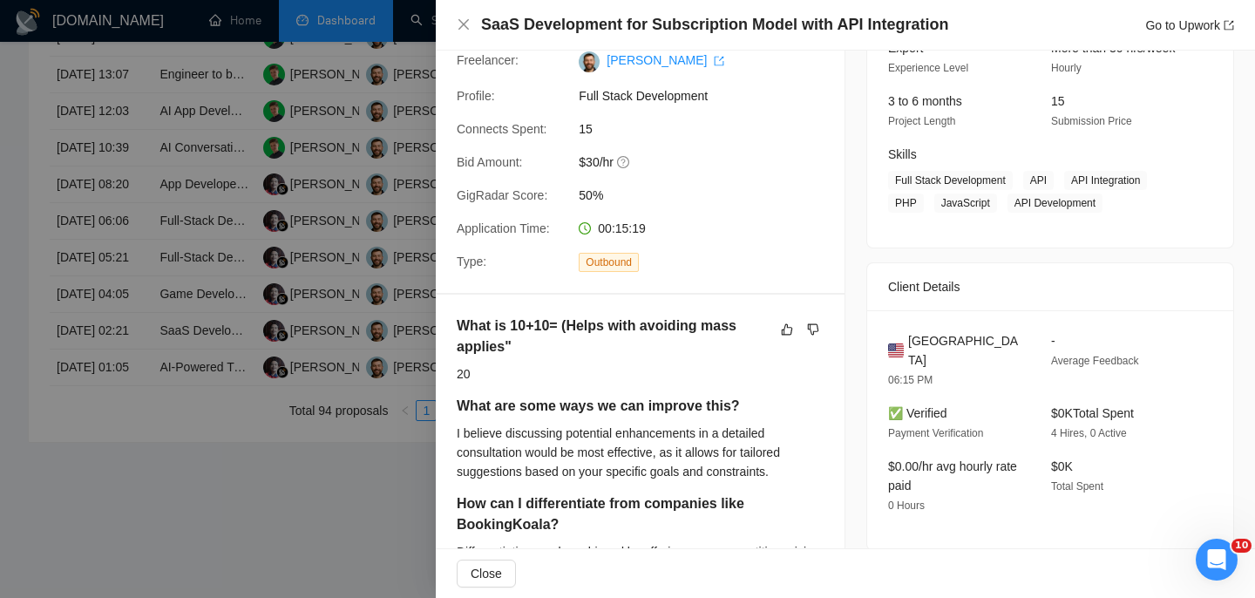
click at [455, 29] on div "SaaS Development for Subscription Model with API Integration Go to Upwork" at bounding box center [845, 25] width 819 height 51
click at [458, 26] on icon "close" at bounding box center [464, 24] width 14 height 14
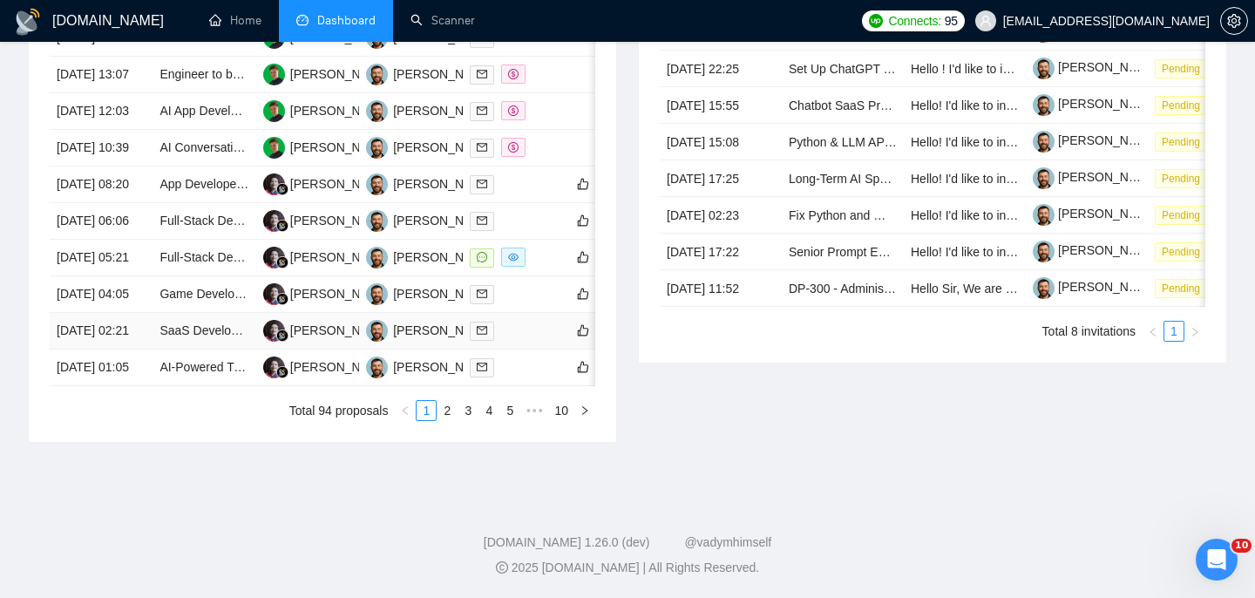
click at [141, 349] on td "[DATE] 02:21" at bounding box center [101, 331] width 103 height 37
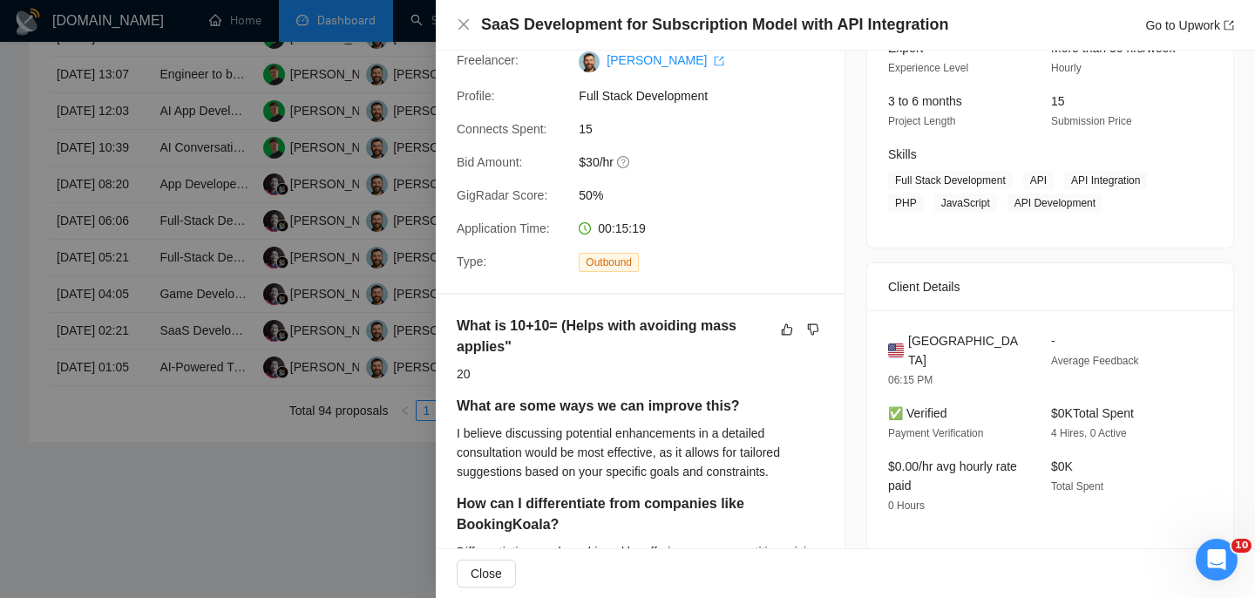
click at [960, 325] on div "United States 06:15 PM - Average Feedback ✅ Verified Payment Verification $0K T…" at bounding box center [1050, 430] width 366 height 240
click at [960, 331] on span "United States" at bounding box center [965, 350] width 115 height 38
copy span "United States"
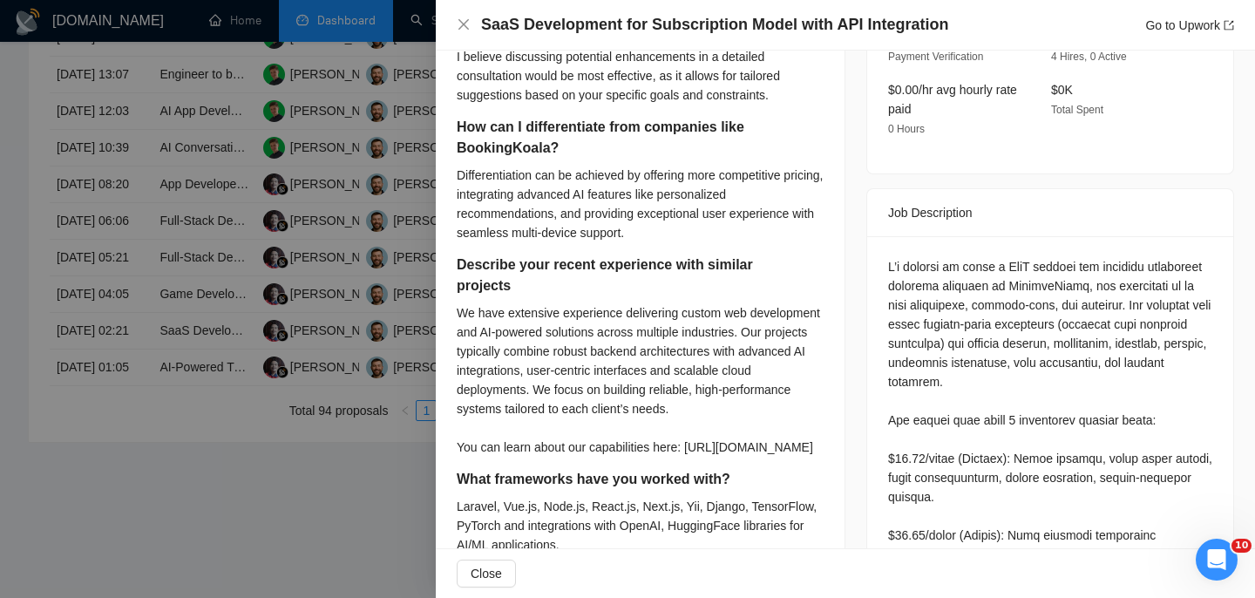
scroll to position [592, 0]
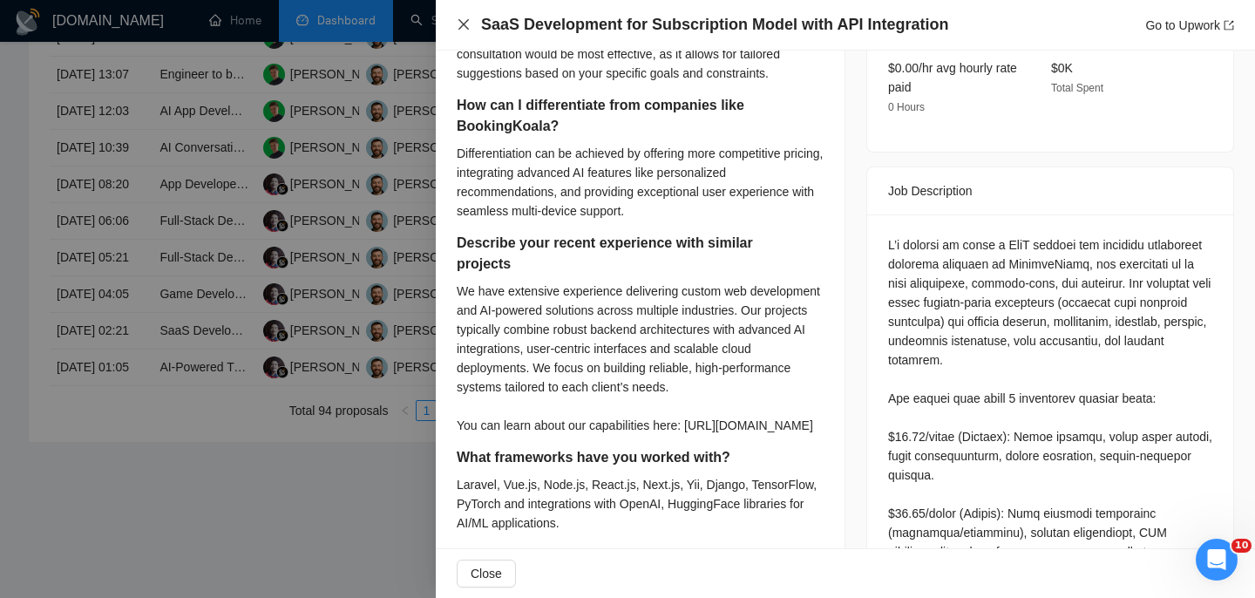
click at [464, 22] on icon "close" at bounding box center [464, 24] width 14 height 14
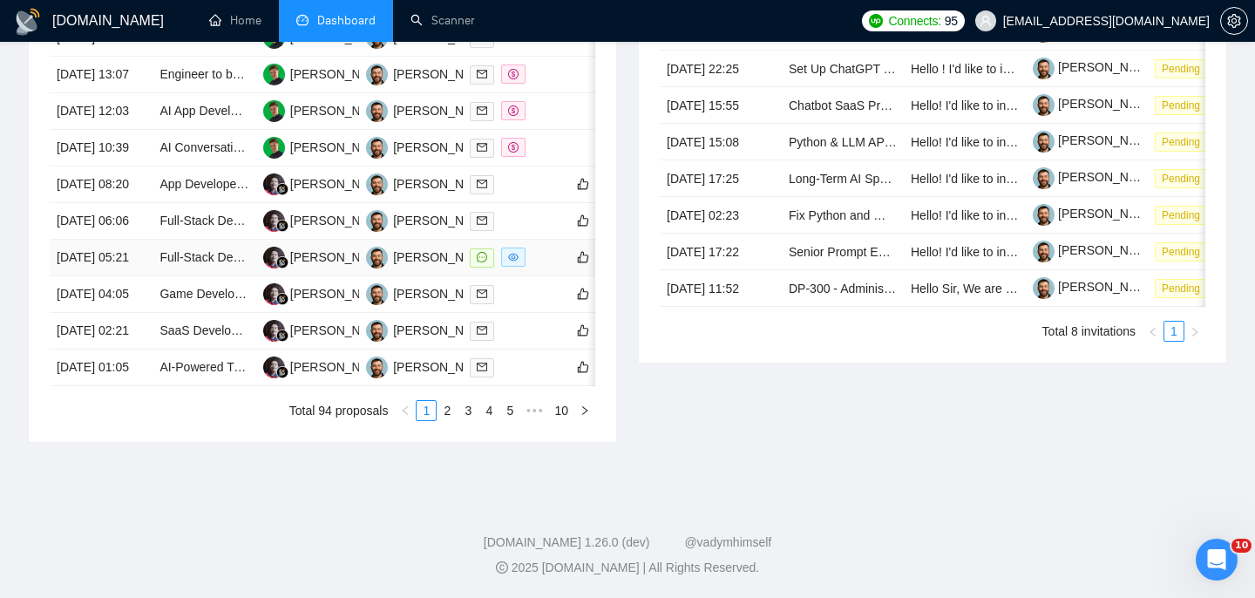
scroll to position [871, 0]
click at [139, 276] on td "[DATE] 05:21" at bounding box center [101, 258] width 103 height 37
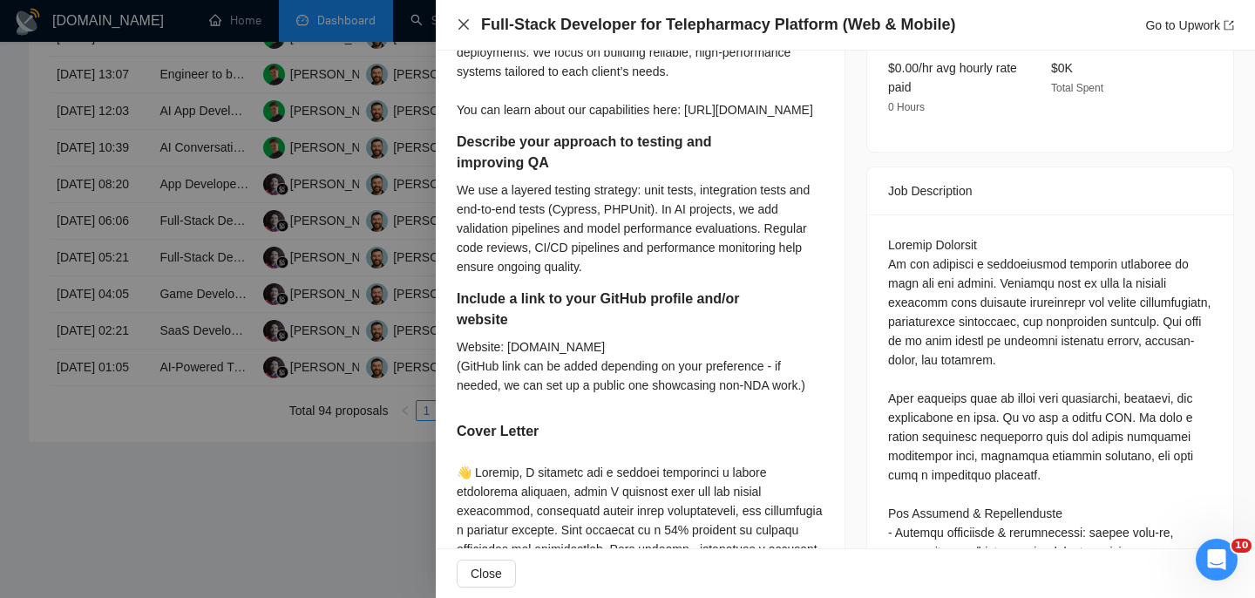
click at [457, 29] on icon "close" at bounding box center [464, 24] width 14 height 14
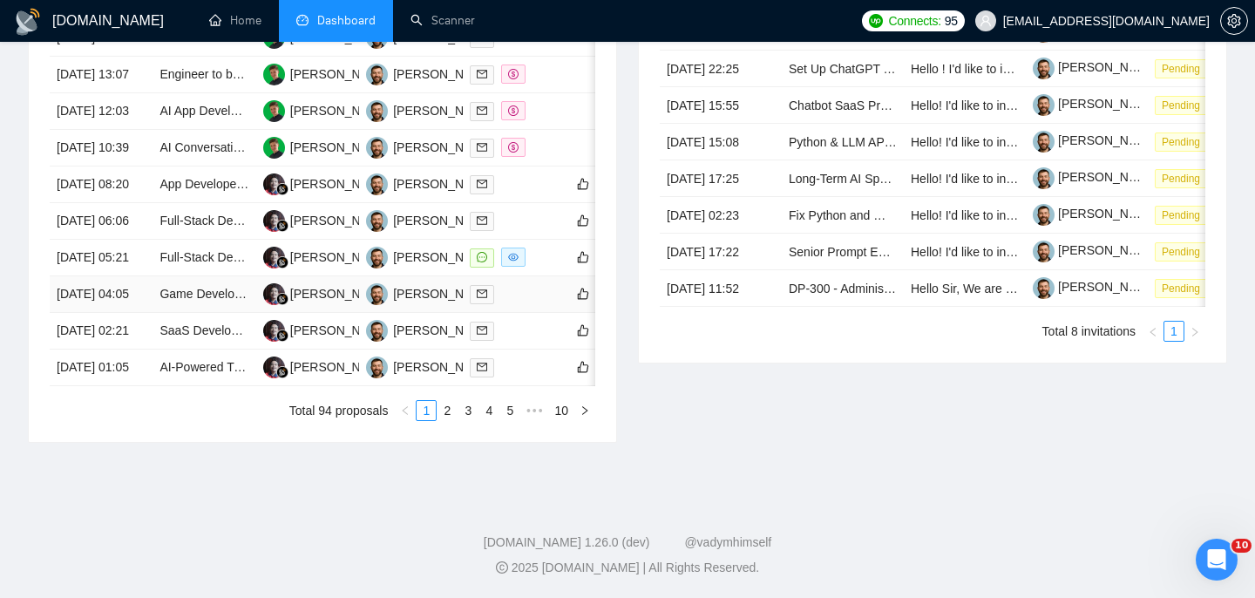
click at [141, 313] on td "[DATE] 04:05" at bounding box center [101, 294] width 103 height 37
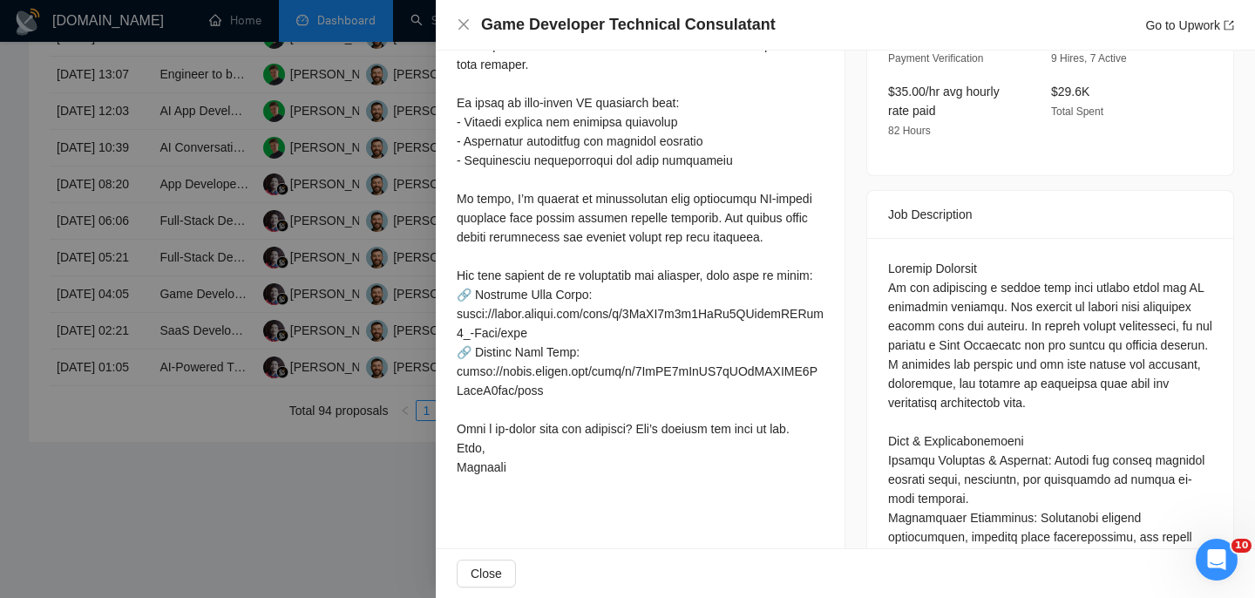
click at [565, 24] on h4 "Game Developer Technical Consulatant" at bounding box center [628, 25] width 295 height 22
copy h4 "Game Developer Technical Consulatant"
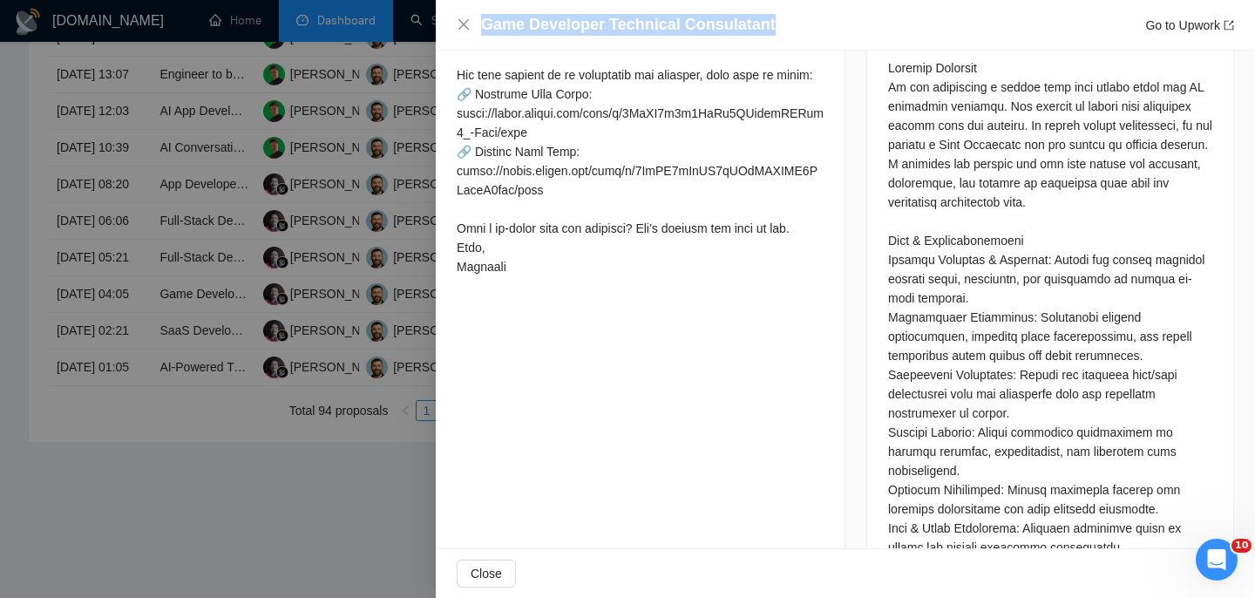
scroll to position [776, 0]
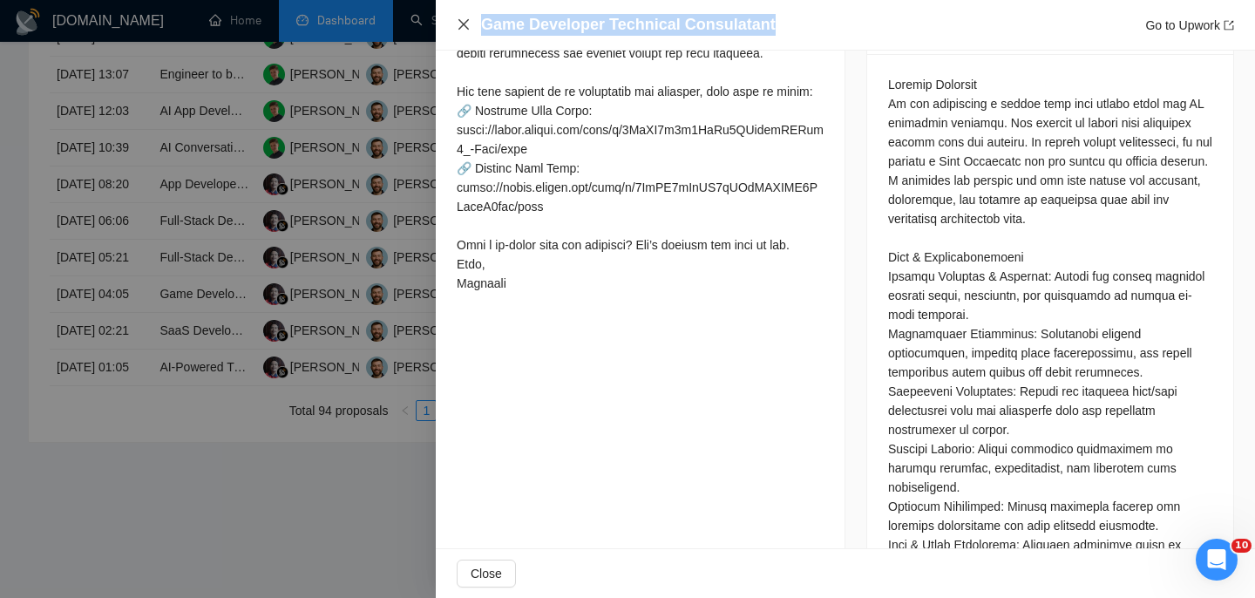
click at [463, 31] on icon "close" at bounding box center [464, 24] width 14 height 14
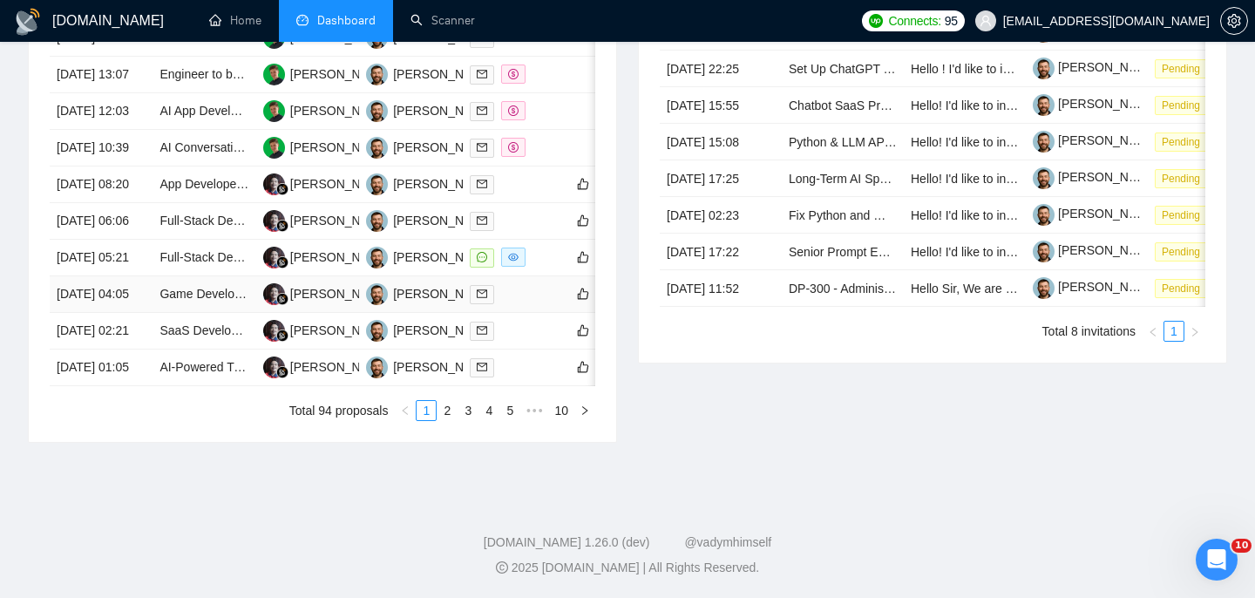
click at [121, 313] on td "[DATE] 04:05" at bounding box center [101, 294] width 103 height 37
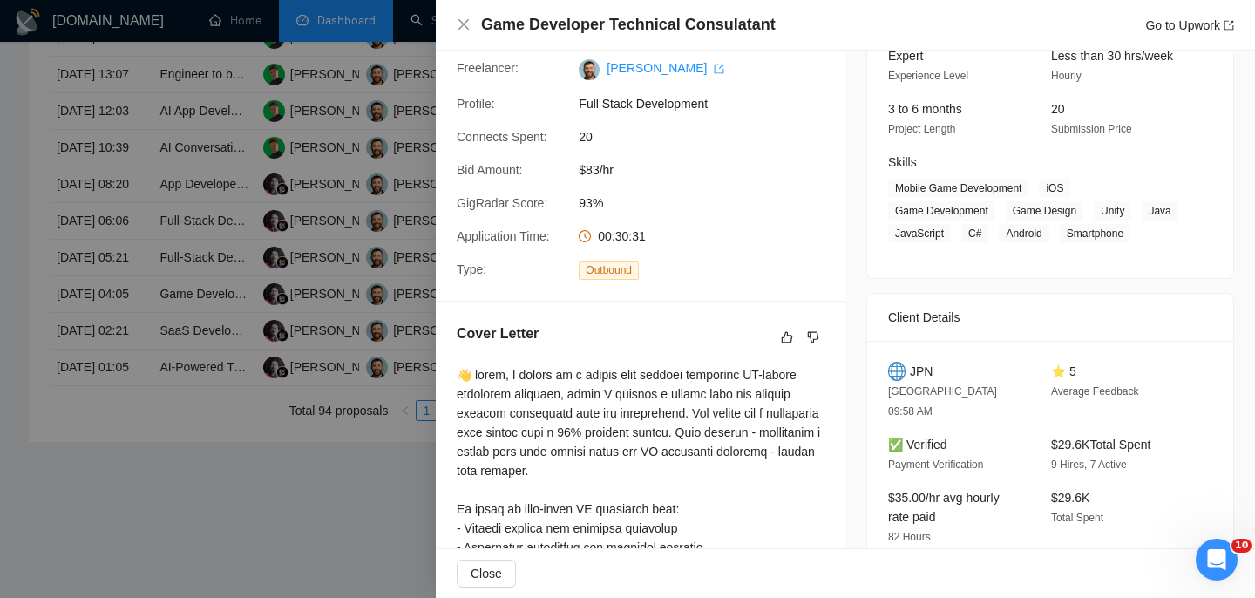
scroll to position [200, 0]
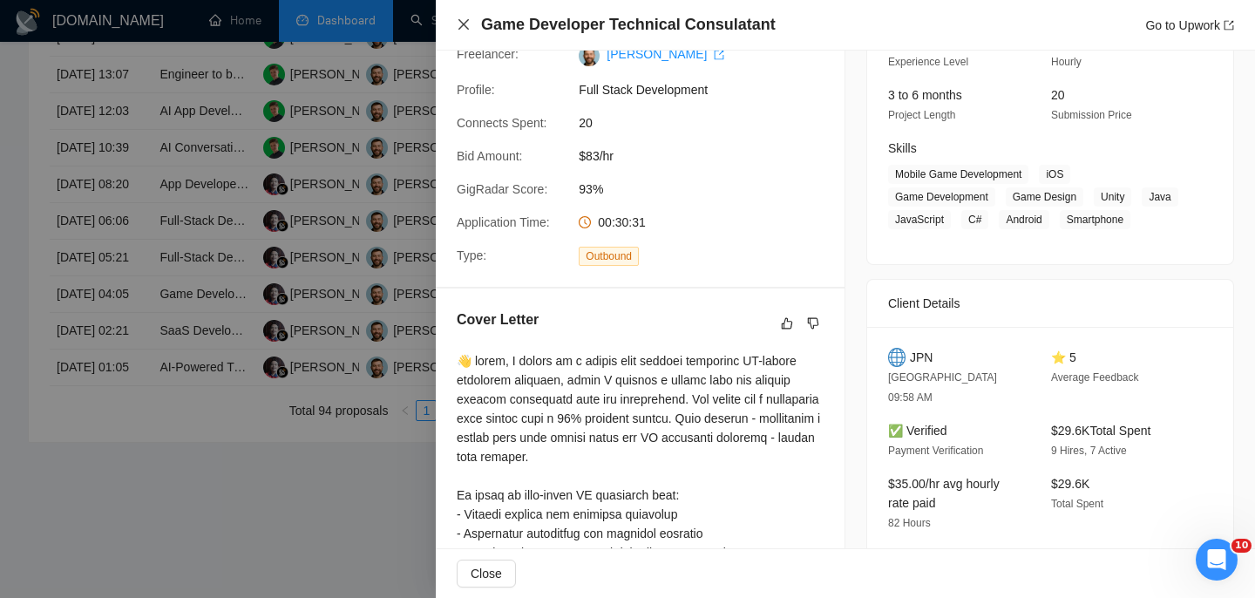
click at [468, 21] on icon "close" at bounding box center [464, 24] width 14 height 14
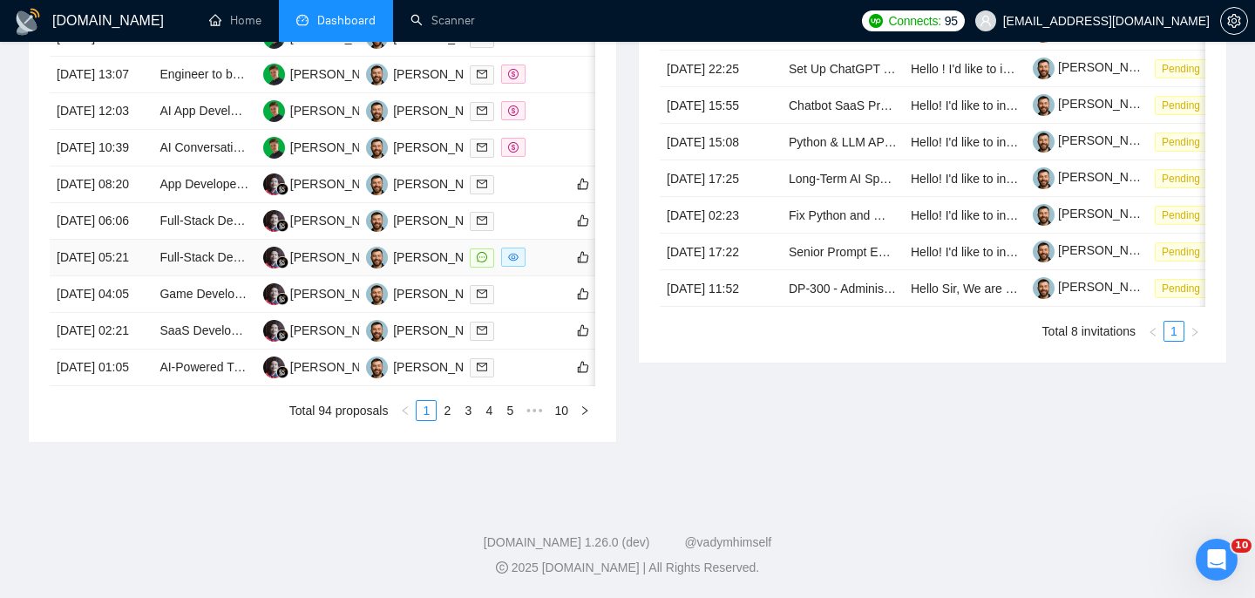
click at [132, 276] on td "[DATE] 05:21" at bounding box center [101, 258] width 103 height 37
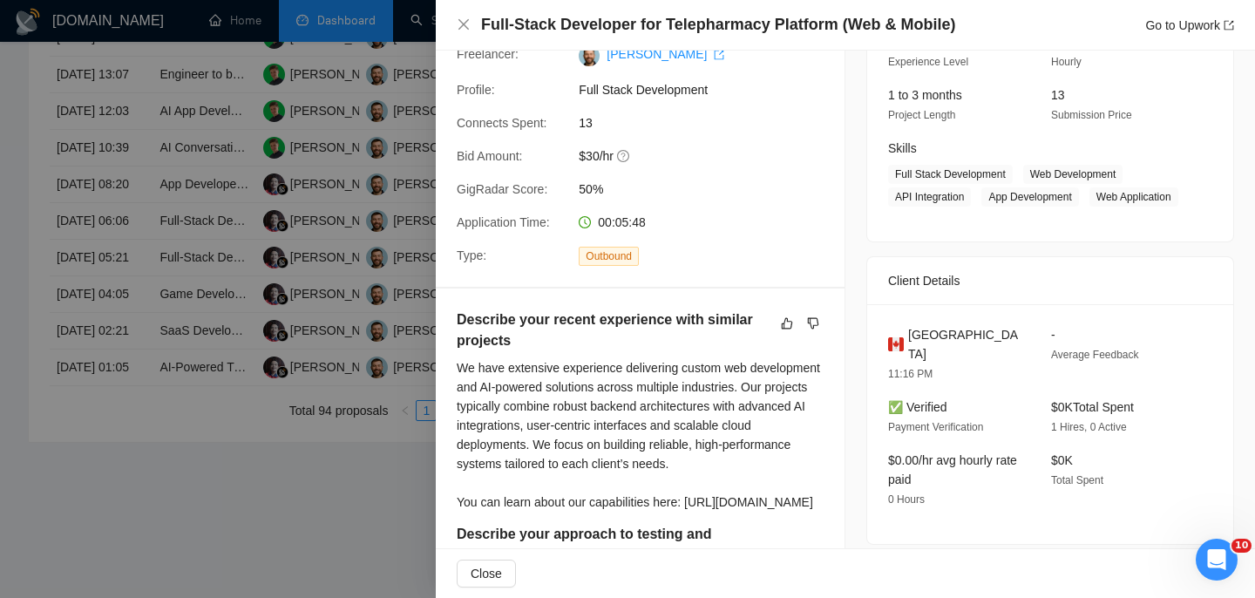
click at [576, 19] on h4 "Full-Stack Developer for Telepharmacy Platform (Web & Mobile)" at bounding box center [718, 25] width 474 height 22
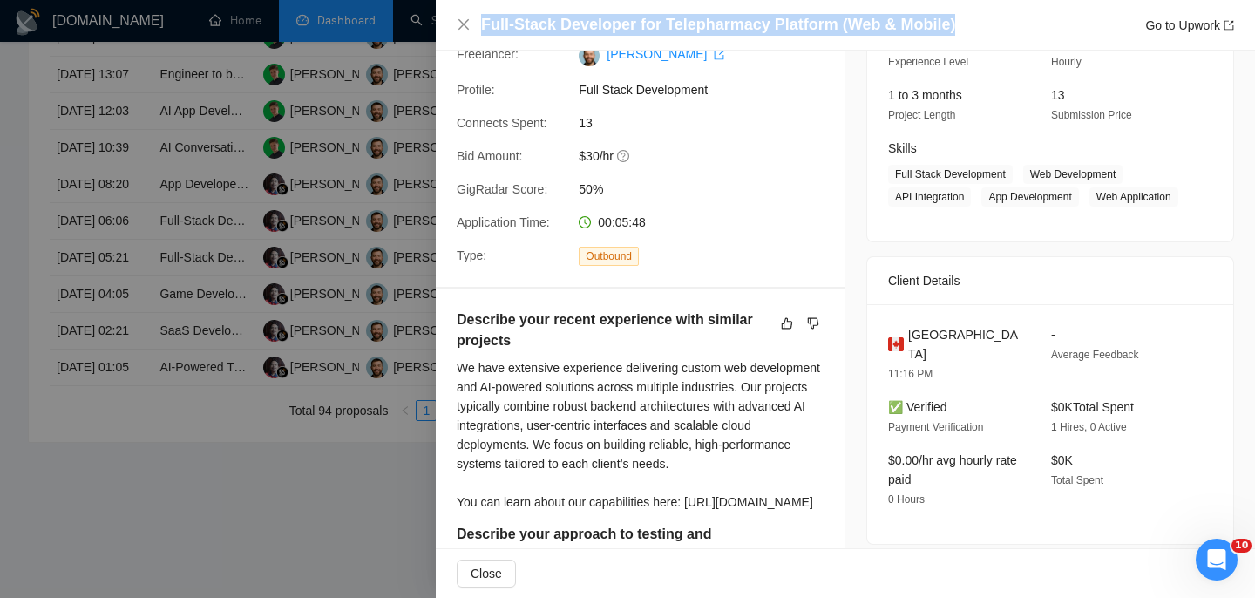
click at [576, 19] on h4 "Full-Stack Developer for Telepharmacy Platform (Web & Mobile)" at bounding box center [718, 25] width 474 height 22
copy h4 "Full-Stack Developer for Telepharmacy Platform (Web & Mobile)"
click at [464, 29] on icon "close" at bounding box center [464, 24] width 14 height 14
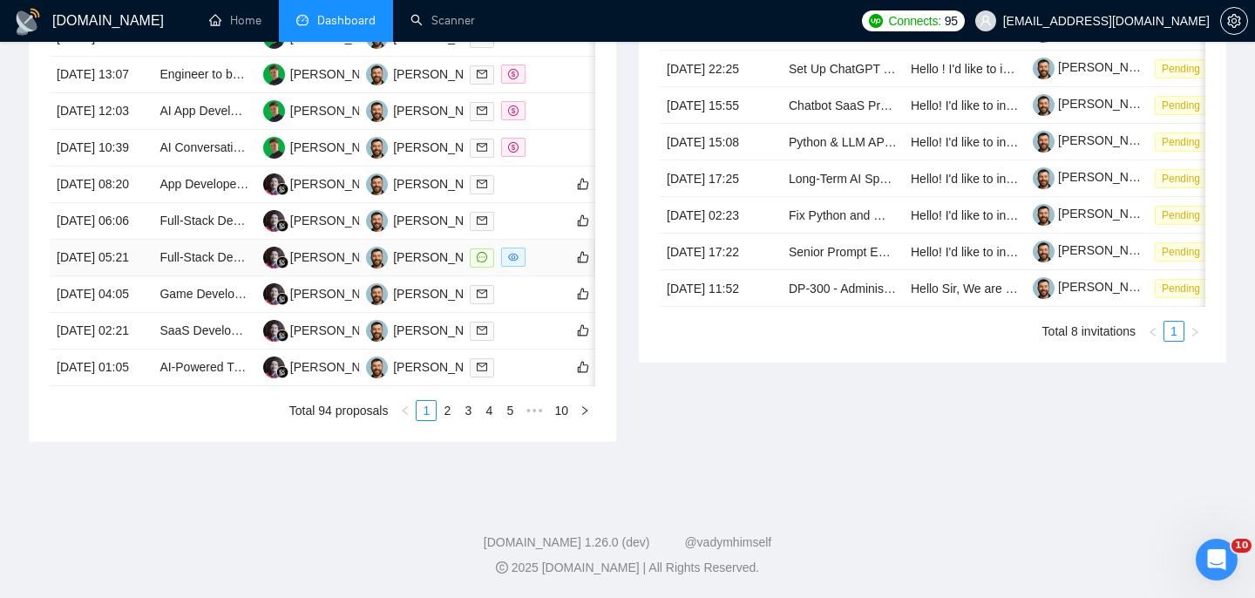
click at [123, 276] on td "[DATE] 05:21" at bounding box center [101, 258] width 103 height 37
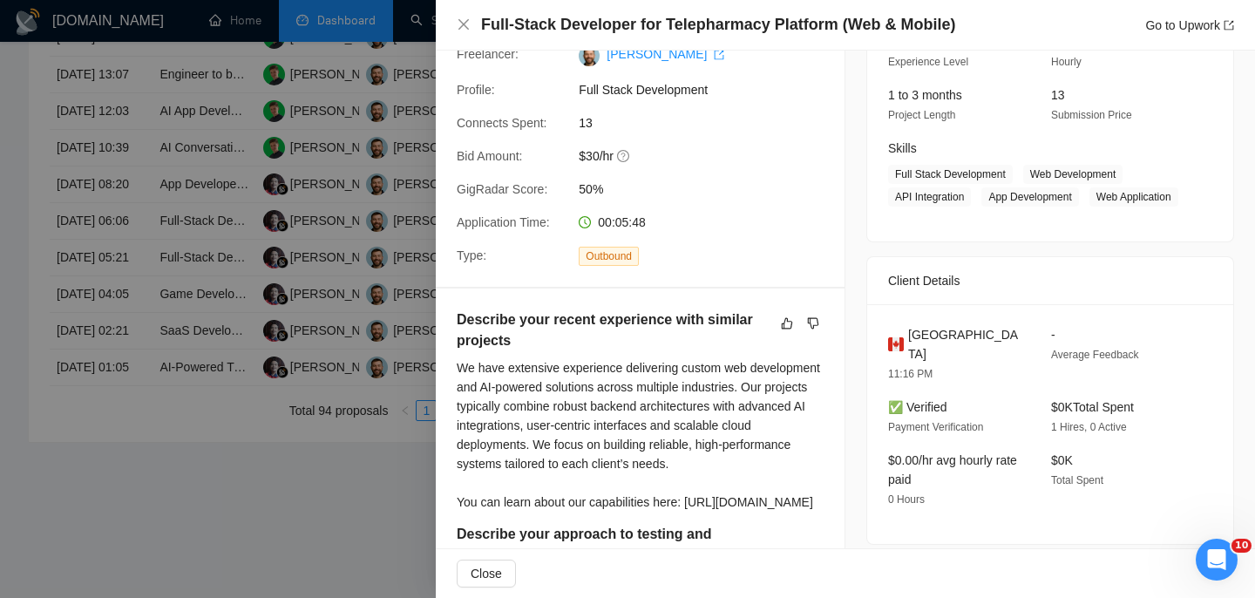
click at [964, 363] on div "Canada" at bounding box center [955, 344] width 135 height 38
click at [939, 362] on span "Canada" at bounding box center [965, 344] width 115 height 38
copy span "Canada"
click at [458, 24] on icon "close" at bounding box center [464, 24] width 14 height 14
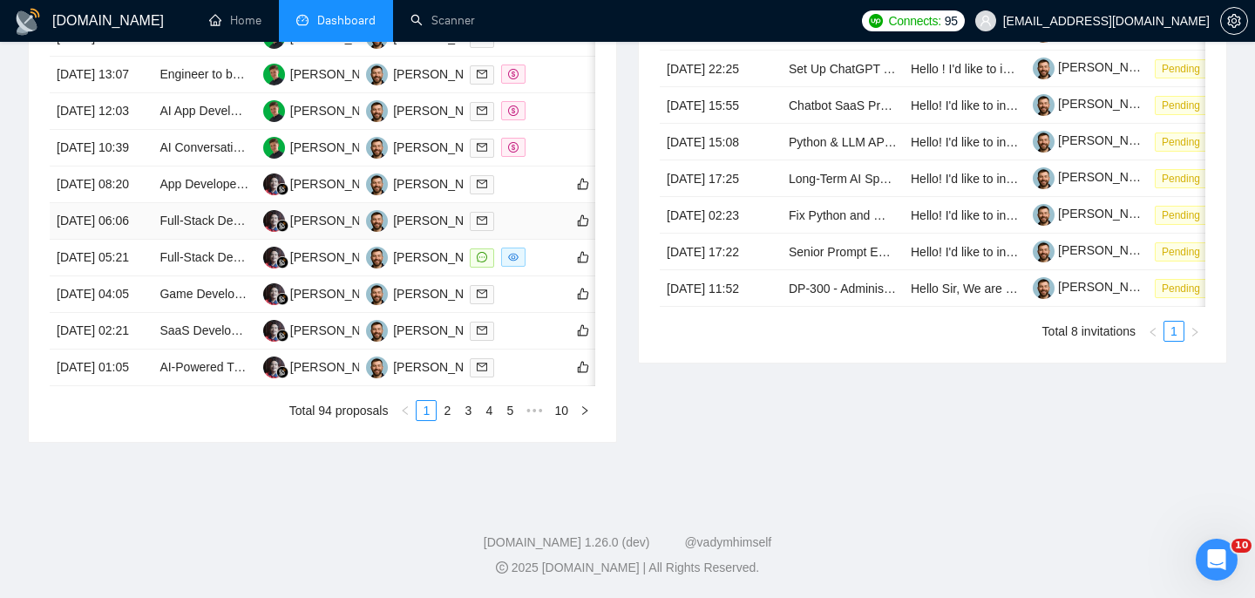
click at [143, 240] on td "[DATE] 06:06" at bounding box center [101, 221] width 103 height 37
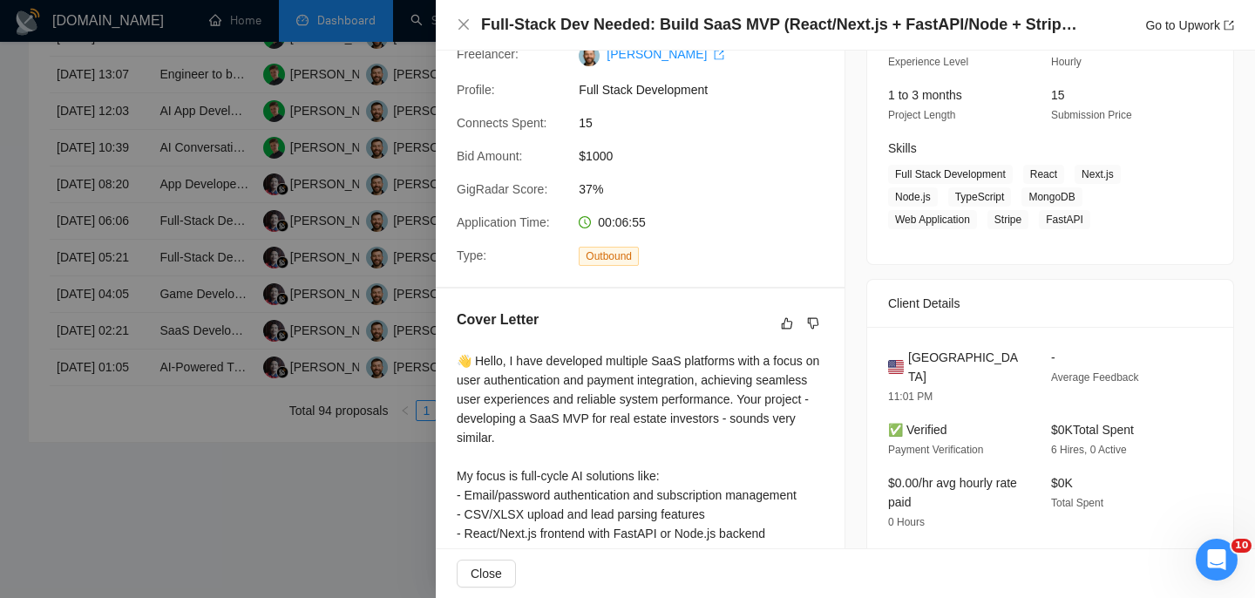
click at [643, 16] on h4 "Full-Stack Dev Needed: Build SaaS MVP (React/Next.js + FastAPI/Node + Stripe + …" at bounding box center [781, 25] width 601 height 22
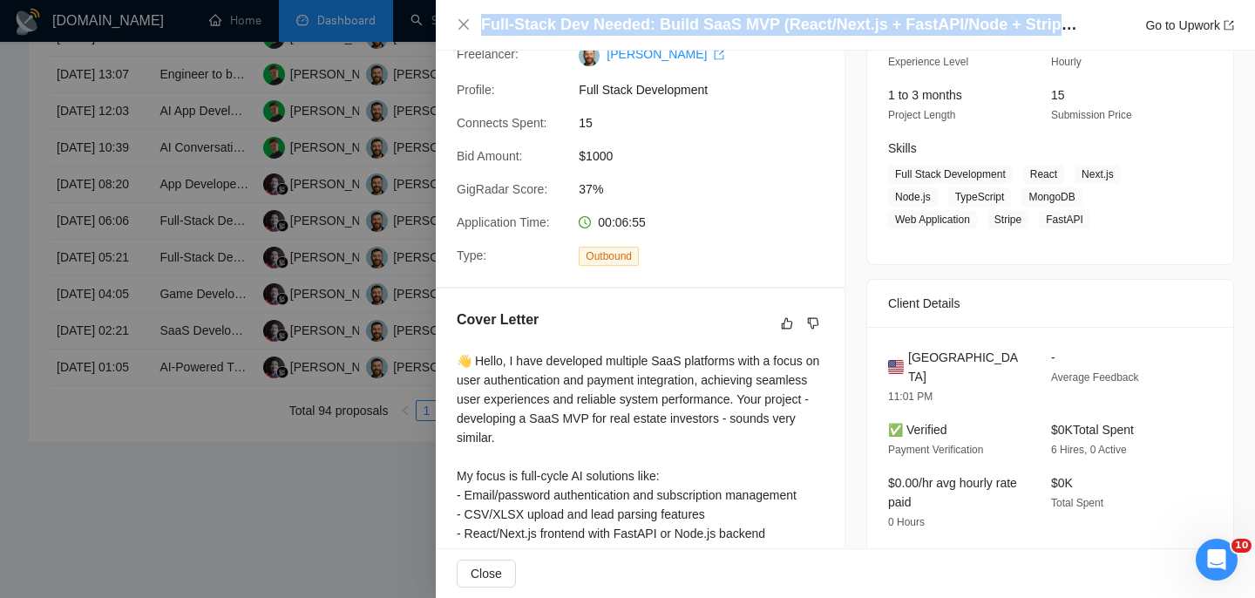
click at [643, 16] on h4 "Full-Stack Dev Needed: Build SaaS MVP (React/Next.js + FastAPI/Node + Stripe + …" at bounding box center [781, 25] width 601 height 22
copy h4 "Full-Stack Dev Needed: Build SaaS MVP (React/Next.js + FastAPI/Node + Stripe + …"
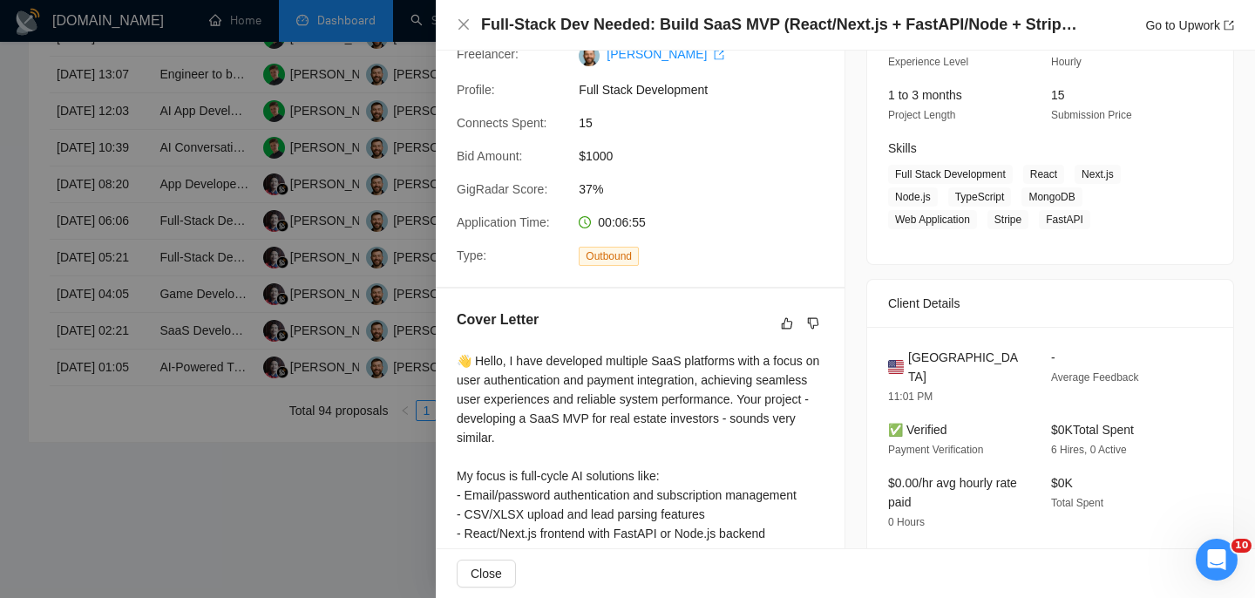
click at [475, 29] on div "Full-Stack Dev Needed: Build SaaS MVP (React/Next.js + FastAPI/Node + Stripe + …" at bounding box center [845, 25] width 777 height 22
click at [464, 27] on icon "close" at bounding box center [463, 24] width 10 height 10
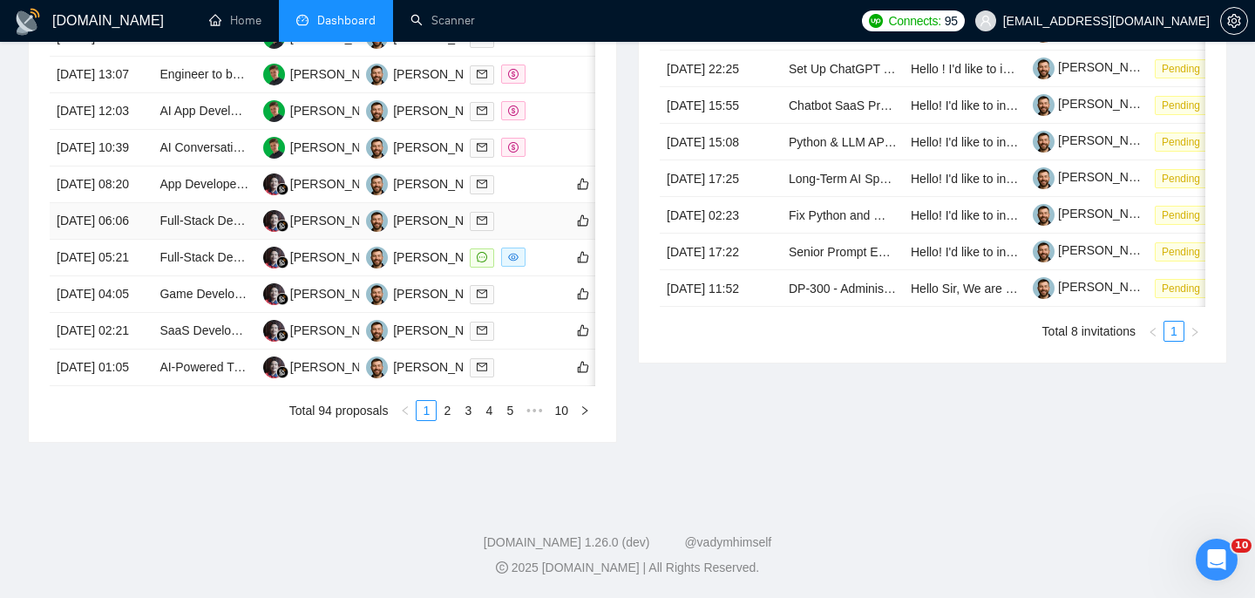
click at [139, 240] on td "[DATE] 06:06" at bounding box center [101, 221] width 103 height 37
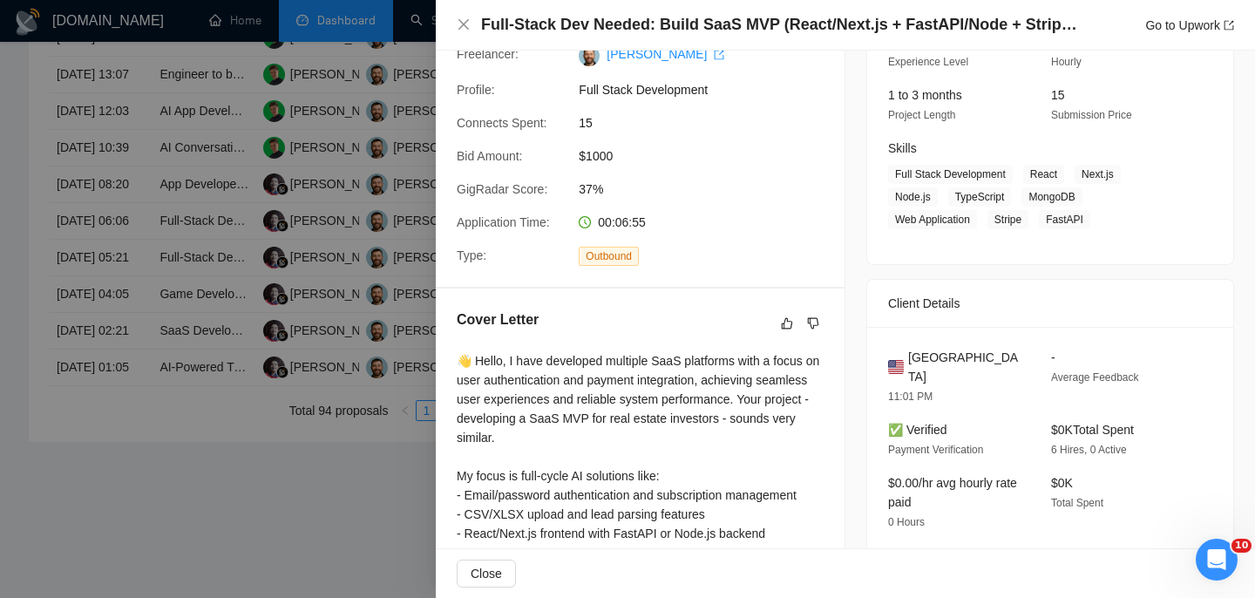
scroll to position [216, 0]
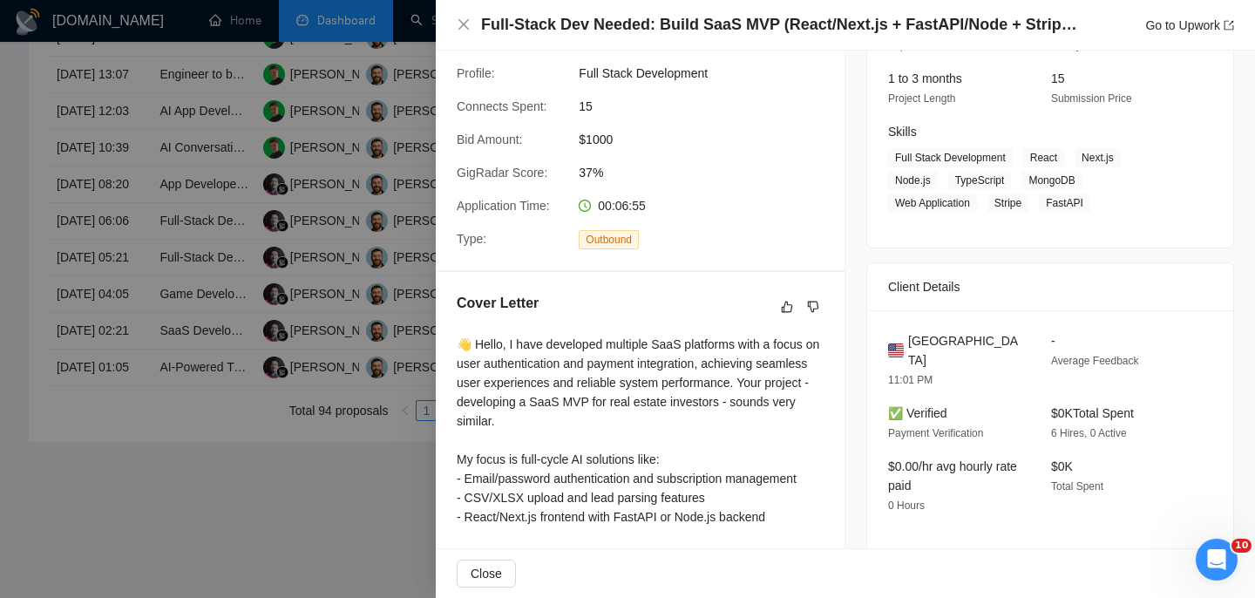
click at [932, 329] on div "United States 11:01 PM - Average Feedback ✅ Verified Payment Verification $0K T…" at bounding box center [1050, 430] width 366 height 240
copy span "United States"
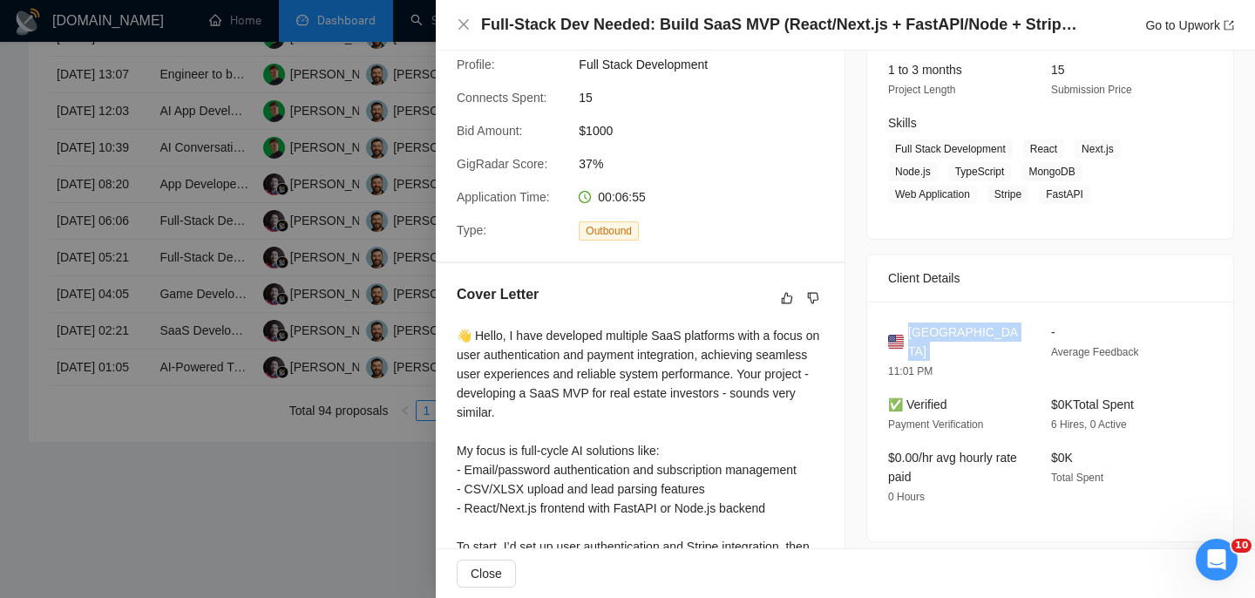
scroll to position [227, 0]
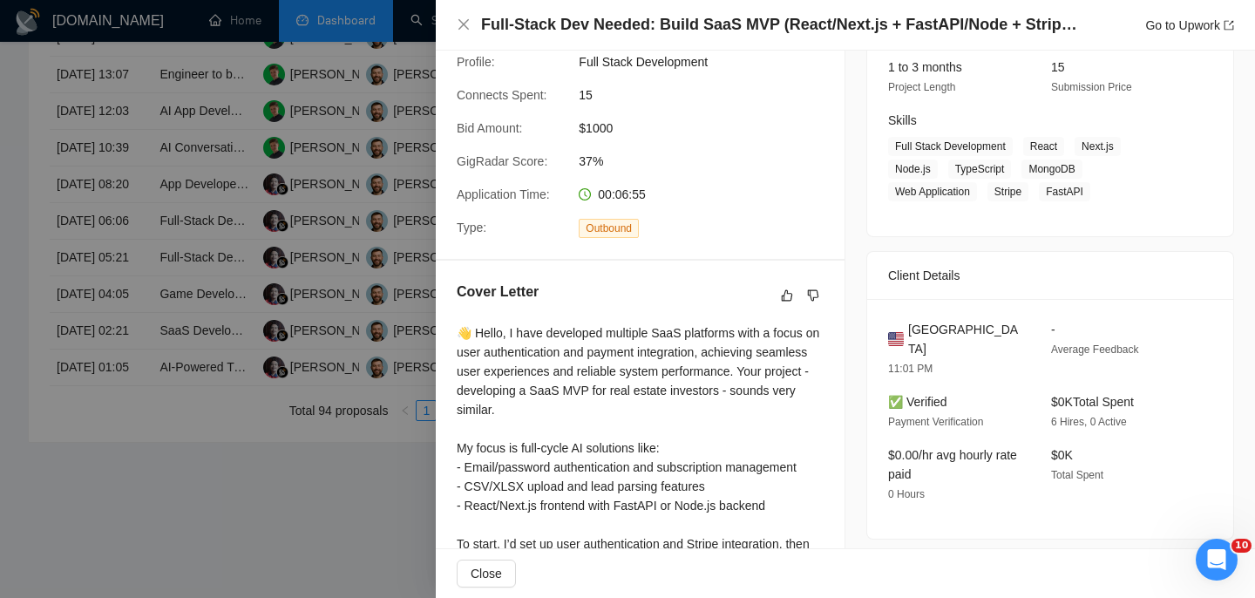
click at [623, 364] on div "👋 Hello, I have developed multiple SaaS platforms with a focus on user authenti…" at bounding box center [640, 534] width 367 height 422
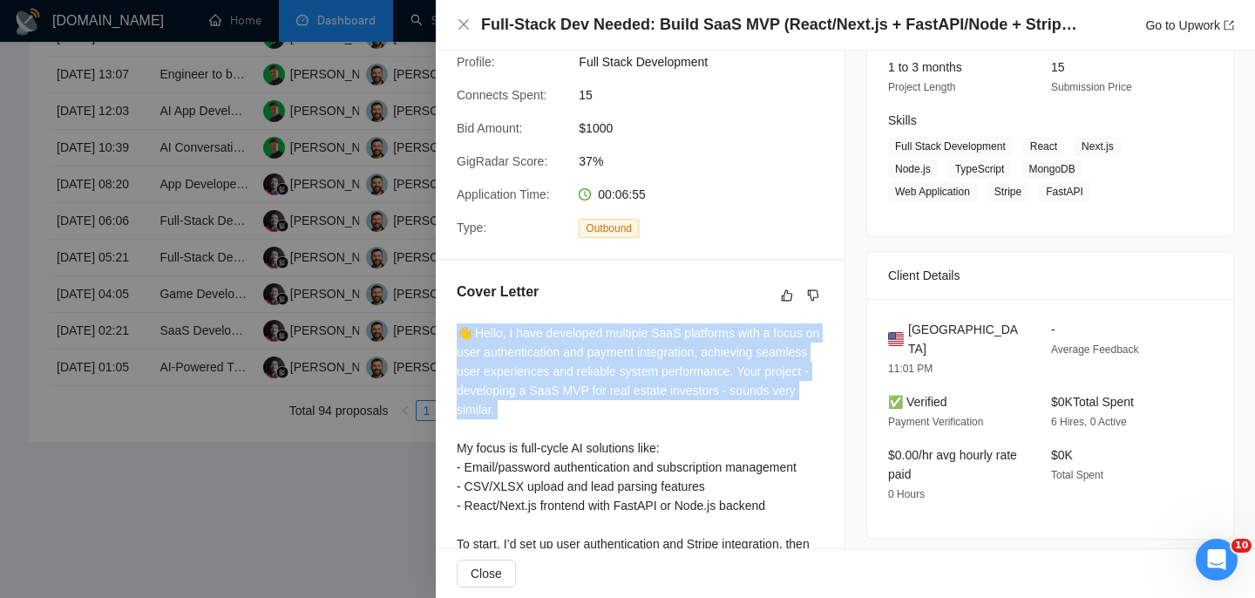
click at [623, 364] on div "👋 Hello, I have developed multiple SaaS platforms with a focus on user authenti…" at bounding box center [640, 534] width 367 height 422
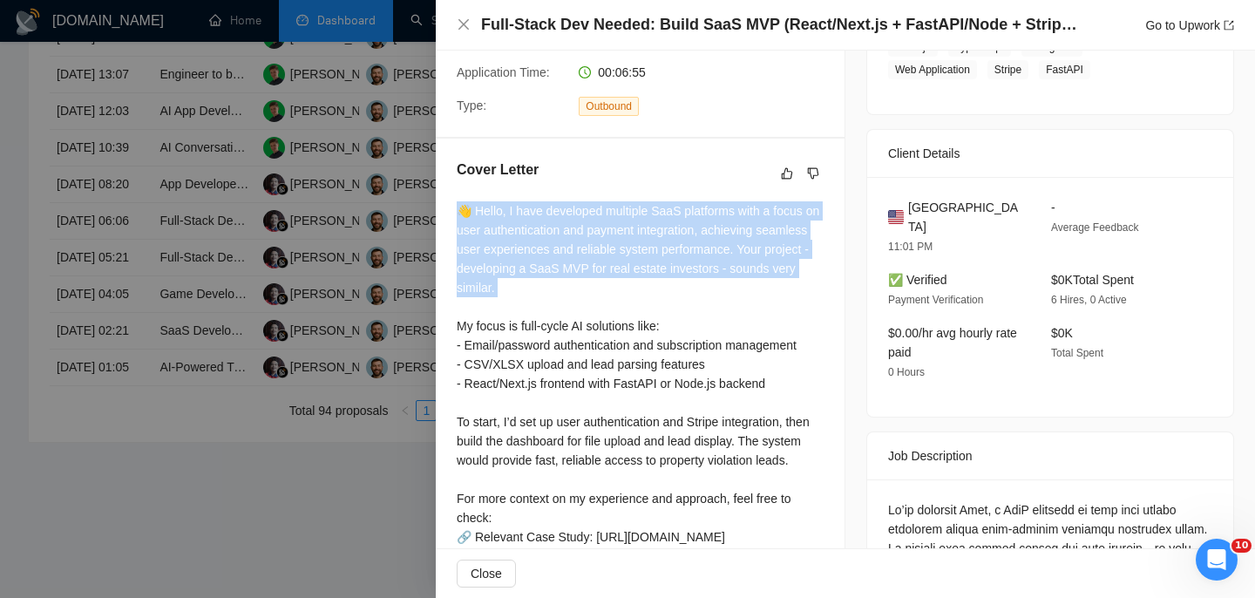
scroll to position [344, 0]
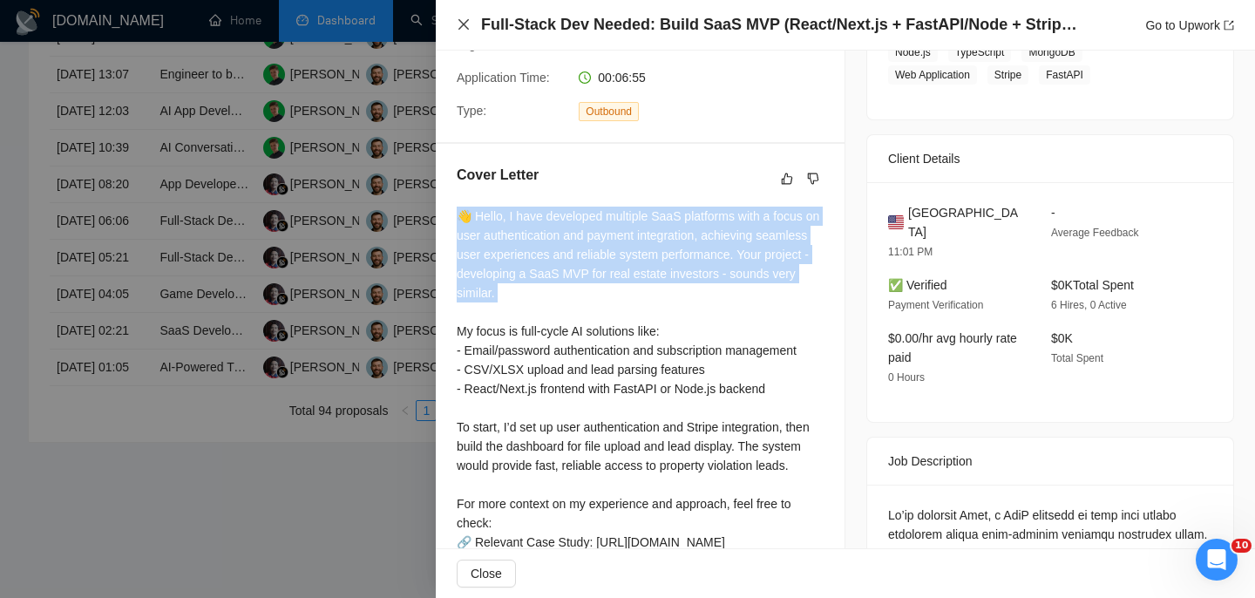
click at [466, 20] on icon "close" at bounding box center [464, 24] width 14 height 14
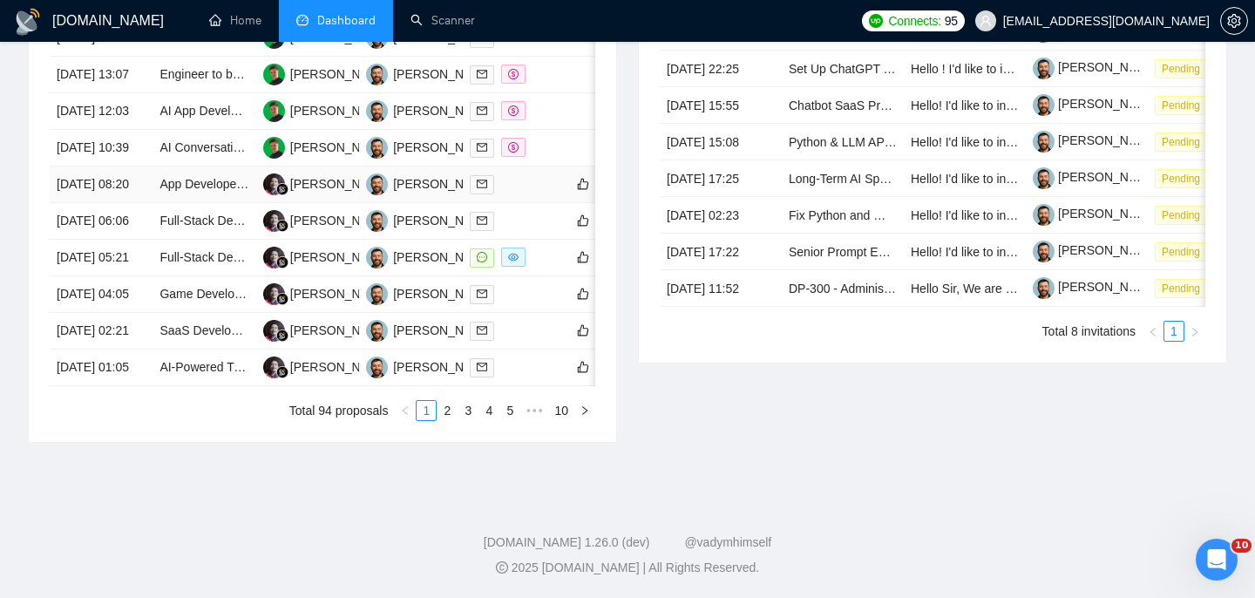
click at [122, 200] on td "[DATE] 08:20" at bounding box center [101, 184] width 103 height 37
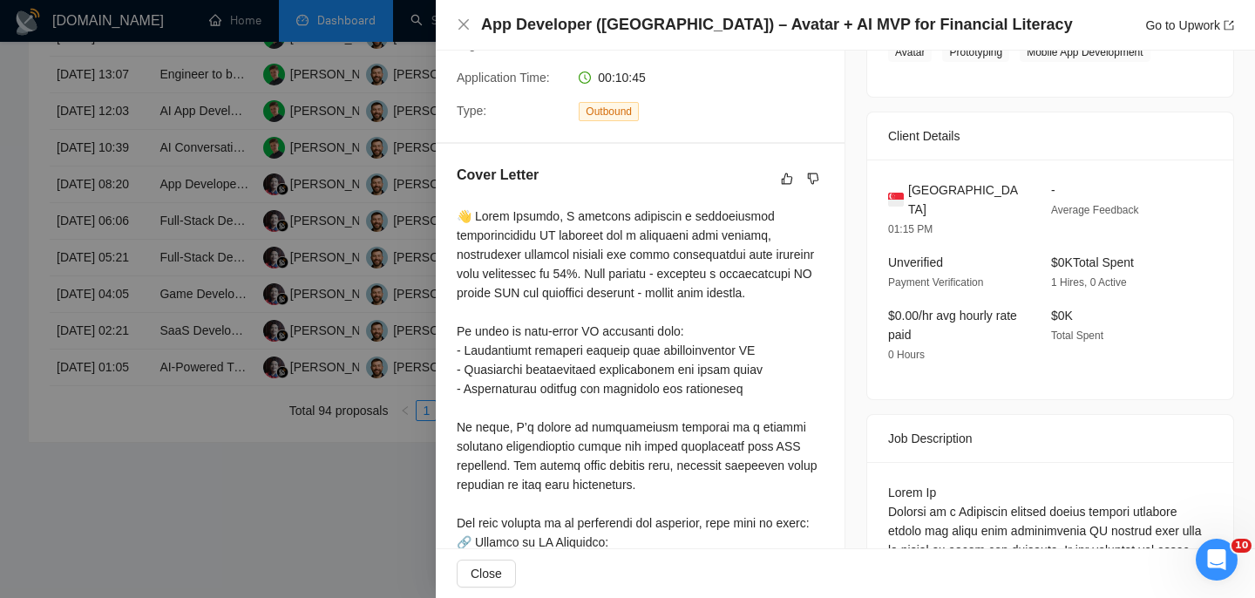
click at [594, 25] on h4 "App Developer ([GEOGRAPHIC_DATA]) – Avatar + AI MVP for Financial Literacy" at bounding box center [777, 25] width 592 height 22
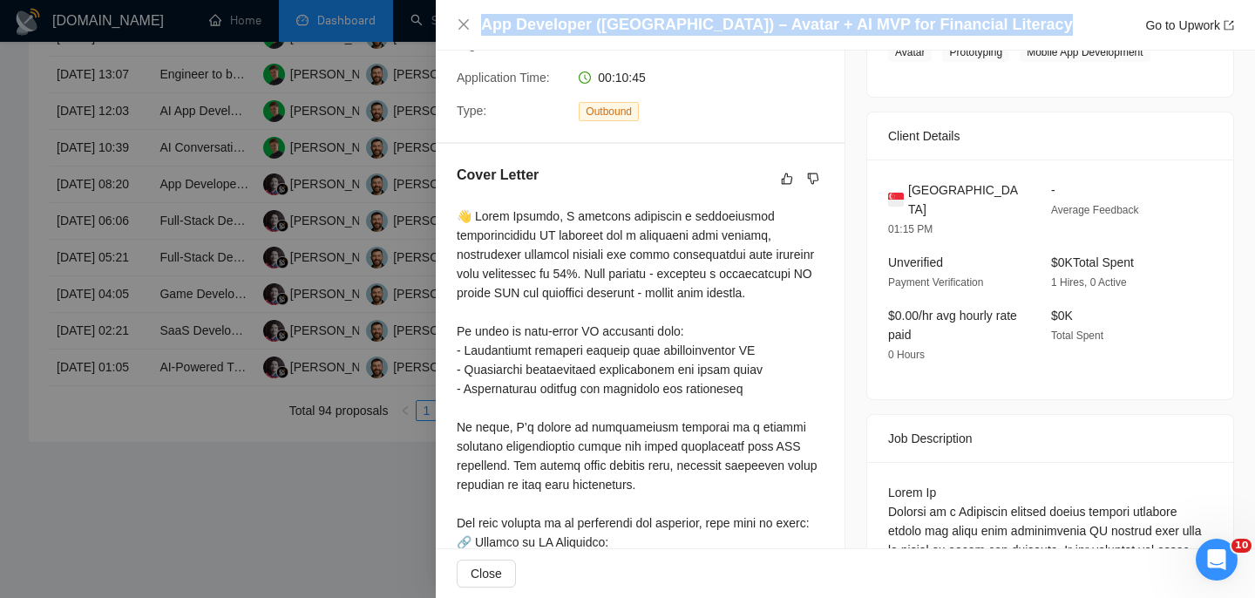
click at [594, 25] on h4 "App Developer ([GEOGRAPHIC_DATA]) – Avatar + AI MVP for Financial Literacy" at bounding box center [777, 25] width 592 height 22
copy h4 "App Developer ([GEOGRAPHIC_DATA]) – Avatar + AI MVP for Financial Literacy"
click at [466, 22] on icon "close" at bounding box center [463, 24] width 10 height 10
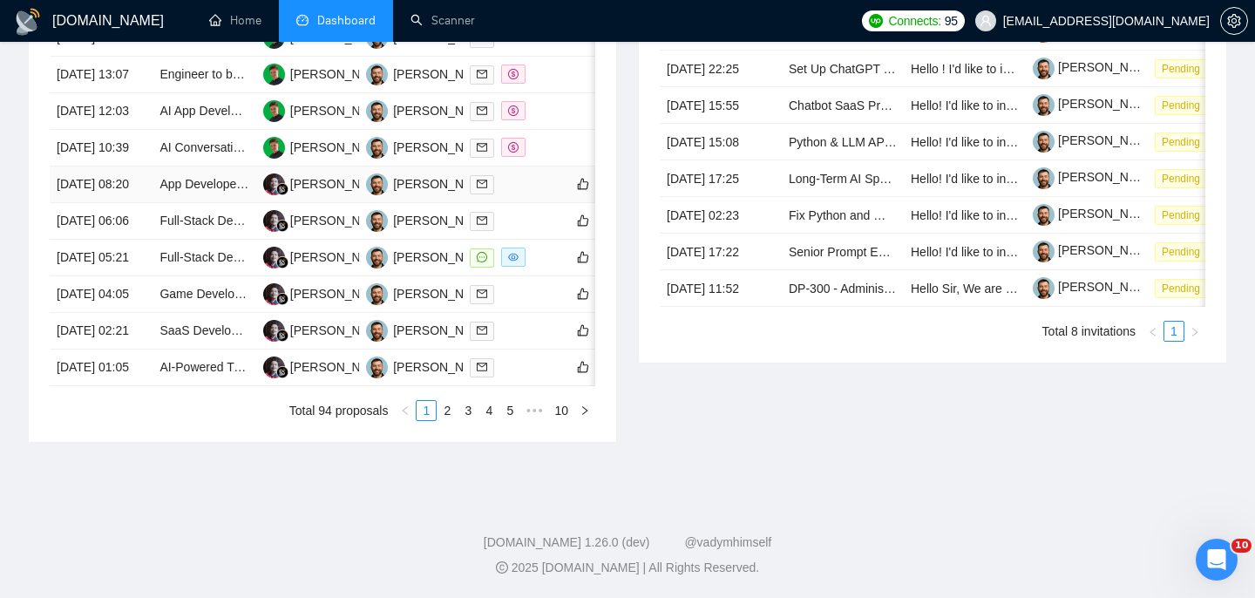
click at [113, 196] on td "[DATE] 08:20" at bounding box center [101, 184] width 103 height 37
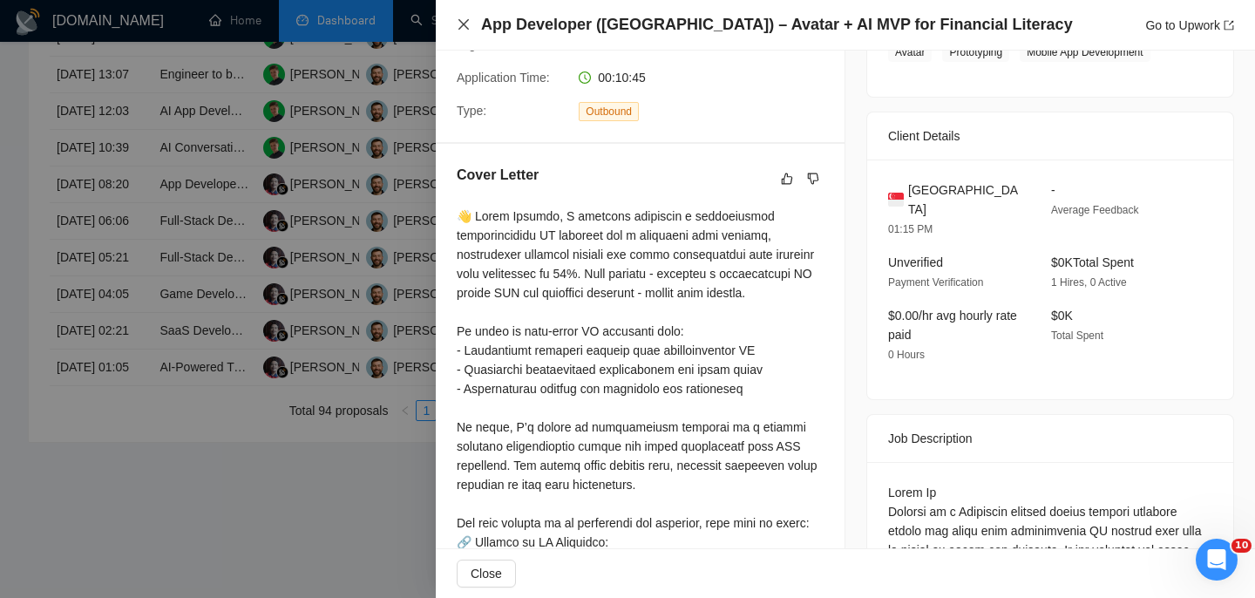
click at [461, 23] on icon "close" at bounding box center [463, 24] width 10 height 10
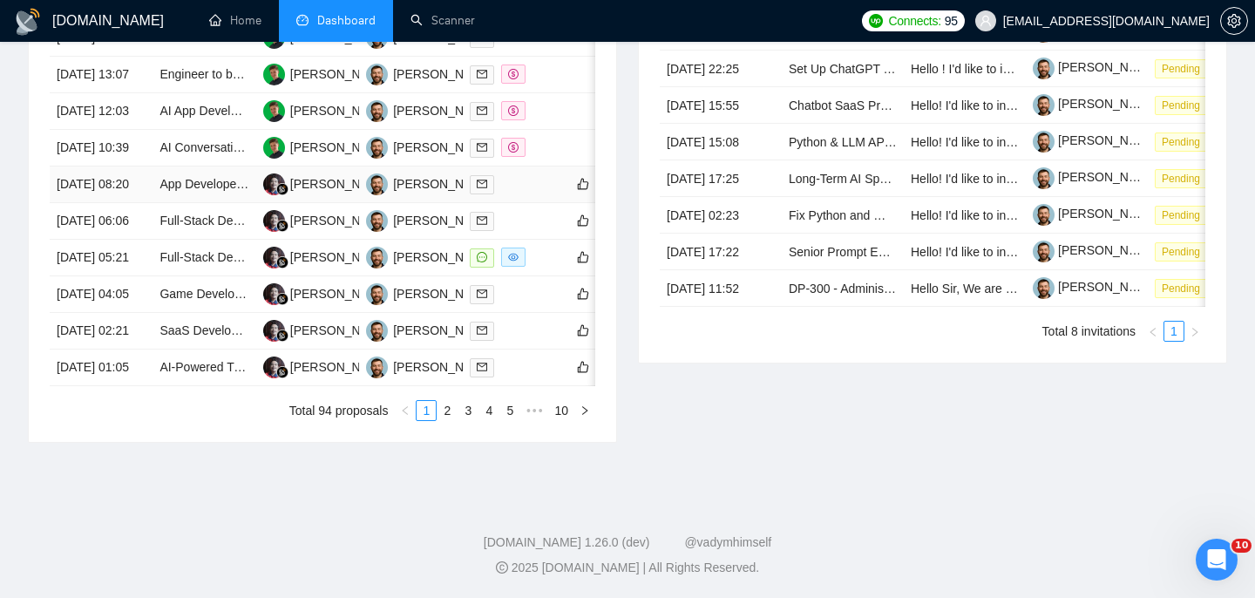
click at [106, 195] on td "[DATE] 08:20" at bounding box center [101, 184] width 103 height 37
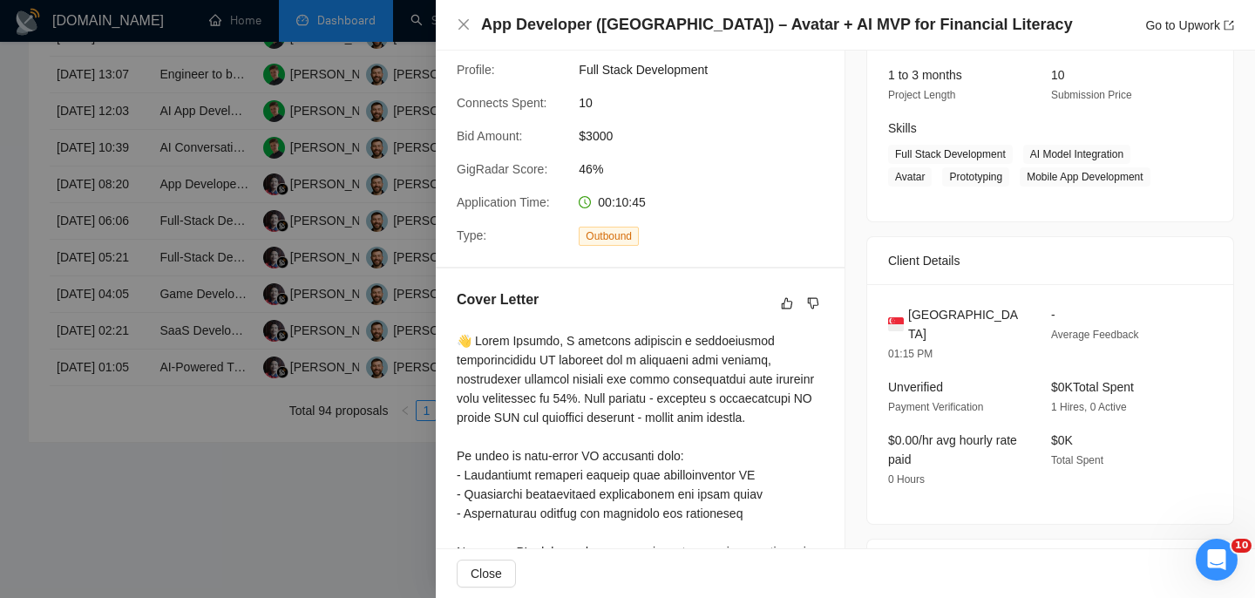
scroll to position [216, 0]
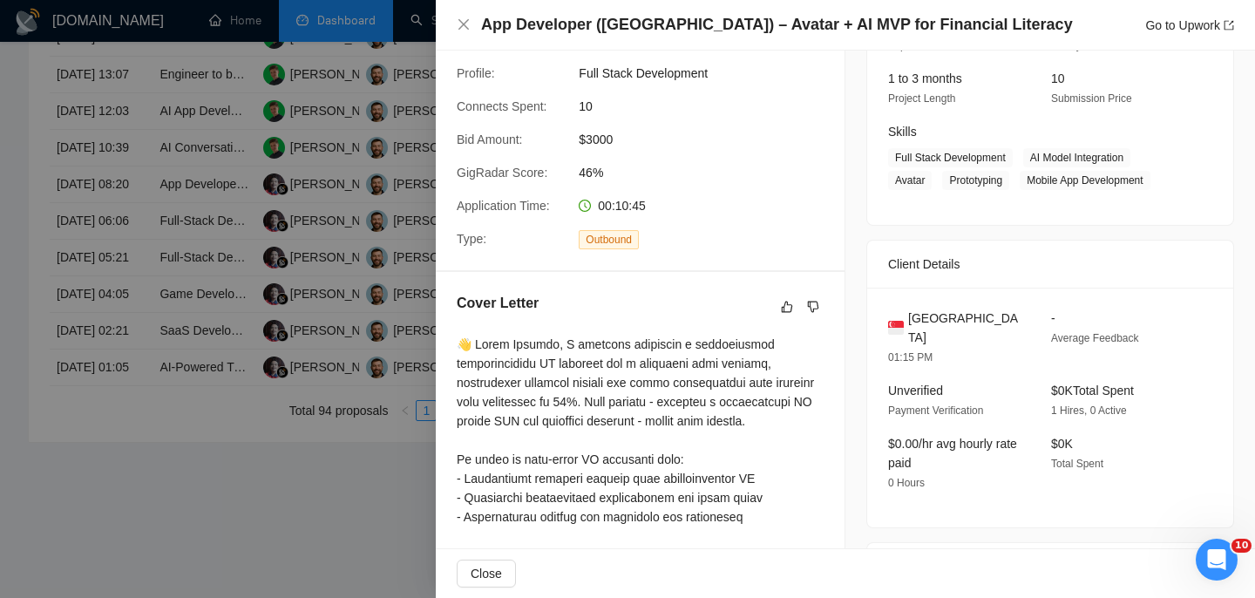
click at [933, 316] on span "Singapore" at bounding box center [965, 328] width 115 height 38
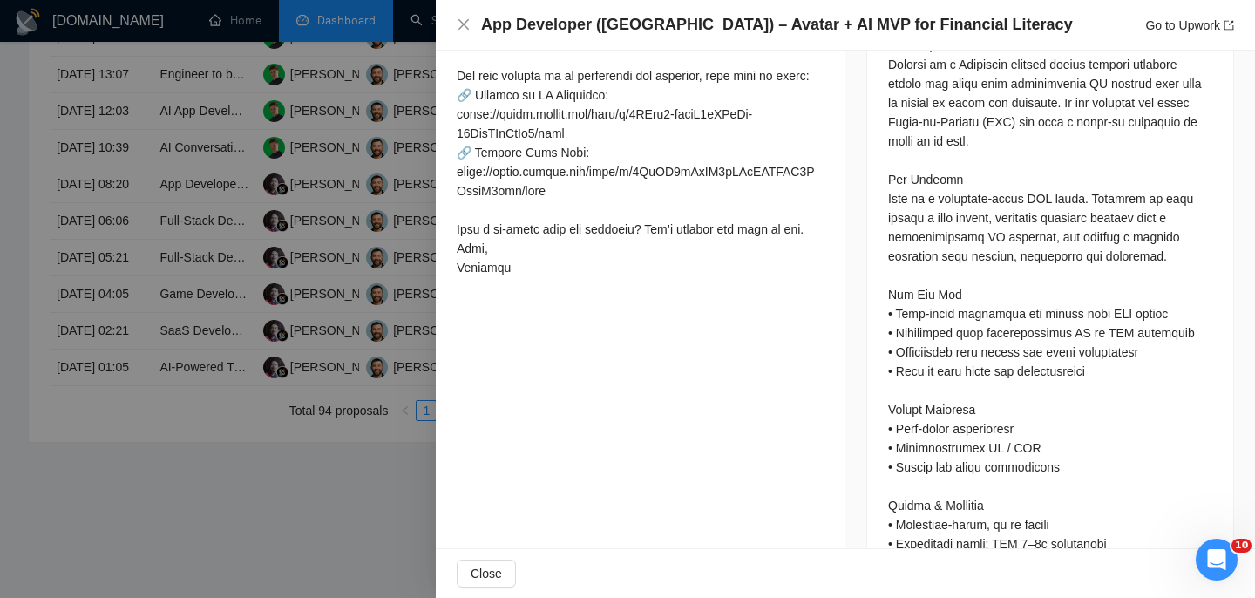
scroll to position [660, 0]
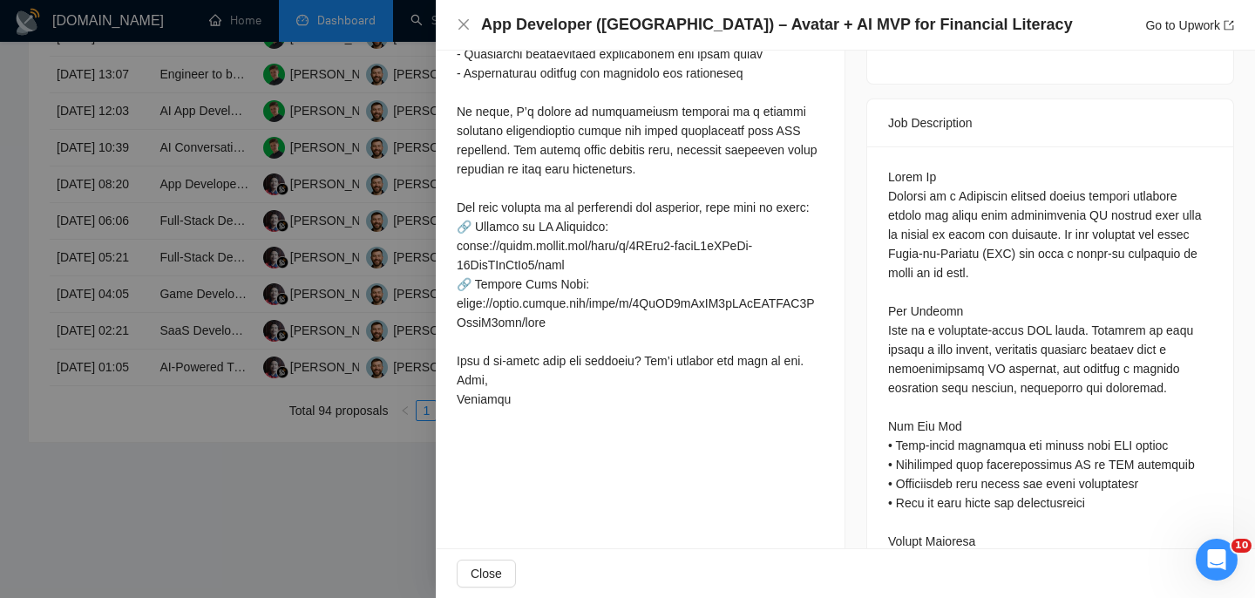
click at [1000, 193] on div at bounding box center [1050, 521] width 324 height 709
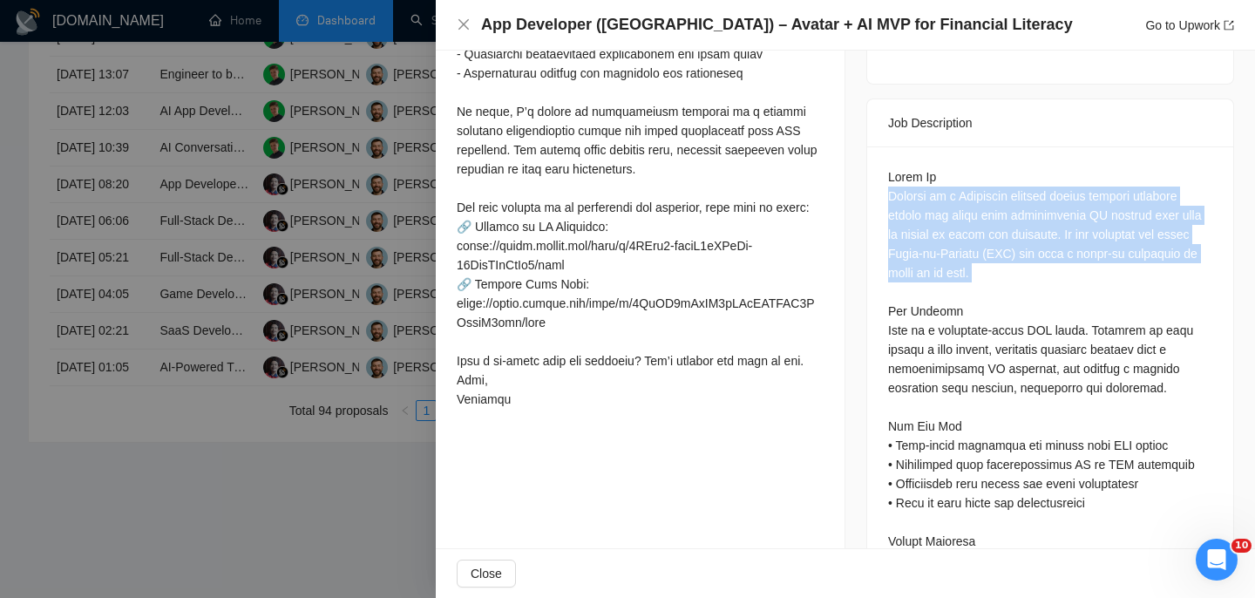
click at [1000, 193] on div at bounding box center [1050, 521] width 324 height 709
click at [1013, 214] on div at bounding box center [1050, 521] width 324 height 709
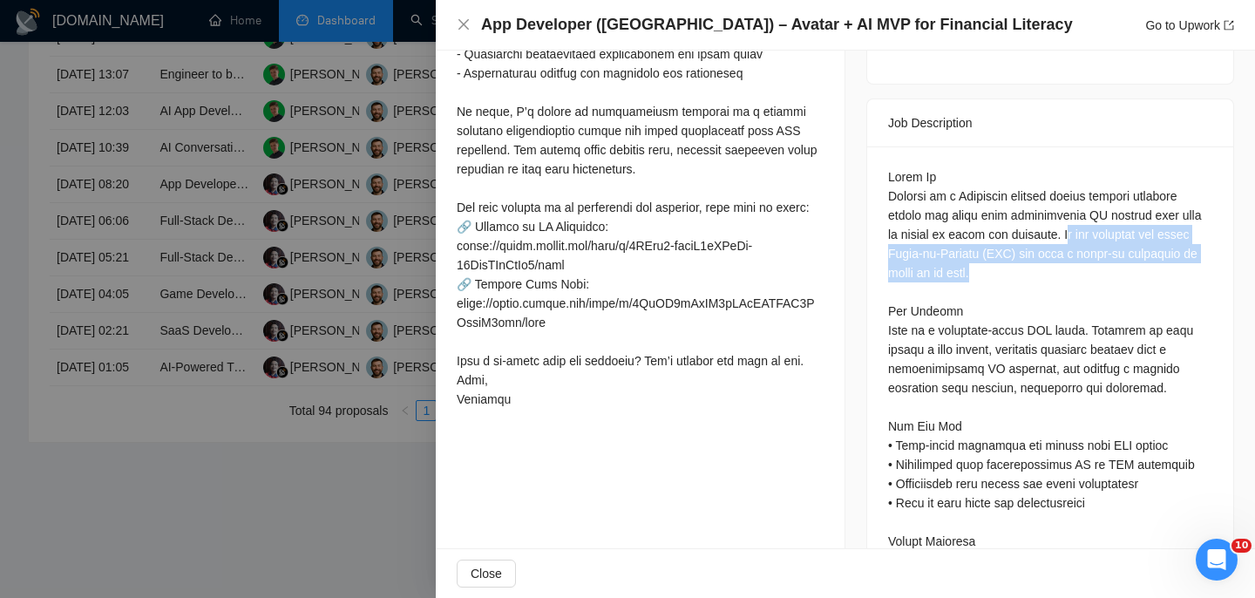
drag, startPoint x: 1067, startPoint y: 212, endPoint x: 1068, endPoint y: 254, distance: 41.8
click at [1068, 254] on div at bounding box center [1050, 521] width 324 height 709
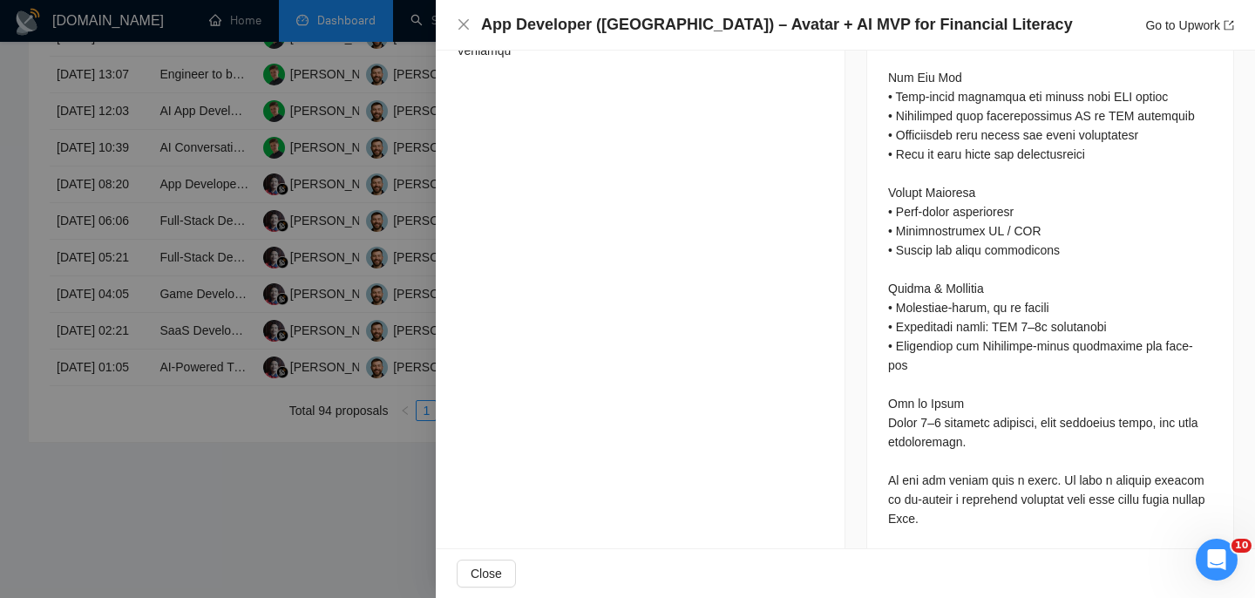
scroll to position [1016, 0]
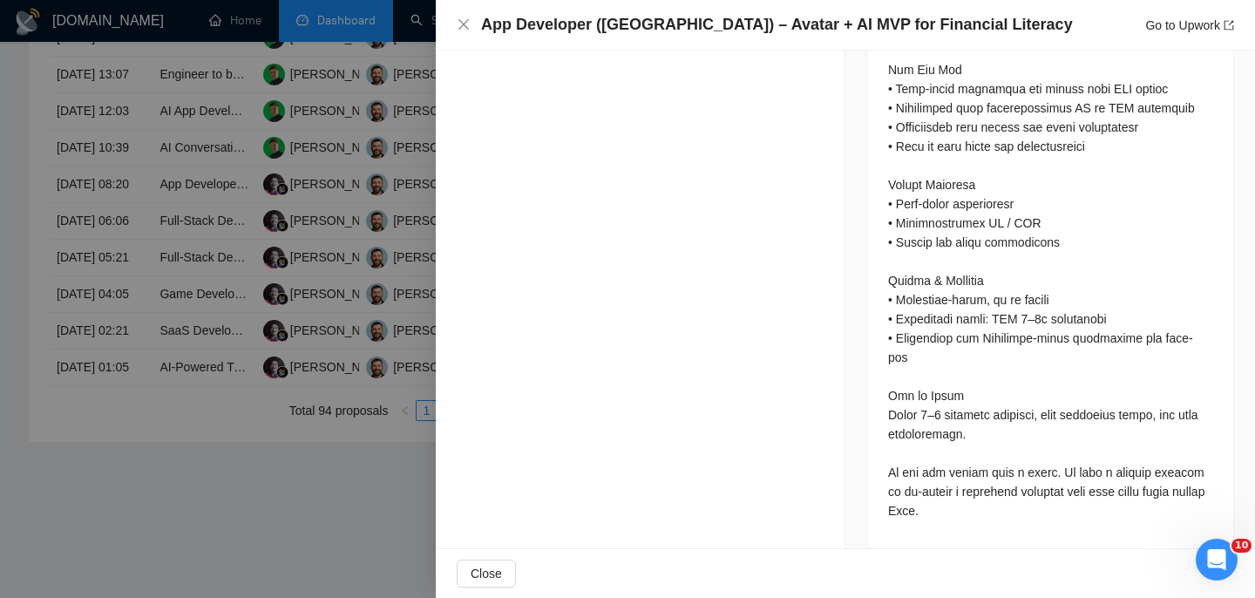
click at [952, 396] on div at bounding box center [1050, 165] width 324 height 709
click at [946, 429] on div at bounding box center [1050, 165] width 324 height 709
click at [953, 445] on div at bounding box center [1050, 165] width 324 height 709
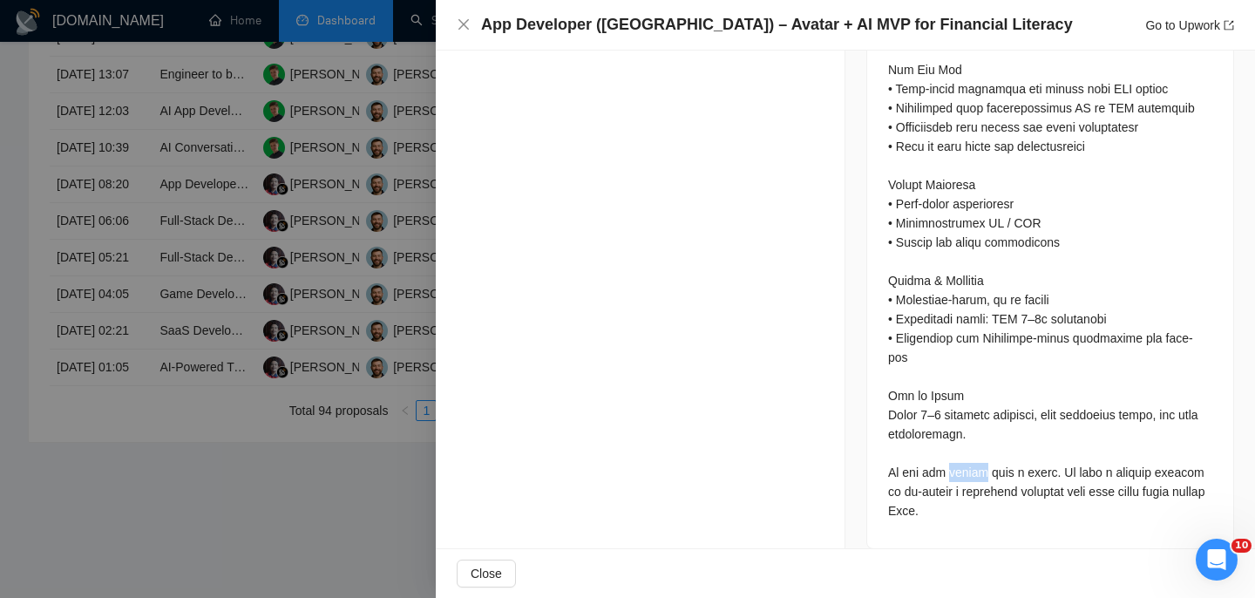
click at [953, 445] on div at bounding box center [1050, 165] width 324 height 709
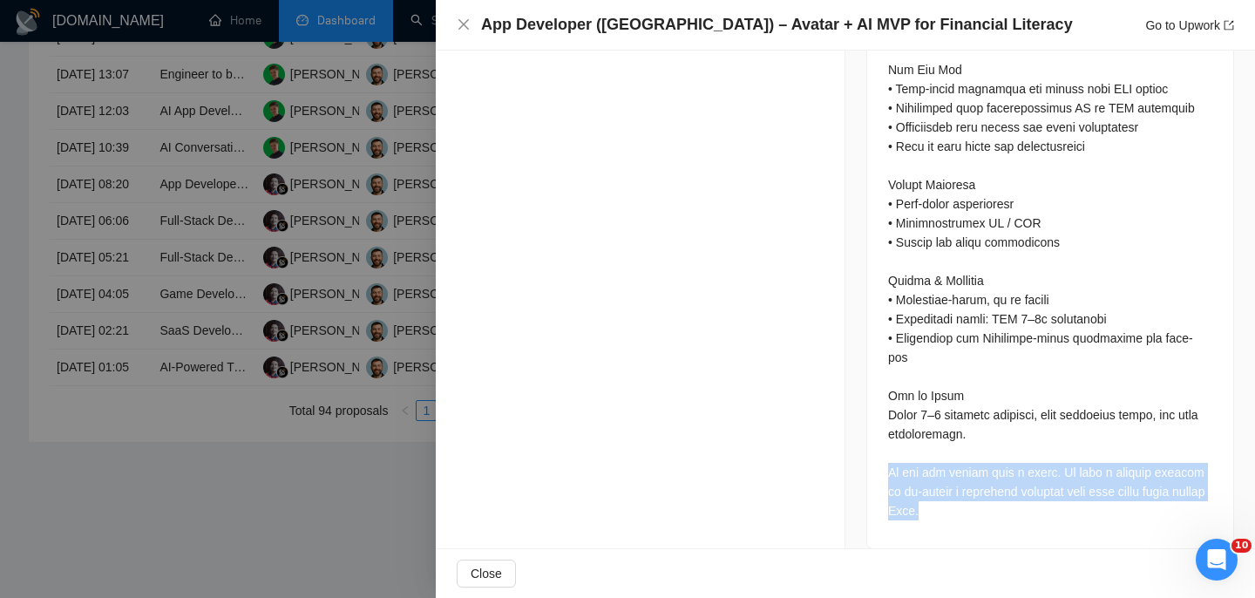
click at [953, 445] on div at bounding box center [1050, 165] width 324 height 709
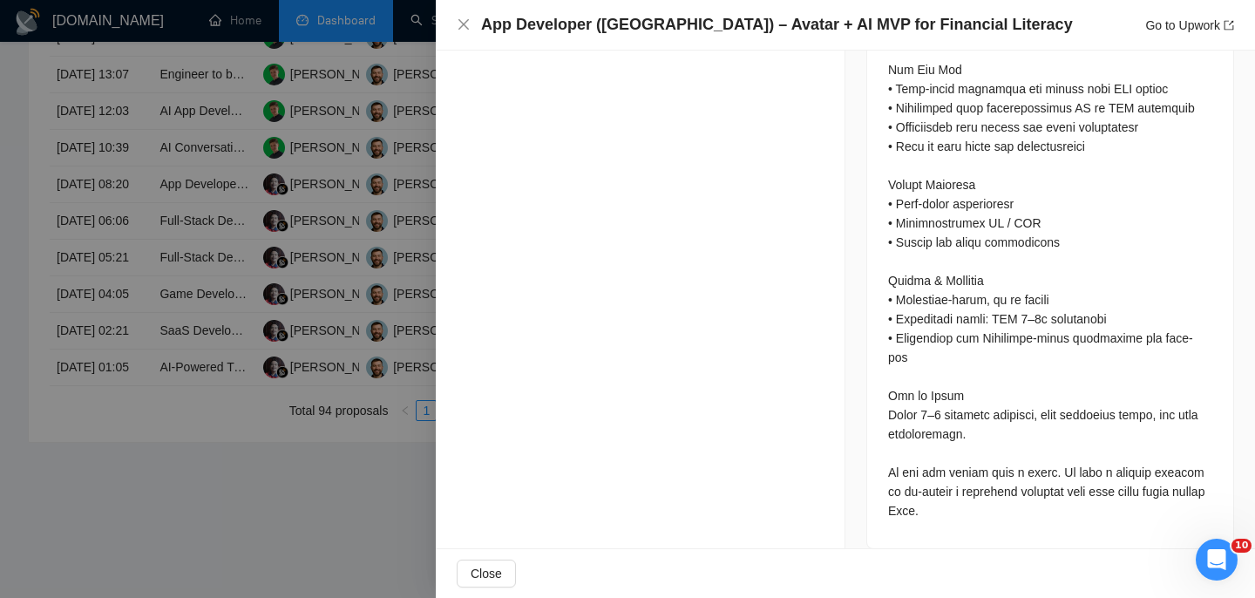
click at [926, 419] on div at bounding box center [1050, 165] width 324 height 709
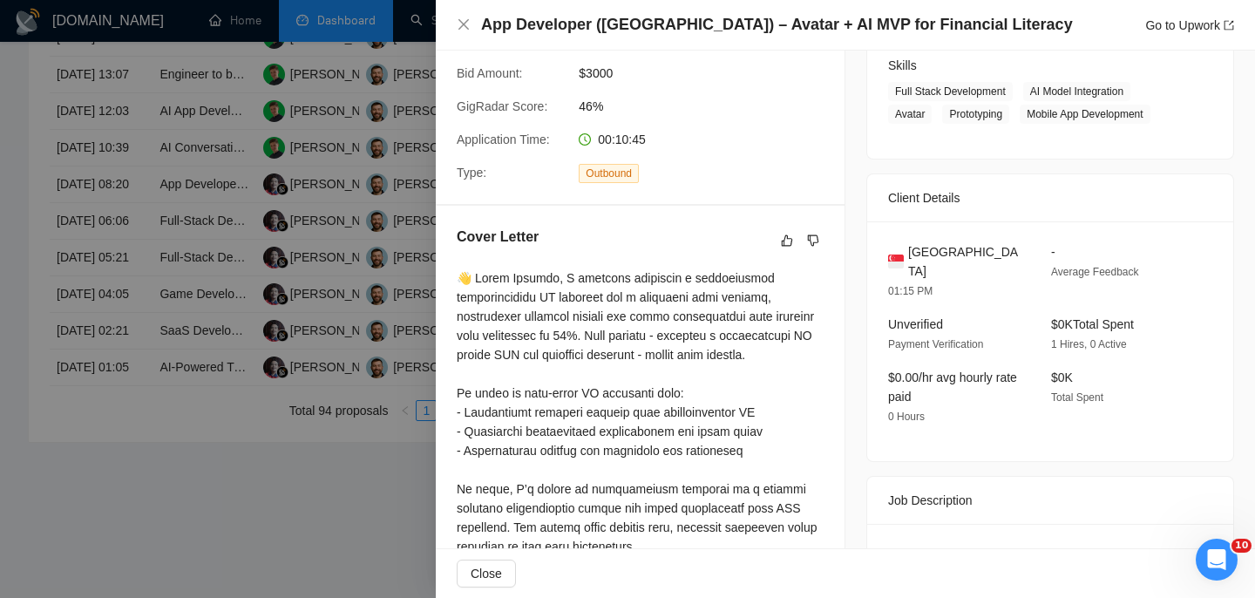
scroll to position [423, 0]
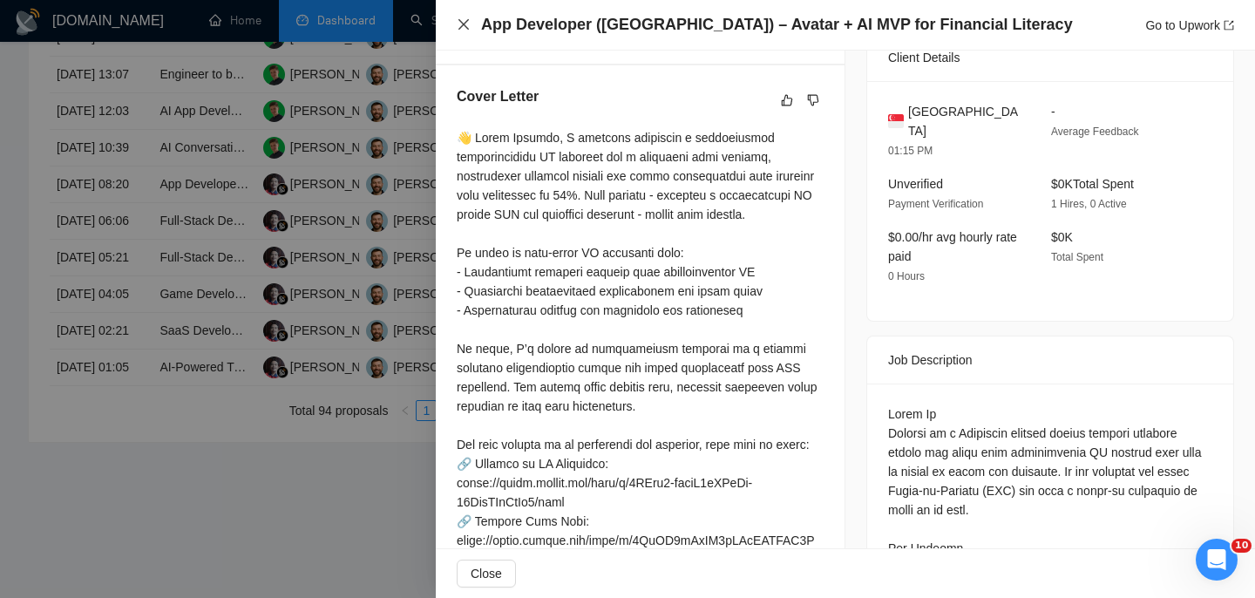
click at [459, 30] on icon "close" at bounding box center [464, 24] width 14 height 14
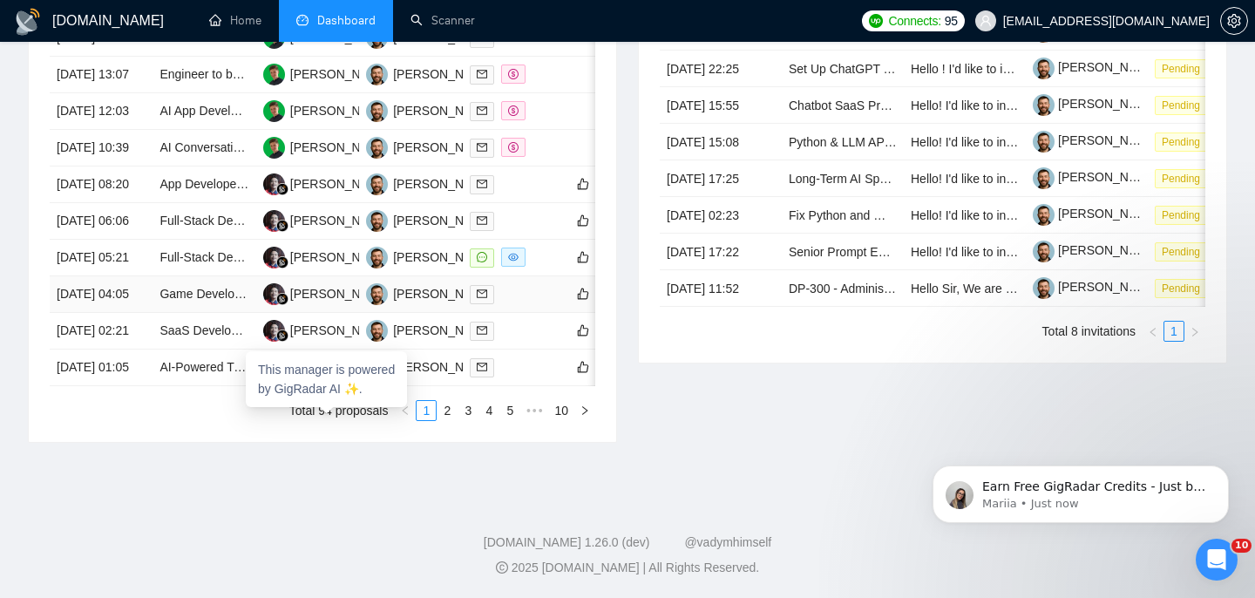
scroll to position [846, 0]
click at [140, 203] on td "[DATE] 08:20" at bounding box center [101, 184] width 103 height 37
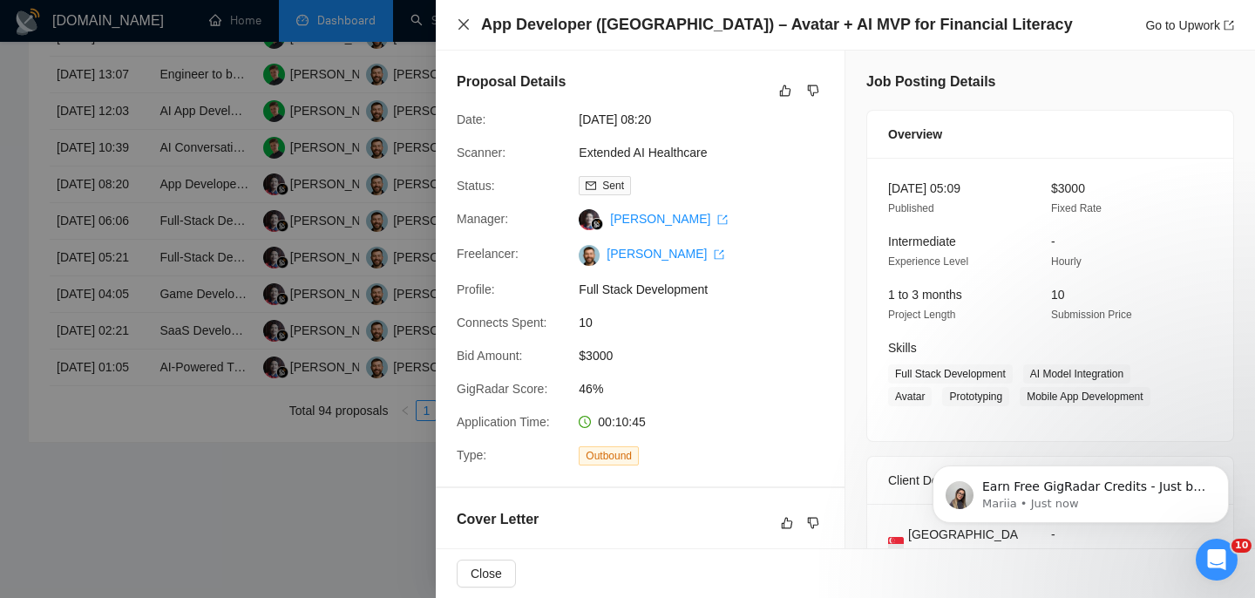
click at [467, 22] on icon "close" at bounding box center [464, 24] width 14 height 14
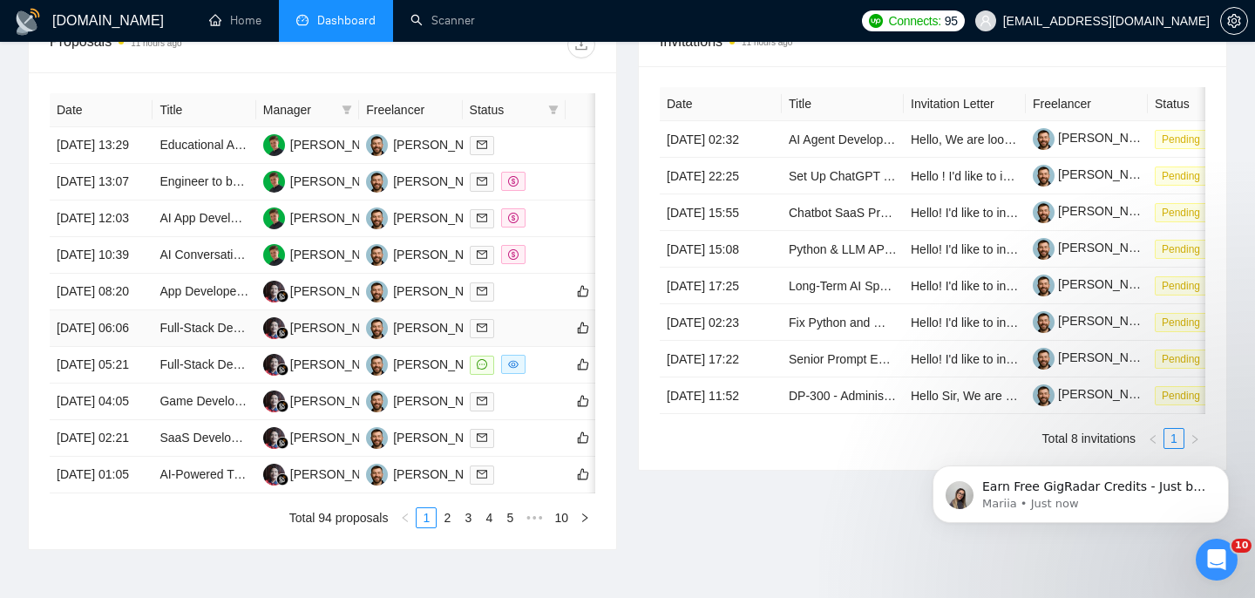
scroll to position [401, 0]
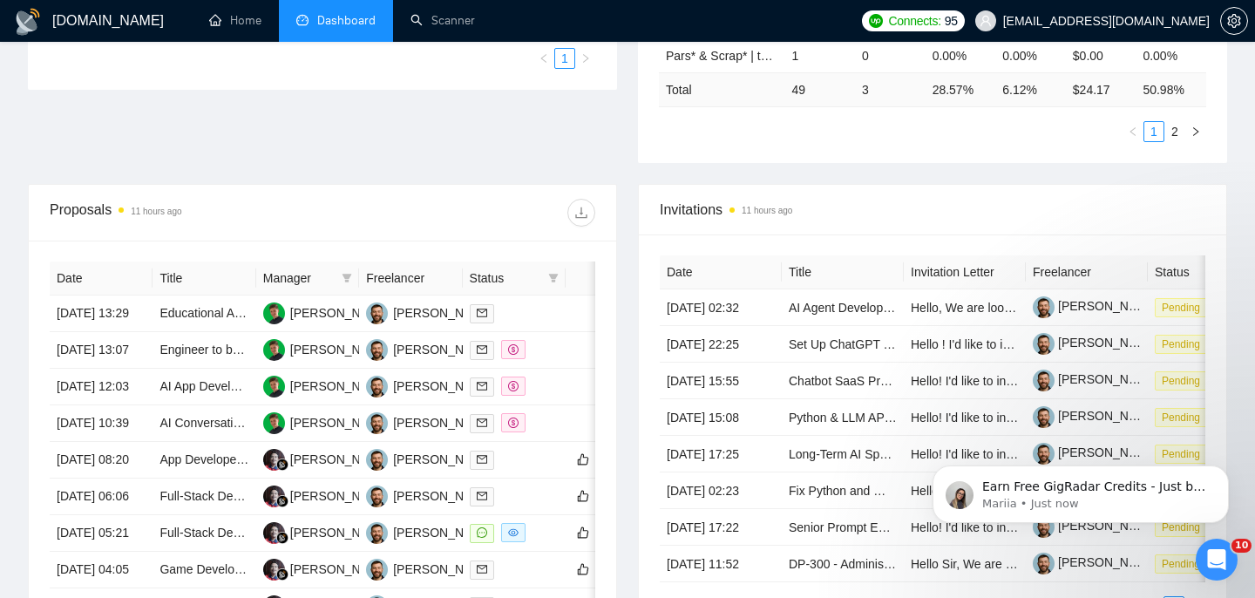
scroll to position [556, 0]
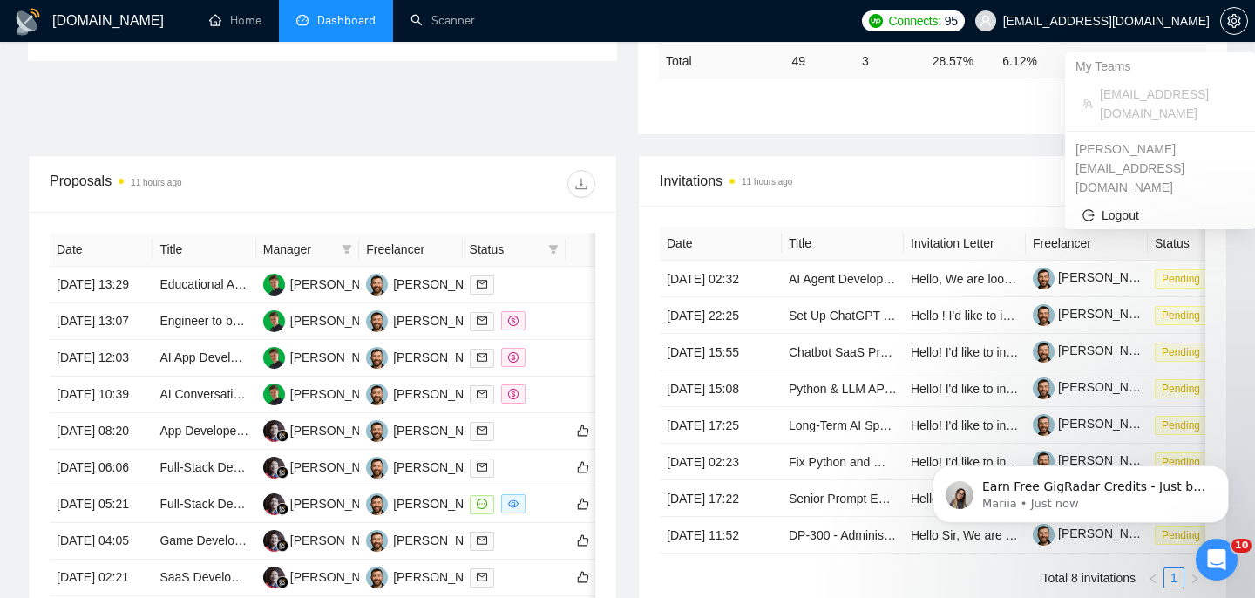
click at [1200, 21] on span "[EMAIL_ADDRESS][DOMAIN_NAME]" at bounding box center [1106, 21] width 207 height 0
click at [1170, 206] on span "Logout" at bounding box center [1159, 215] width 155 height 19
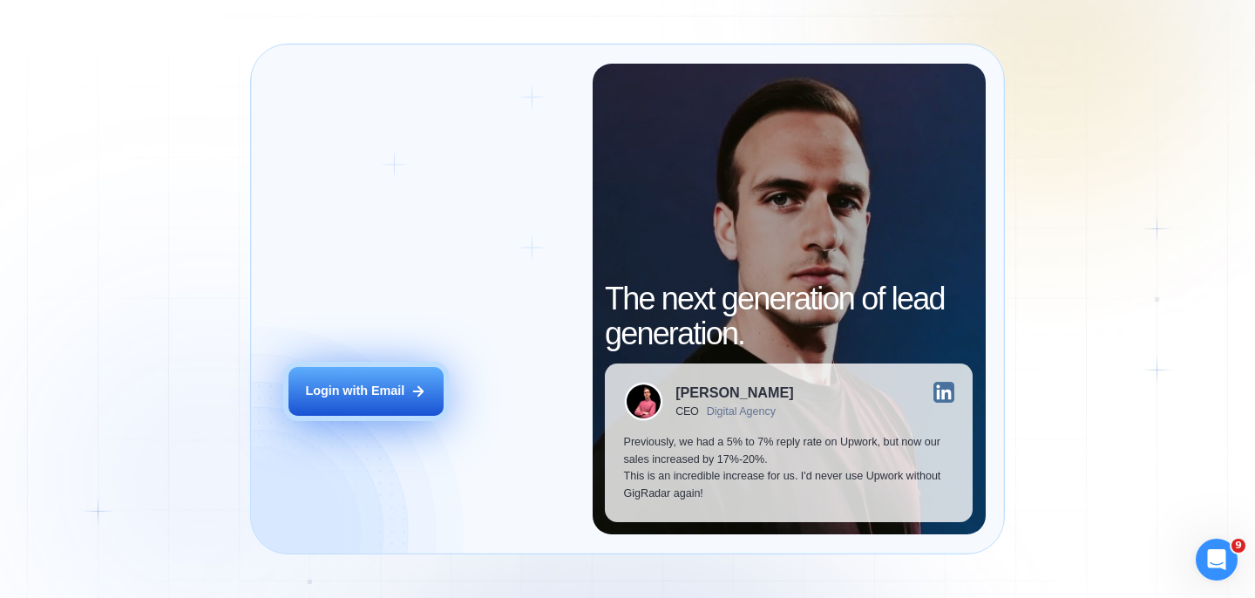
click at [403, 390] on div "Login with Email" at bounding box center [354, 391] width 99 height 17
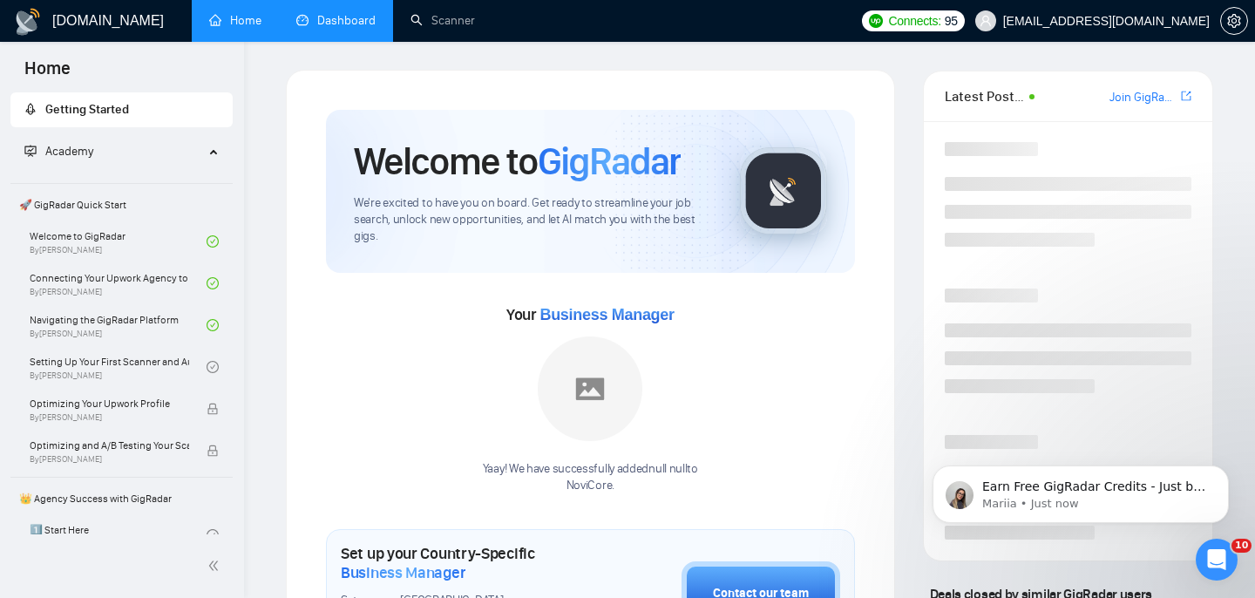
click at [315, 20] on link "Dashboard" at bounding box center [335, 20] width 79 height 15
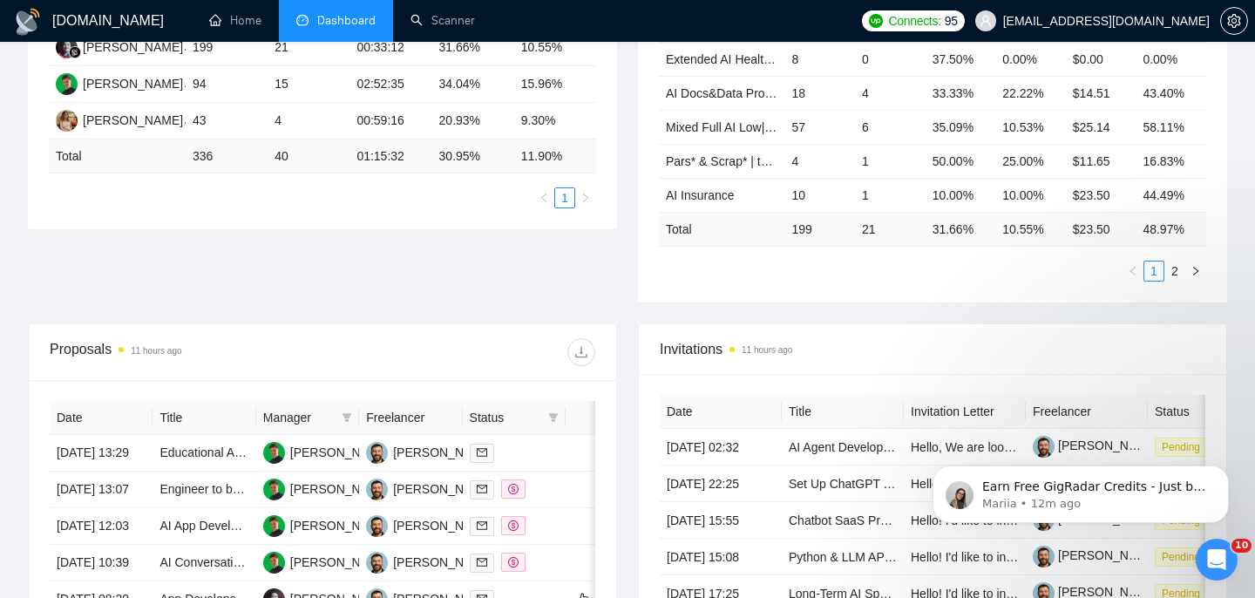
scroll to position [397, 0]
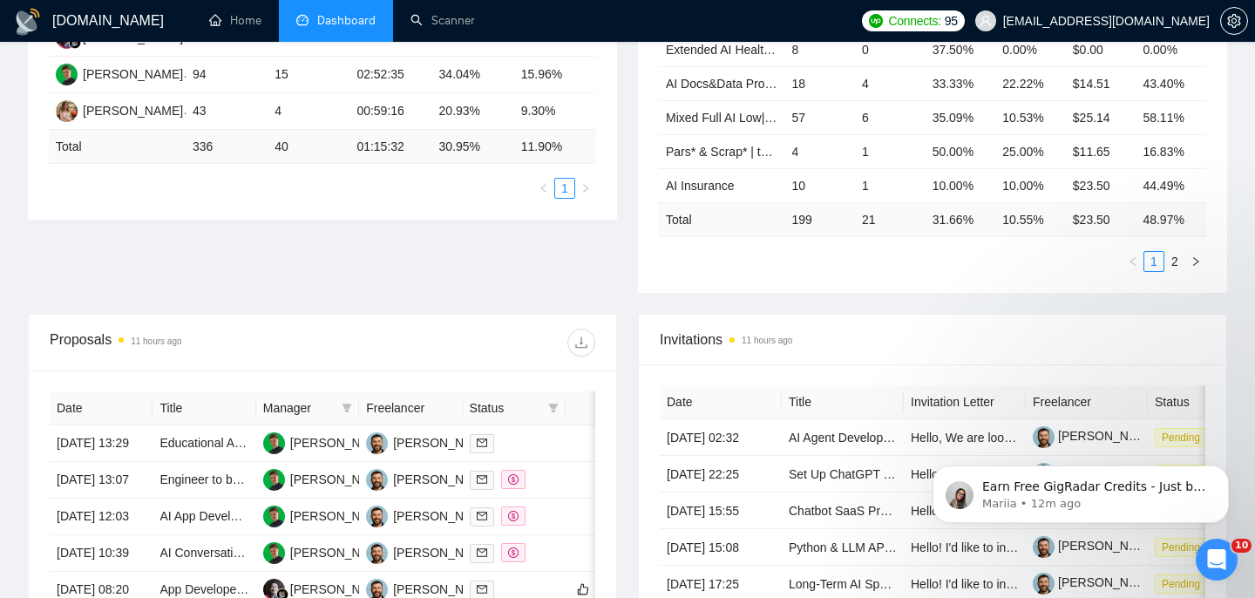
click at [332, 409] on span "Manager" at bounding box center [298, 407] width 71 height 19
click at [346, 410] on icon "filter" at bounding box center [347, 407] width 10 height 9
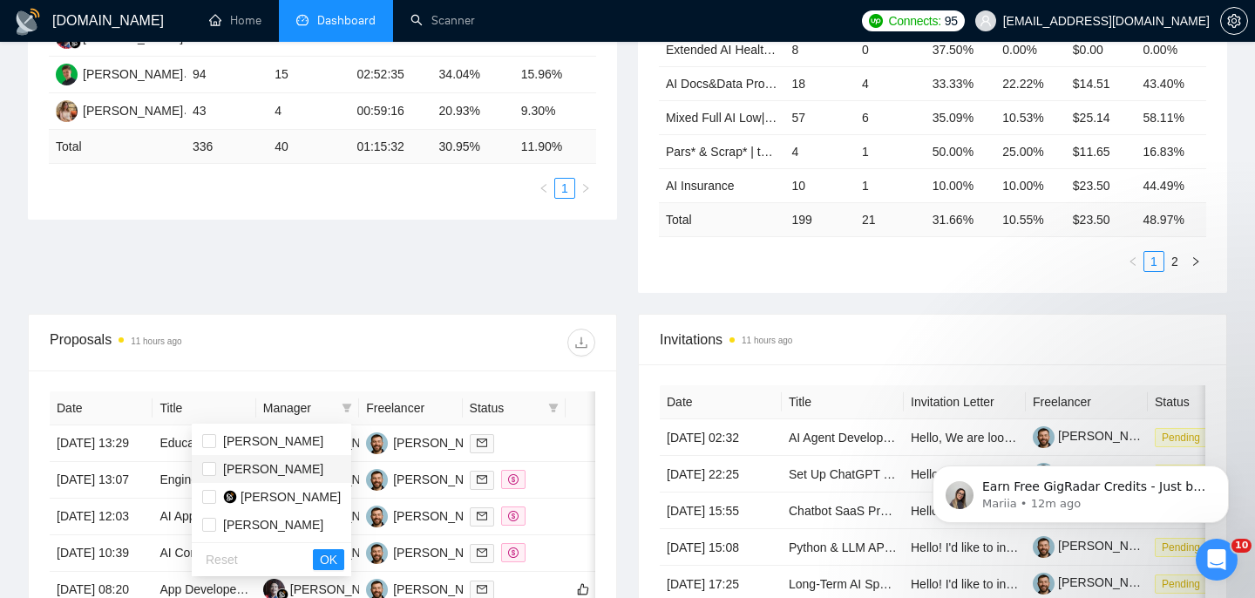
click at [241, 467] on span "[PERSON_NAME]" at bounding box center [273, 469] width 100 height 14
checkbox input "true"
click at [337, 556] on span "OK" at bounding box center [328, 559] width 17 height 19
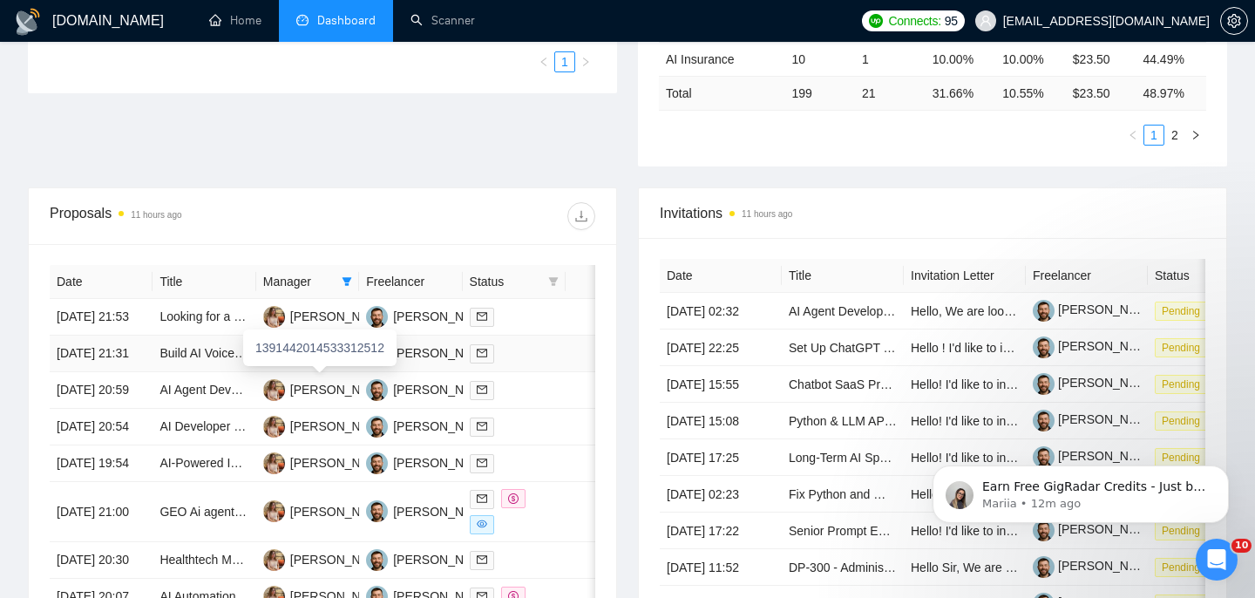
scroll to position [526, 0]
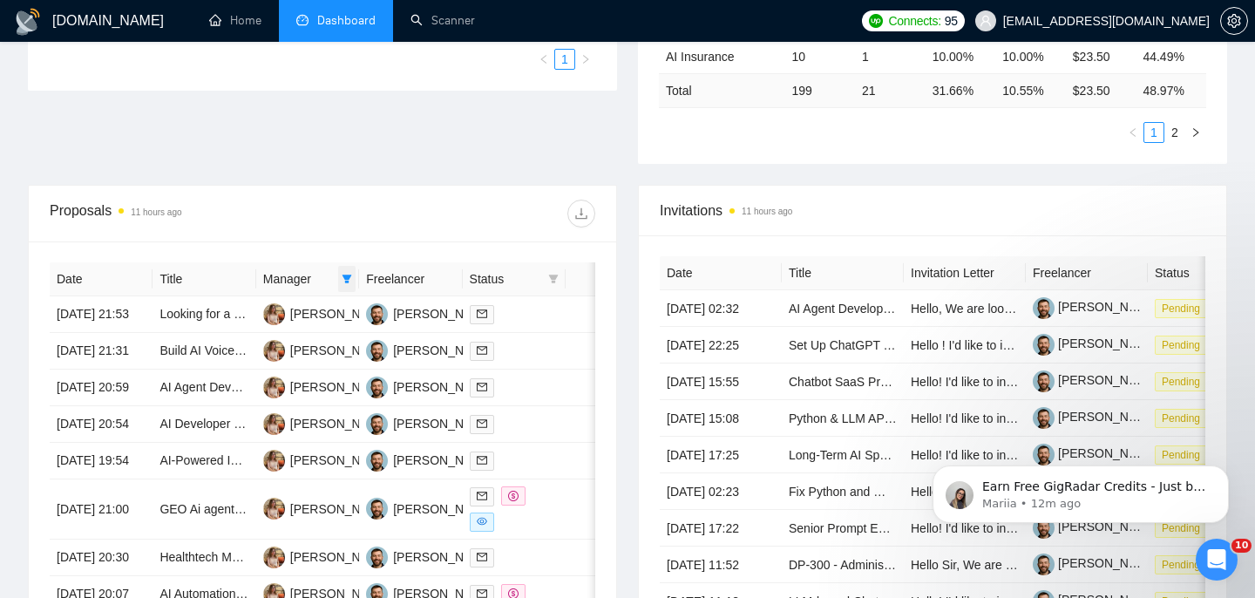
click at [349, 286] on span at bounding box center [346, 279] width 17 height 26
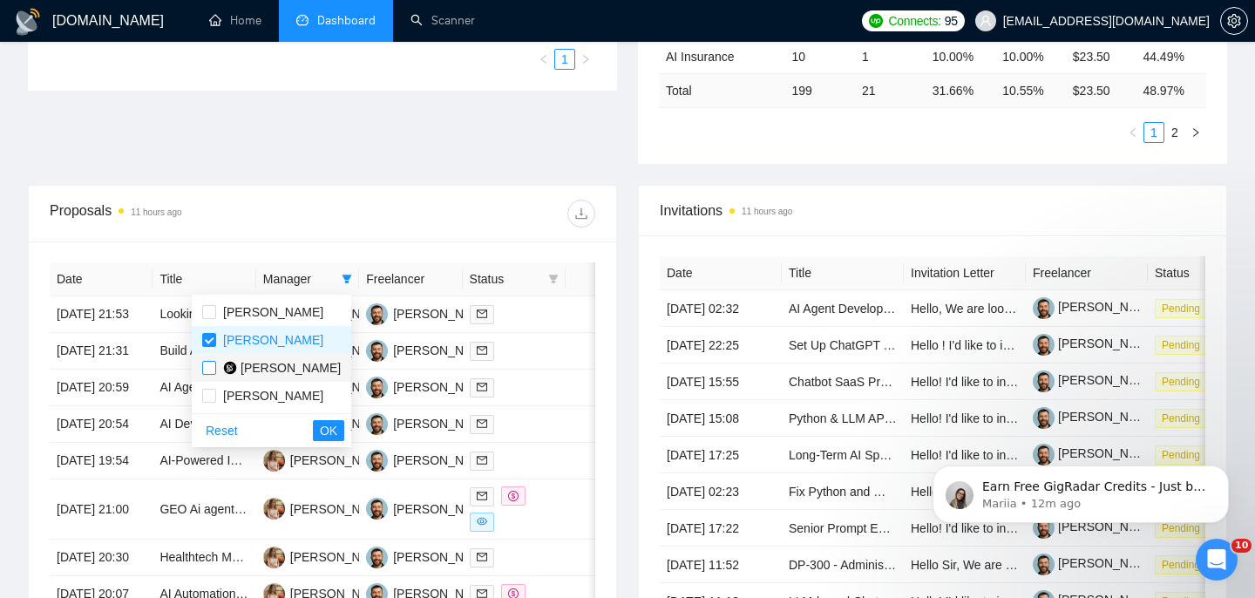
click at [207, 367] on input "checkbox" at bounding box center [209, 368] width 14 height 14
checkbox input "true"
click at [209, 393] on input "checkbox" at bounding box center [209, 396] width 14 height 14
checkbox input "true"
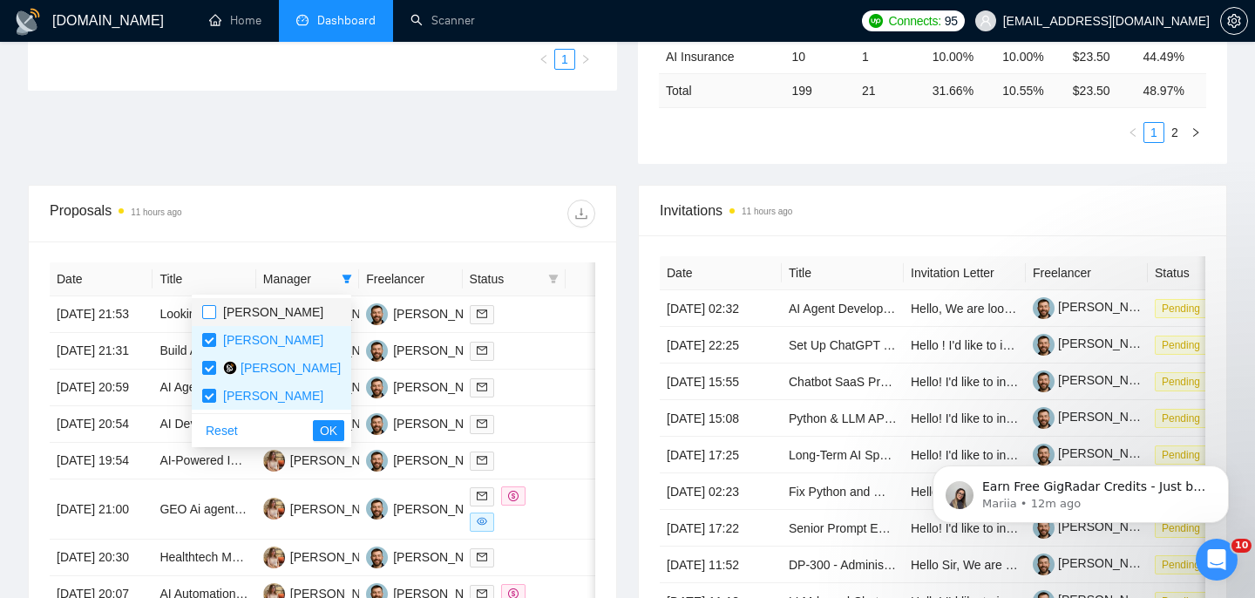
click at [207, 313] on input "checkbox" at bounding box center [209, 312] width 14 height 14
checkbox input "true"
click at [329, 437] on span "OK" at bounding box center [328, 430] width 17 height 19
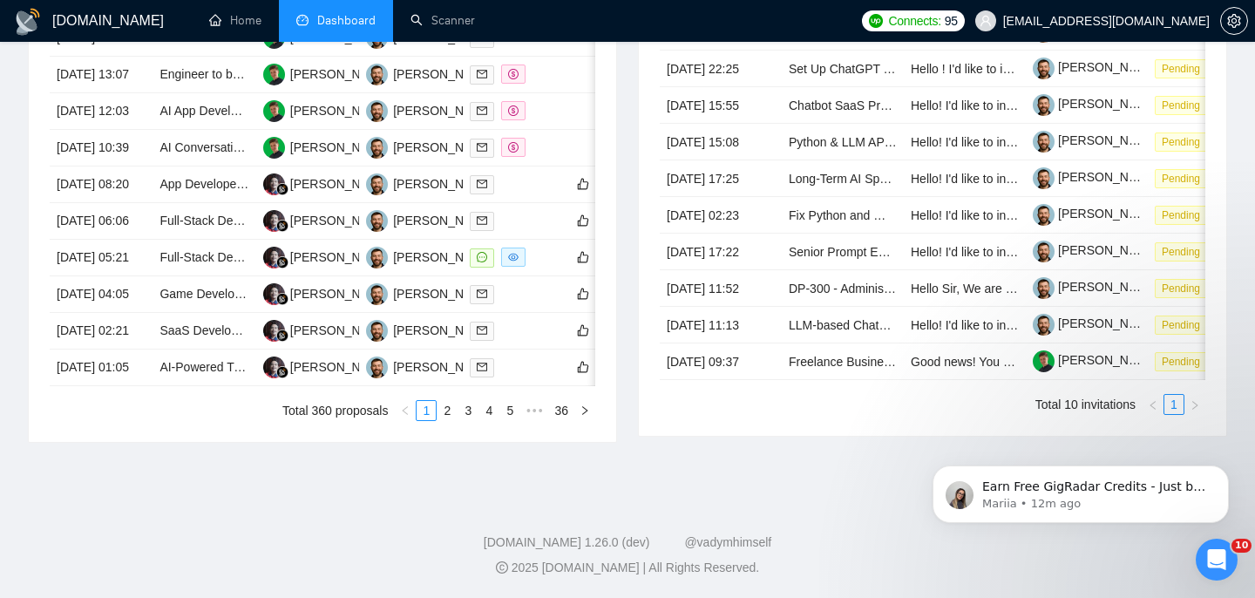
scroll to position [793, 0]
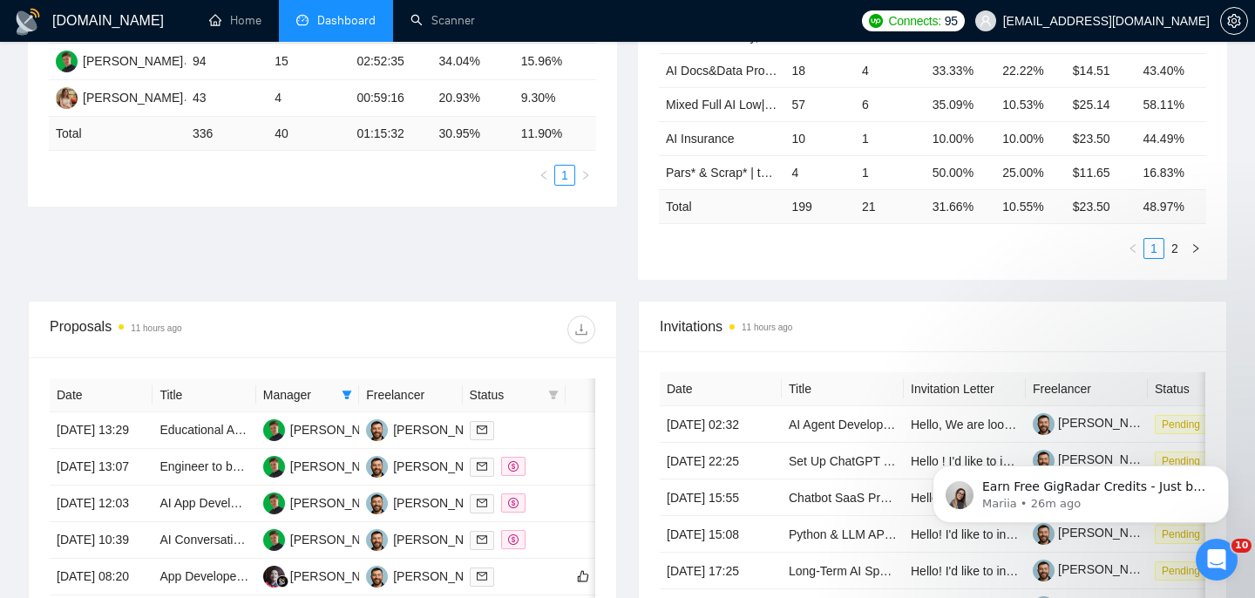
scroll to position [431, 0]
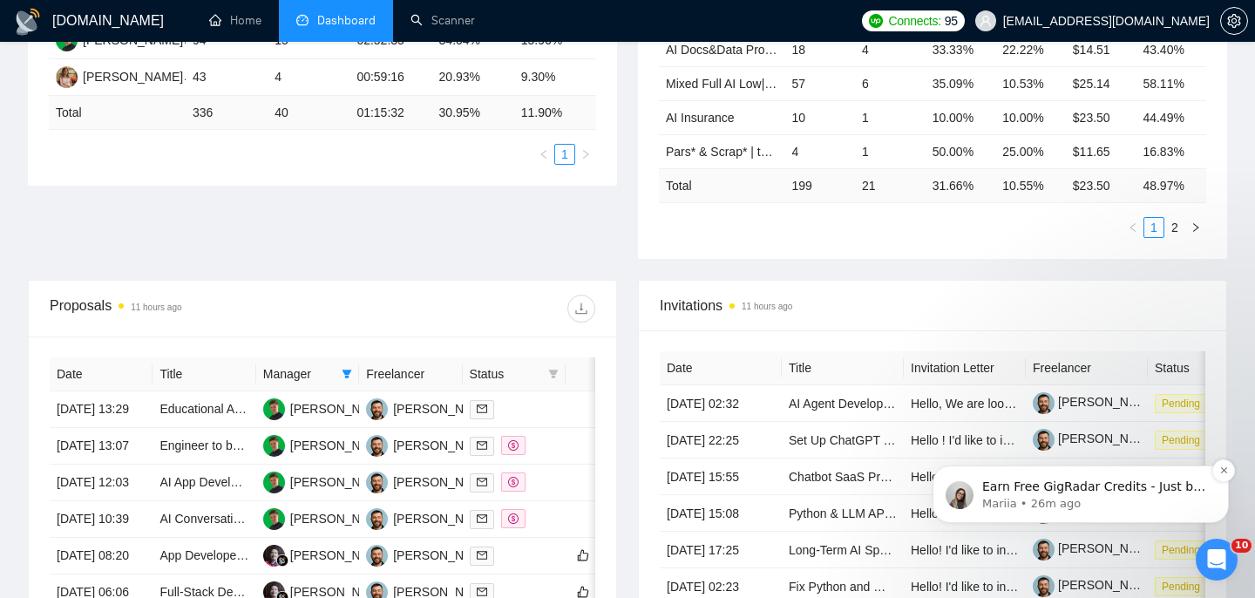
click at [1088, 506] on p "Mariia • 26m ago" at bounding box center [1094, 504] width 225 height 16
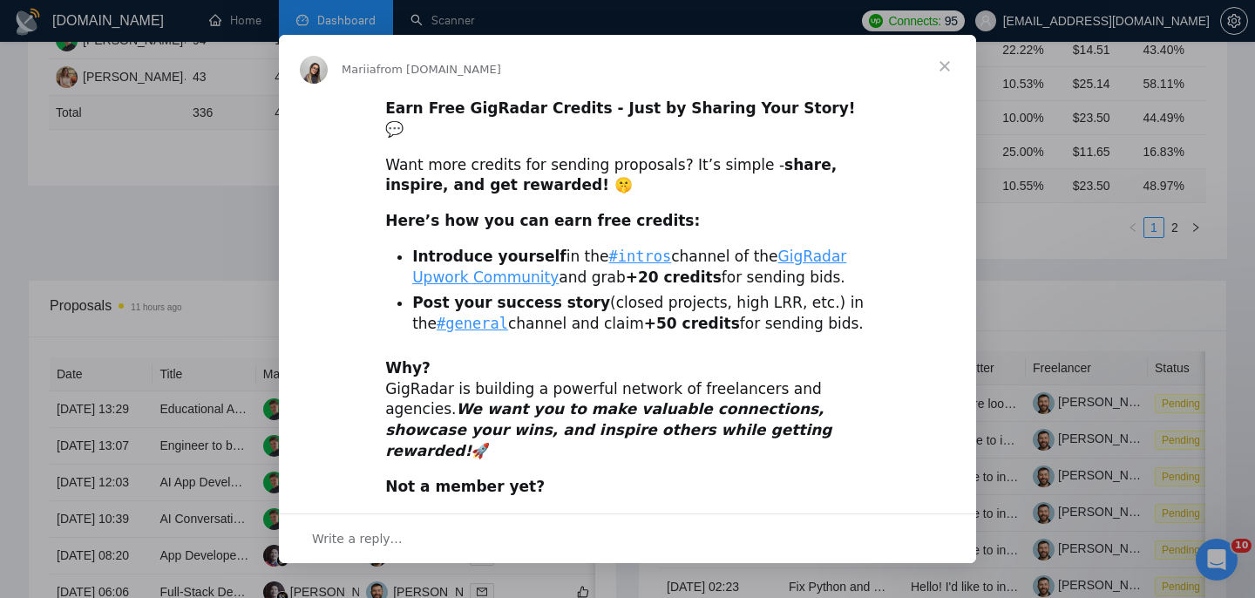
scroll to position [0, 0]
click at [937, 67] on span "Close" at bounding box center [944, 66] width 63 height 63
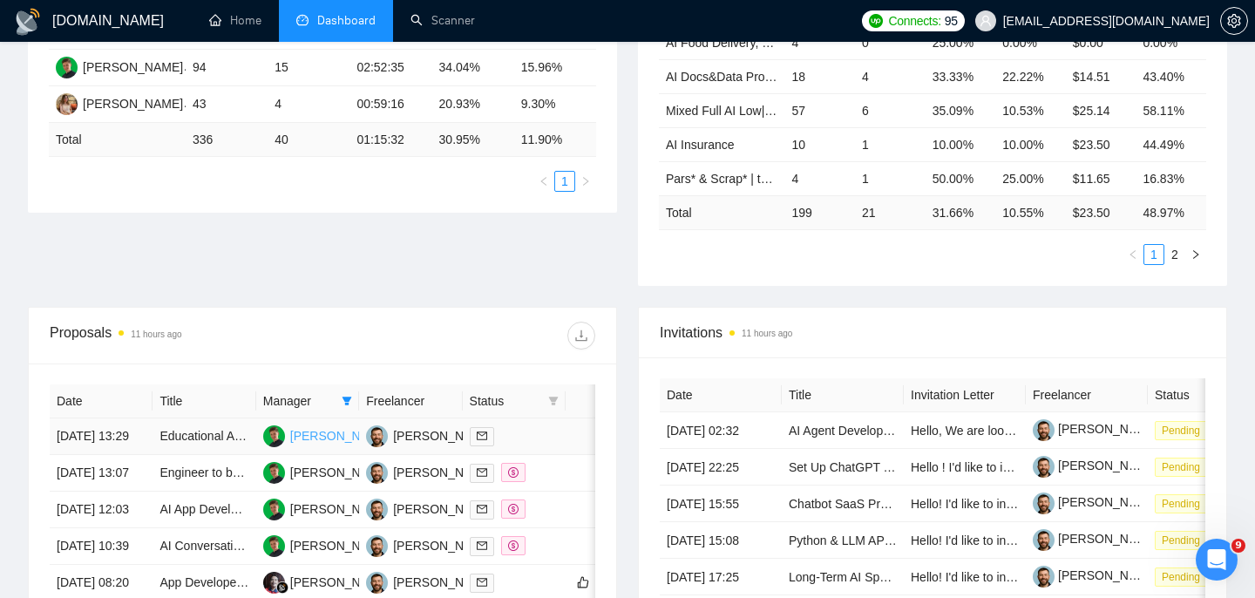
scroll to position [406, 0]
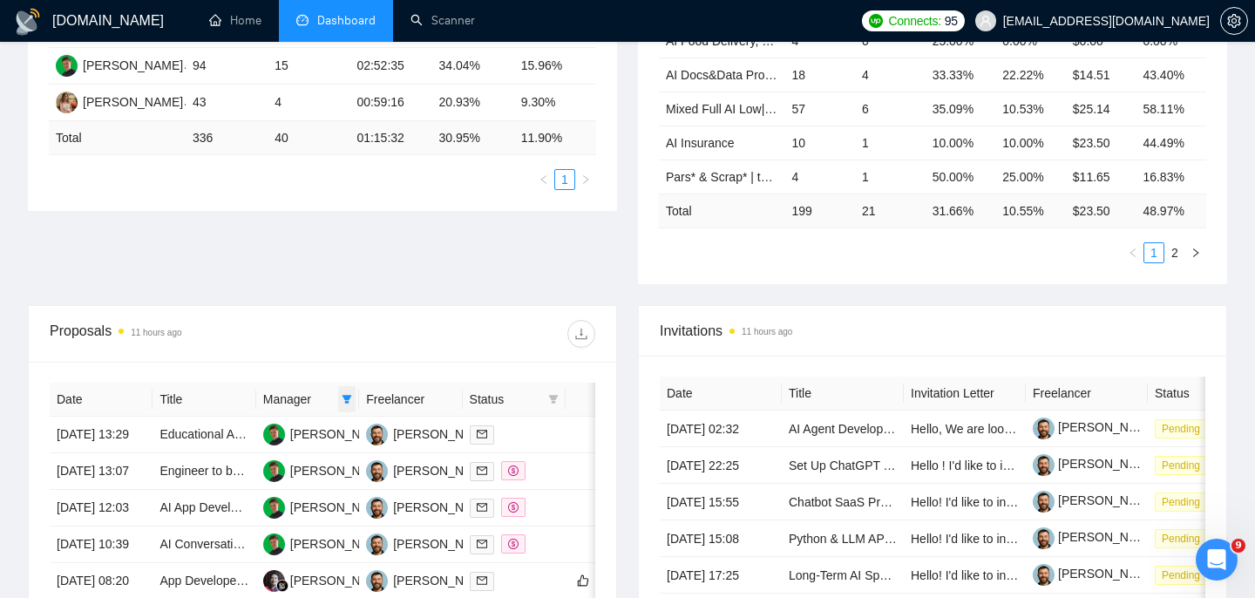
click at [348, 403] on span at bounding box center [346, 399] width 17 height 26
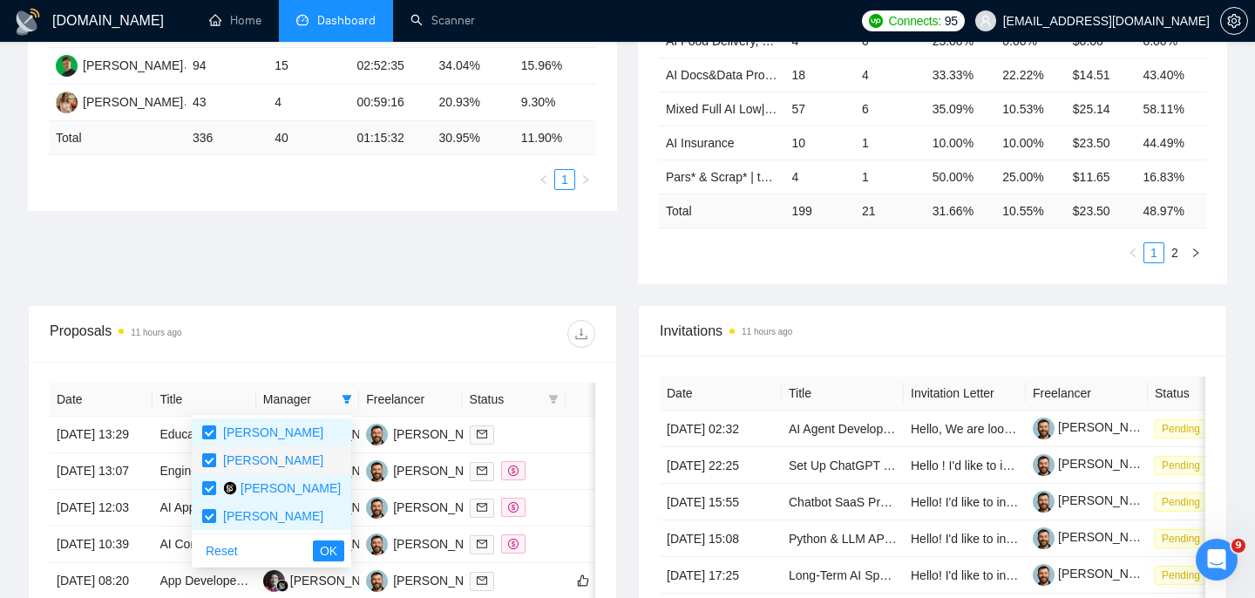
click at [207, 461] on input "checkbox" at bounding box center [209, 460] width 14 height 14
checkbox input "false"
click at [208, 491] on input "checkbox" at bounding box center [209, 488] width 14 height 14
checkbox input "false"
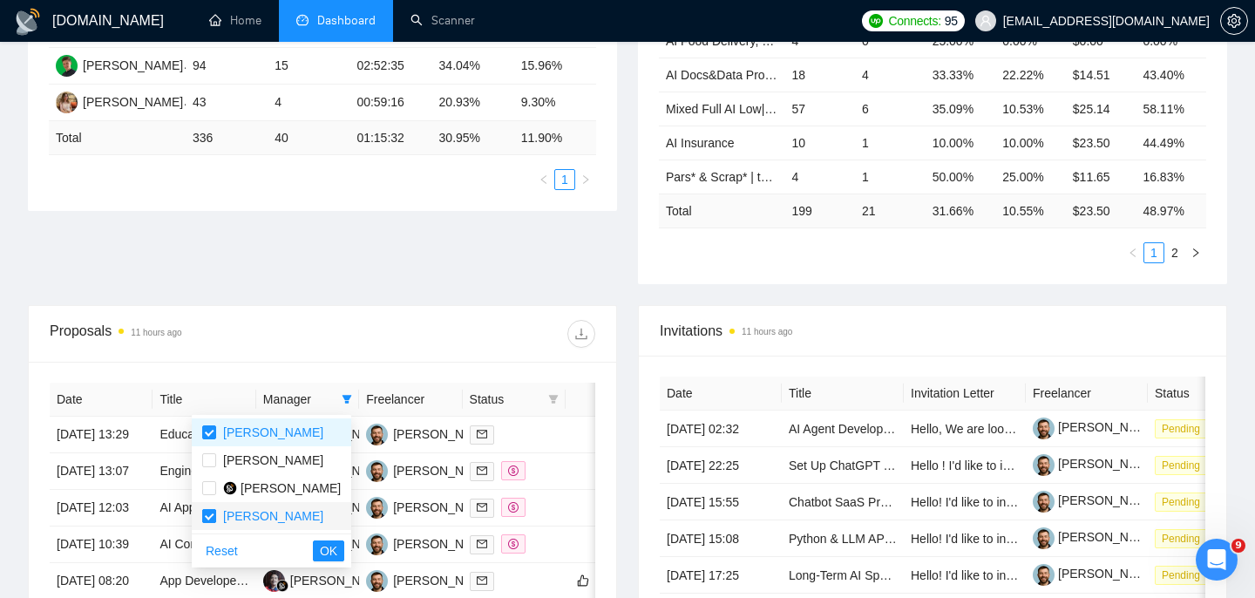
click at [208, 514] on input "checkbox" at bounding box center [209, 516] width 14 height 14
checkbox input "false"
click at [214, 441] on label at bounding box center [209, 432] width 14 height 19
click at [214, 439] on input "checkbox" at bounding box center [209, 432] width 14 height 14
click at [214, 434] on input "checkbox" at bounding box center [209, 432] width 14 height 14
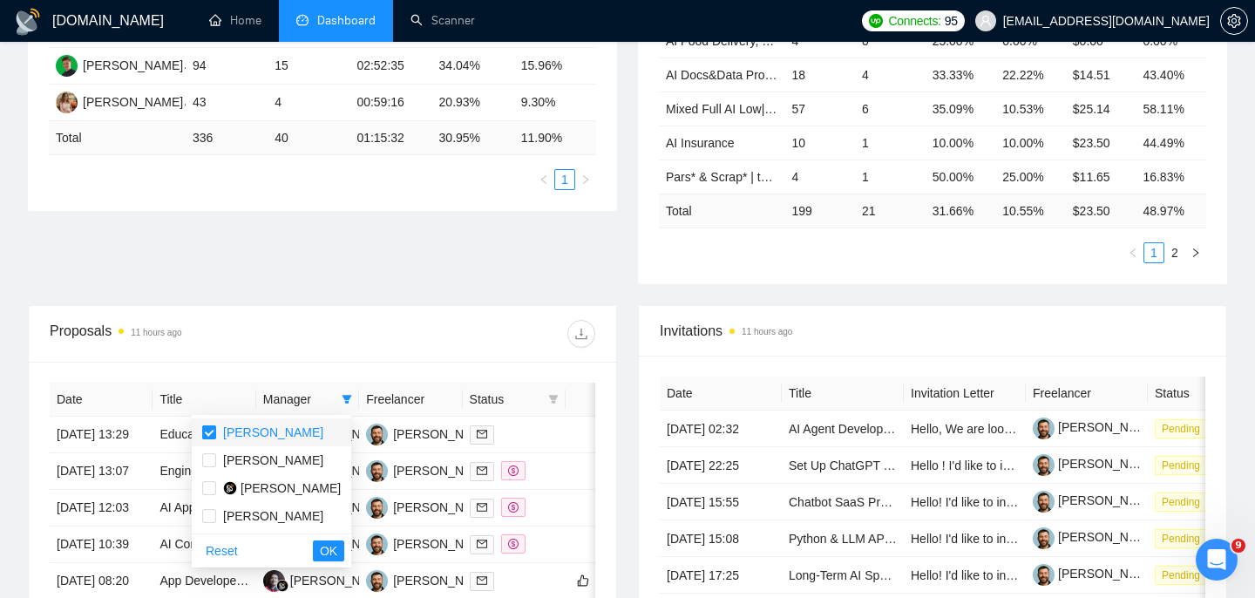
checkbox input "false"
click at [337, 544] on span "OK" at bounding box center [328, 550] width 17 height 19
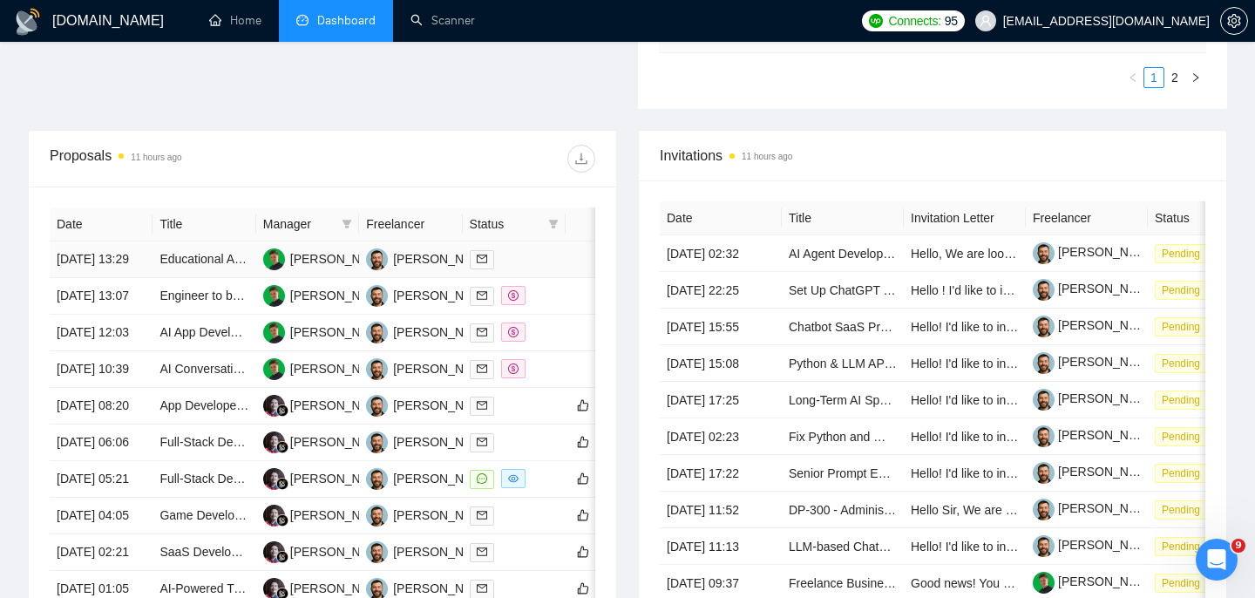
scroll to position [584, 0]
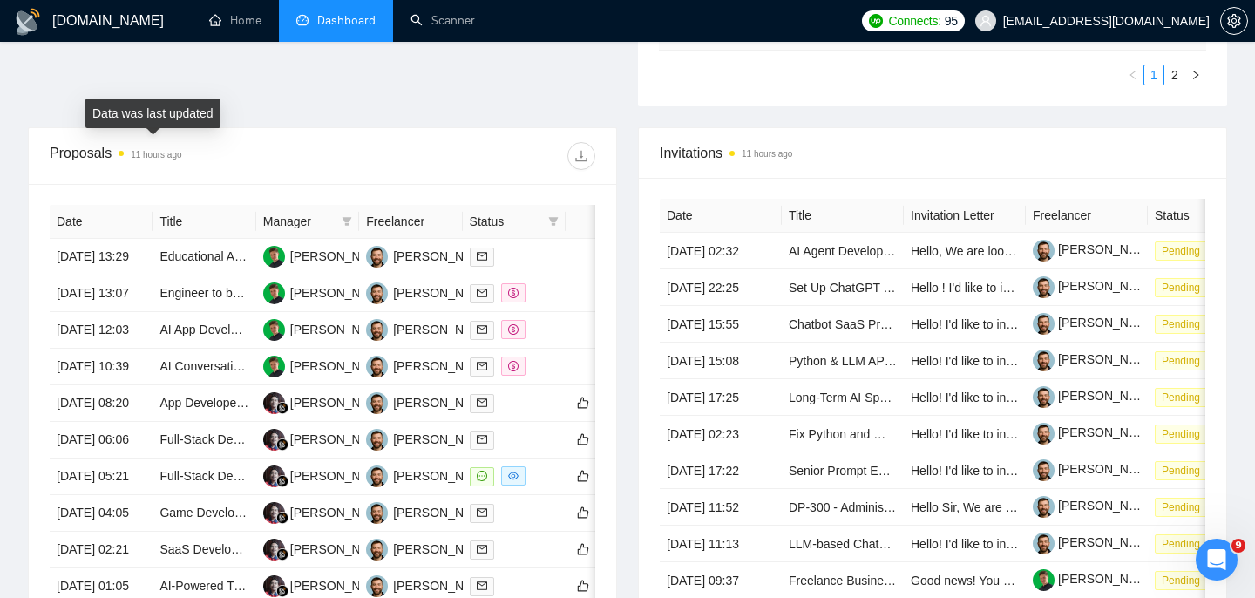
click at [124, 153] on span at bounding box center [121, 153] width 5 height 5
